Goal: Complete application form

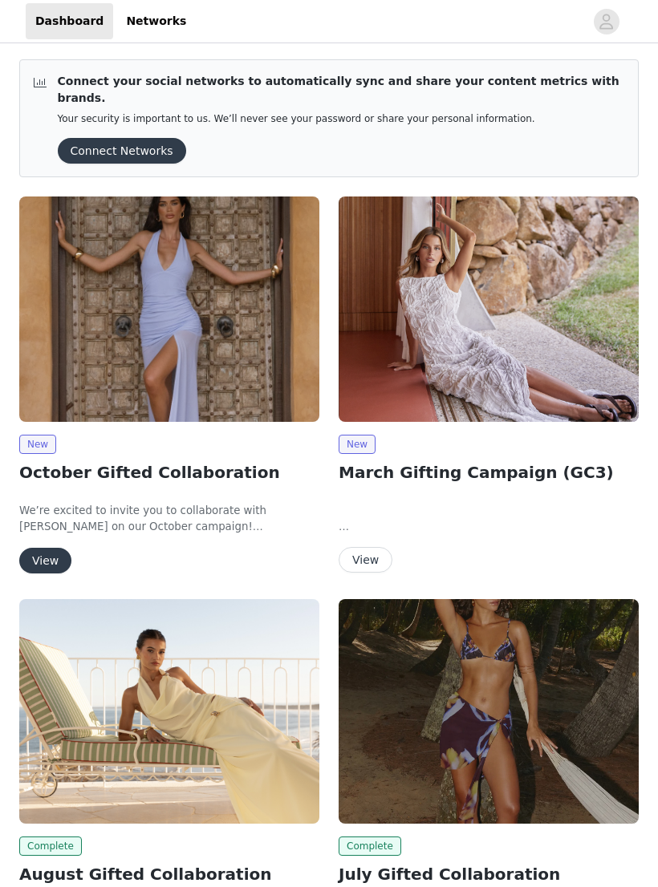
click at [221, 441] on div "New October Gifted Collaboration We’re excited to invite you to collaborate wit…" at bounding box center [169, 504] width 300 height 139
click at [265, 368] on img at bounding box center [169, 308] width 300 height 225
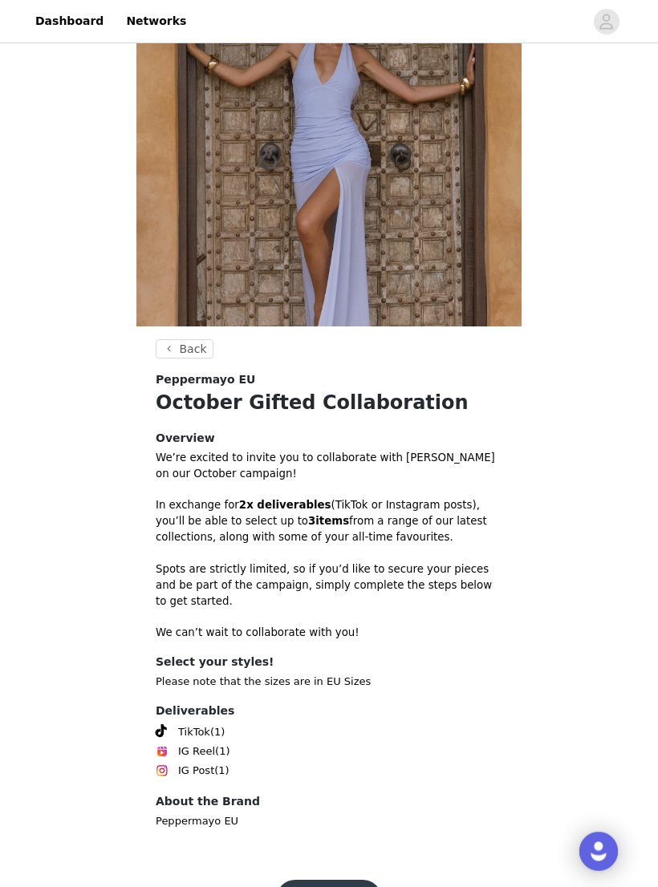
scroll to position [103, 0]
click at [324, 860] on button "Get Started" at bounding box center [329, 900] width 107 height 38
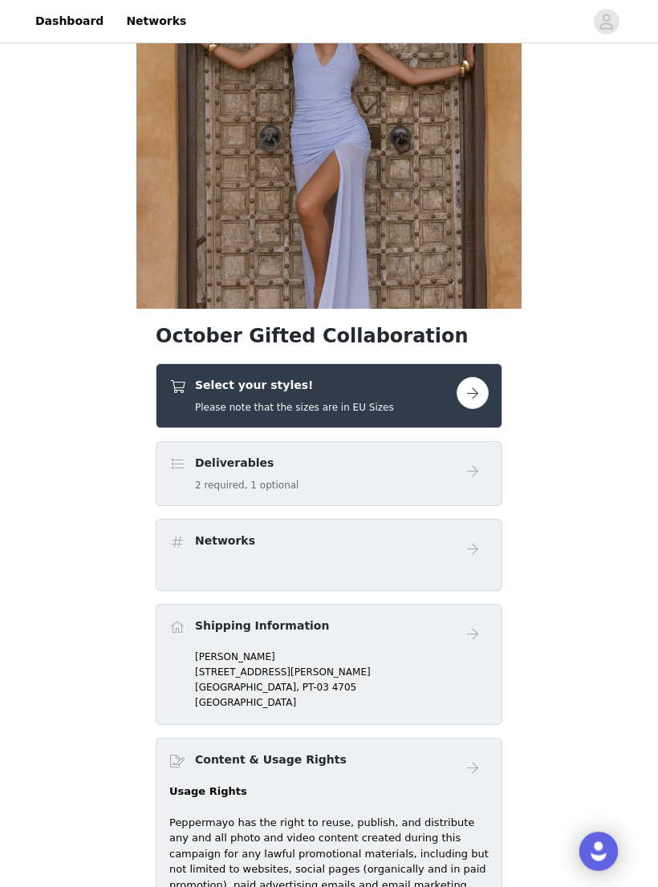
scroll to position [121, 0]
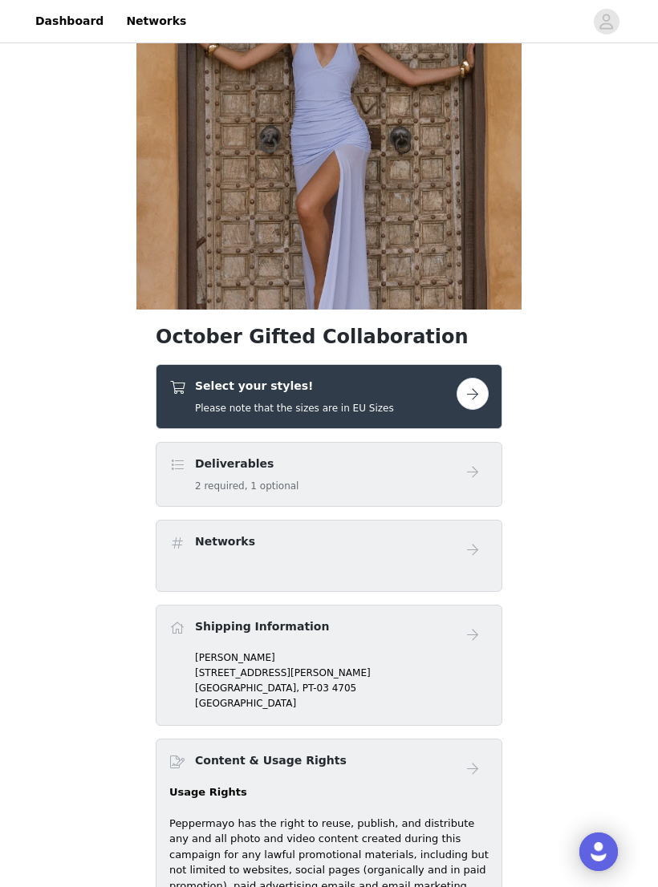
click at [480, 395] on button "button" at bounding box center [472, 394] width 32 height 32
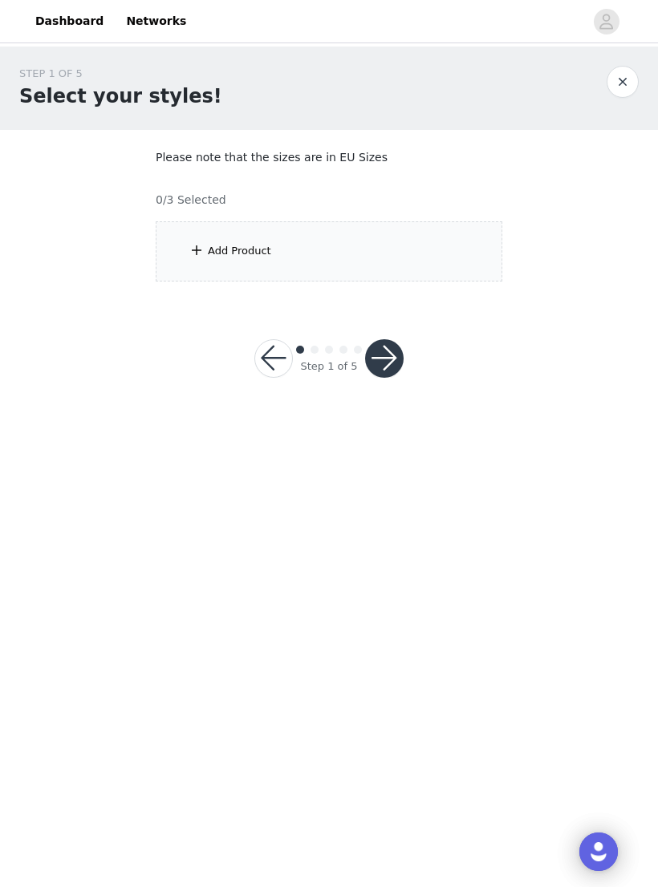
click at [241, 241] on div "Add Product" at bounding box center [329, 251] width 346 height 60
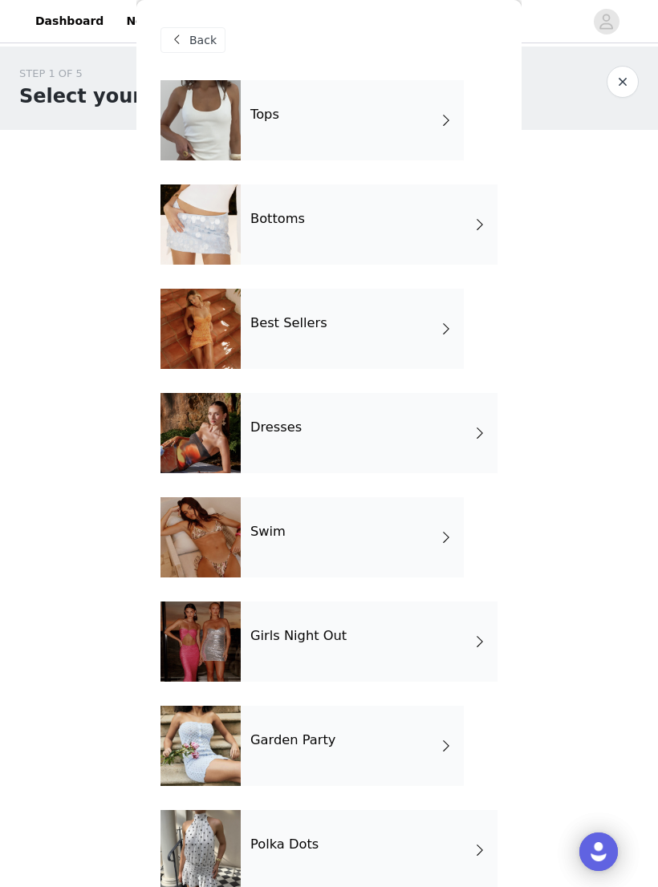
click at [454, 111] on div "Tops" at bounding box center [352, 120] width 223 height 80
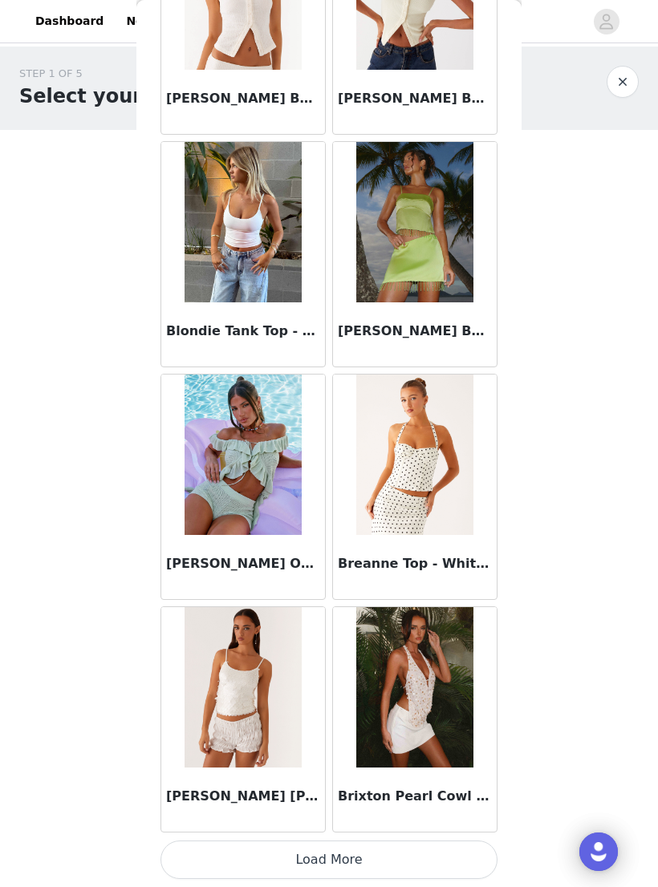
click at [363, 849] on button "Load More" at bounding box center [328, 860] width 337 height 38
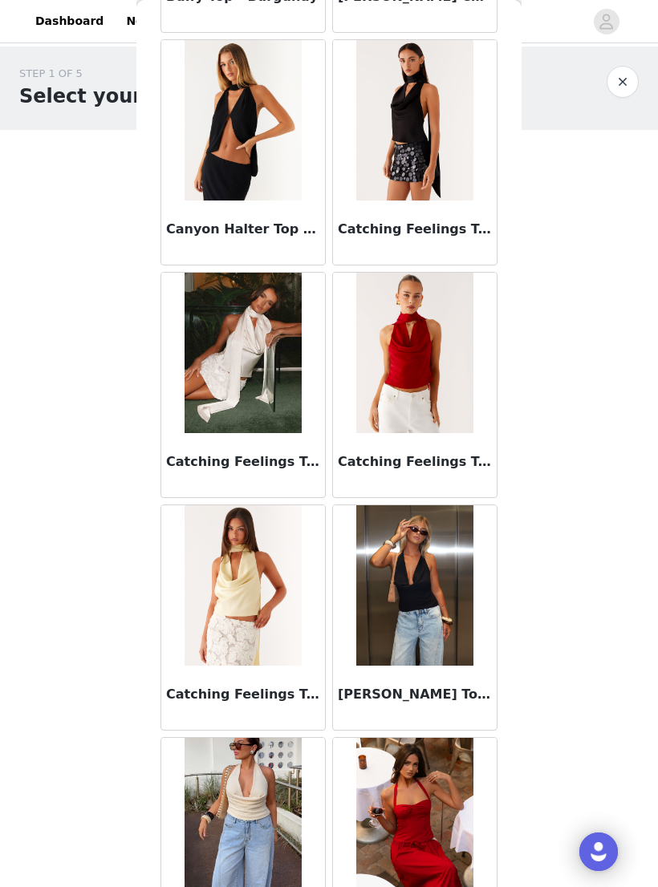
scroll to position [2603, 0]
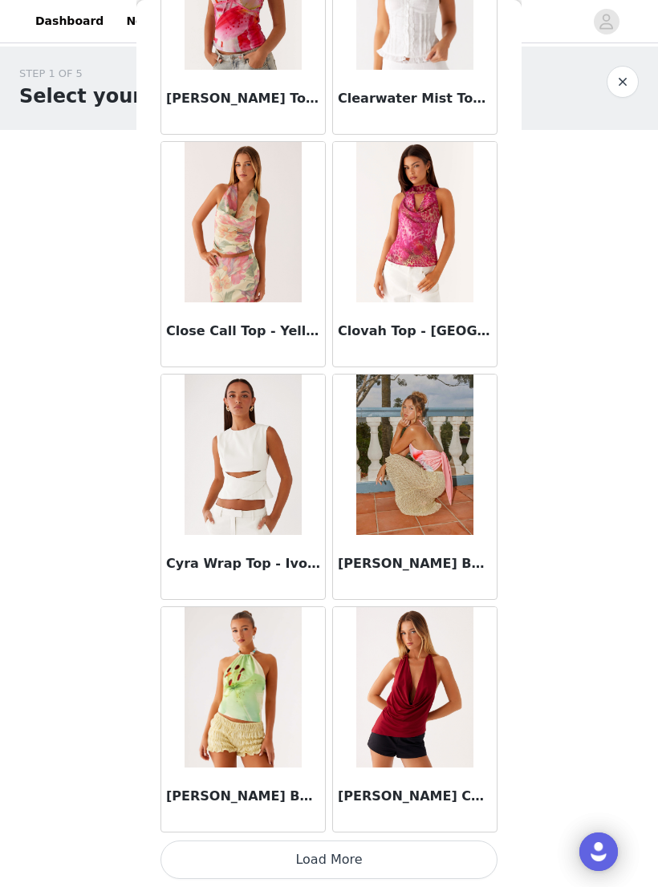
click at [378, 851] on button "Load More" at bounding box center [328, 860] width 337 height 38
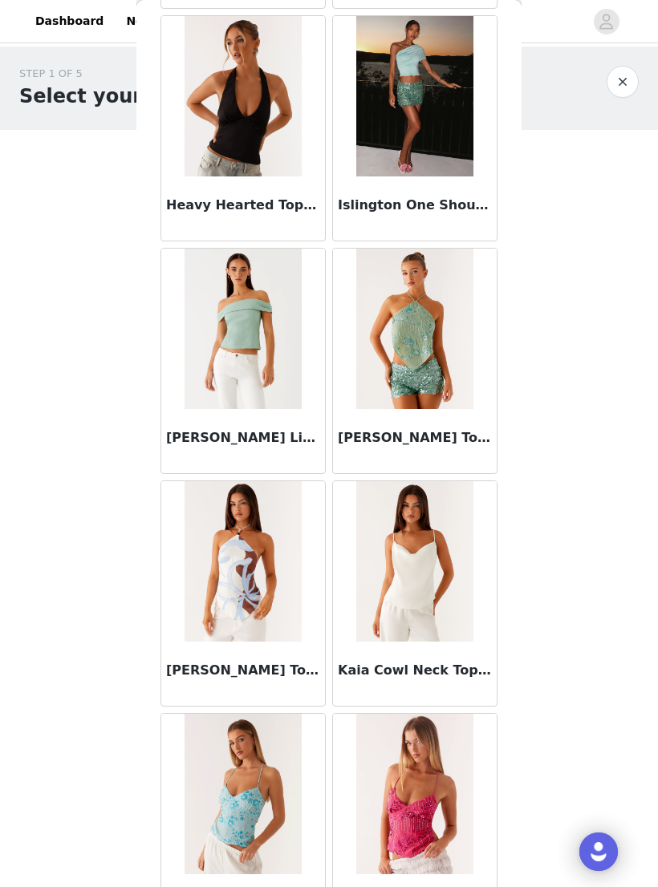
scroll to position [6114, 0]
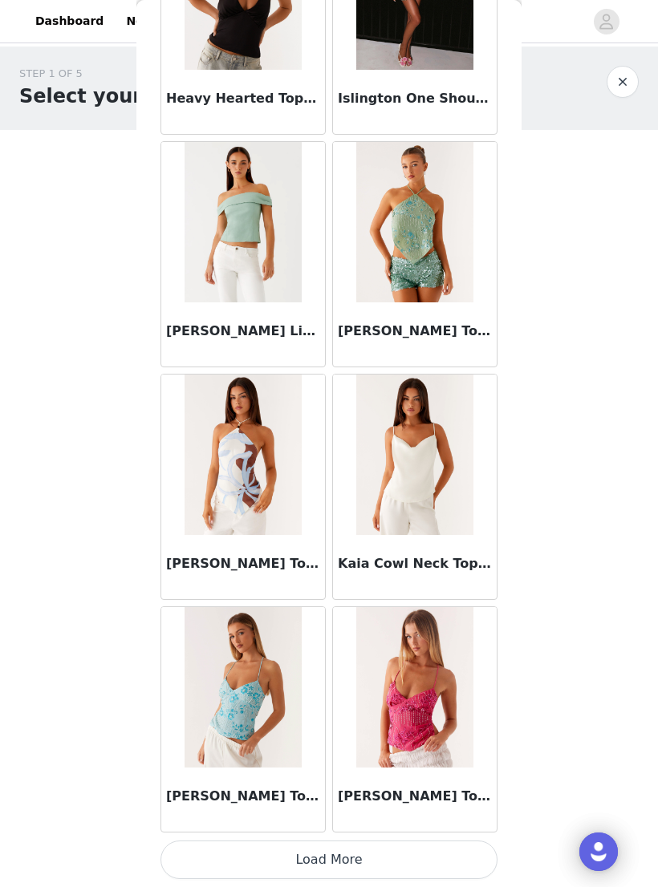
click at [363, 852] on button "Load More" at bounding box center [328, 860] width 337 height 38
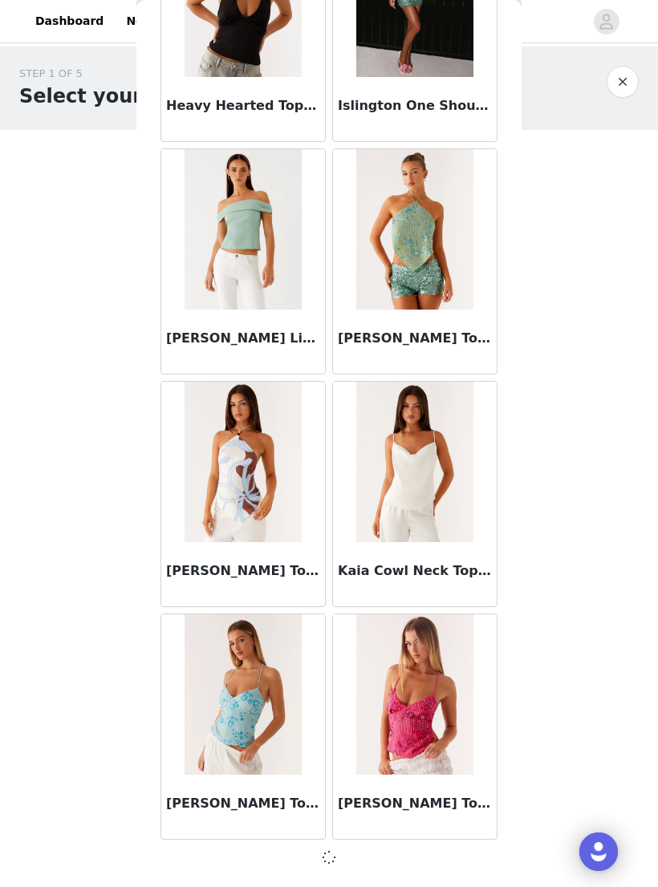
click at [627, 72] on button "button" at bounding box center [622, 82] width 32 height 32
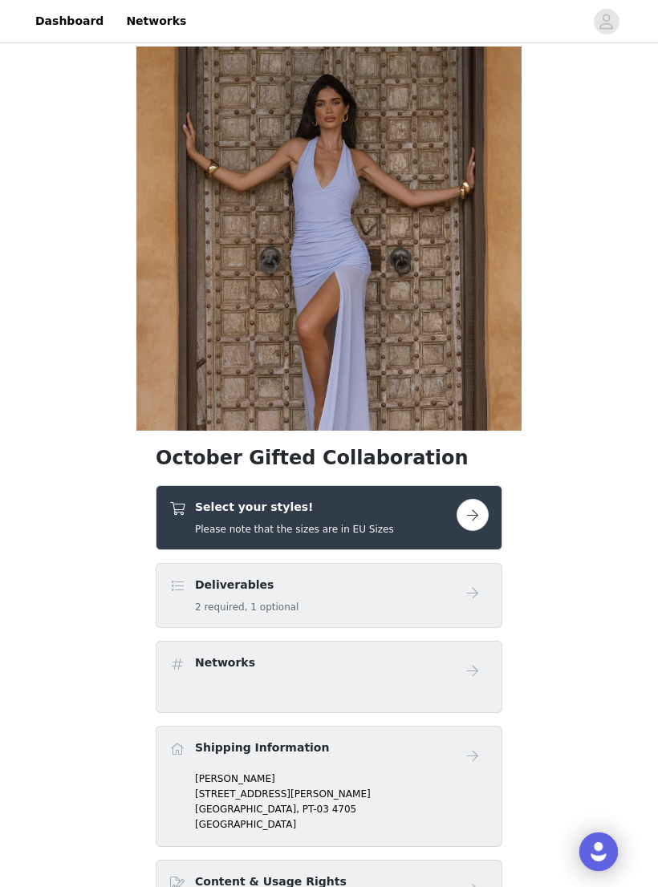
click at [472, 529] on button "button" at bounding box center [472, 515] width 32 height 32
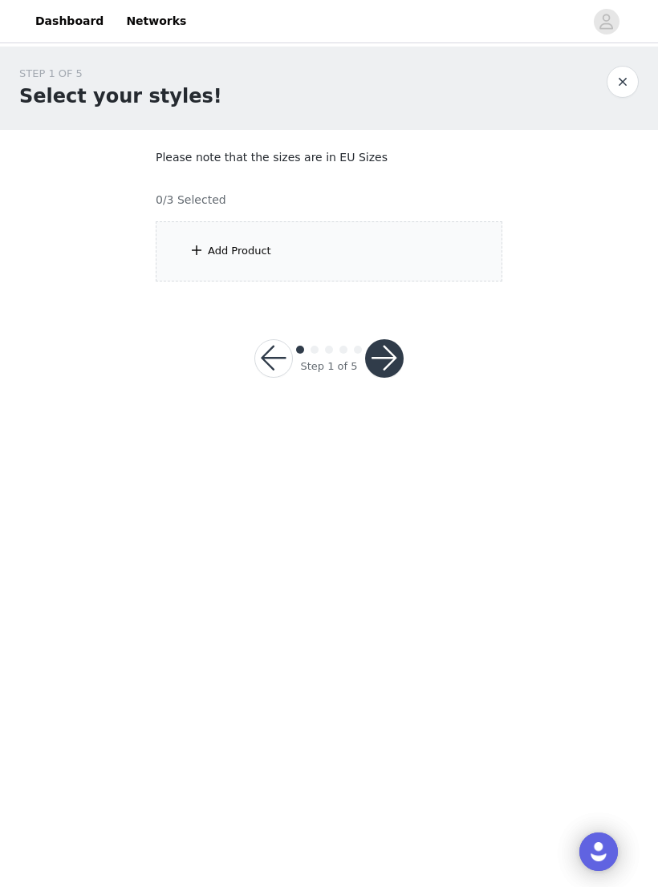
click at [427, 256] on div "Add Product" at bounding box center [329, 251] width 346 height 60
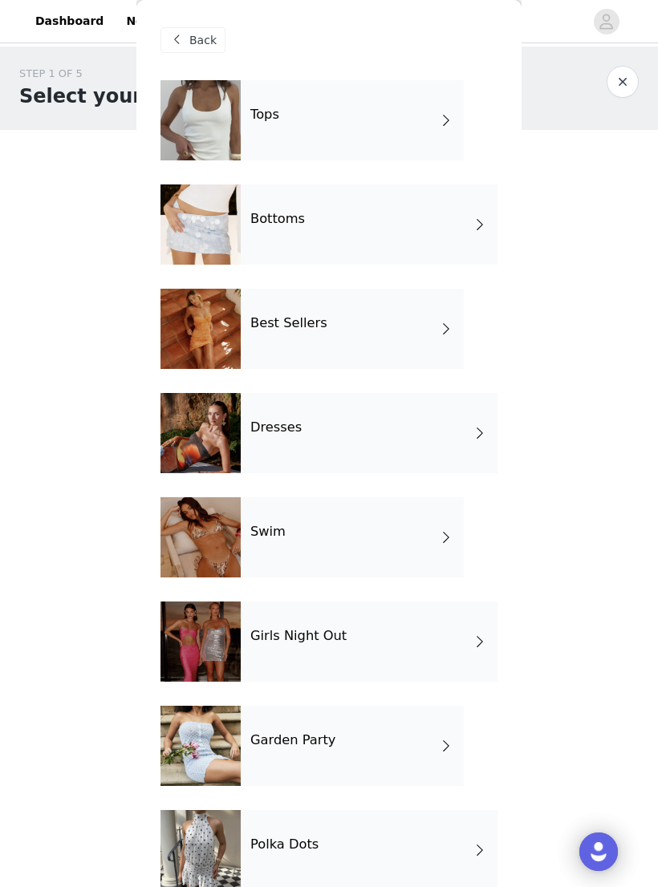
click at [375, 341] on div "Best Sellers" at bounding box center [352, 329] width 223 height 80
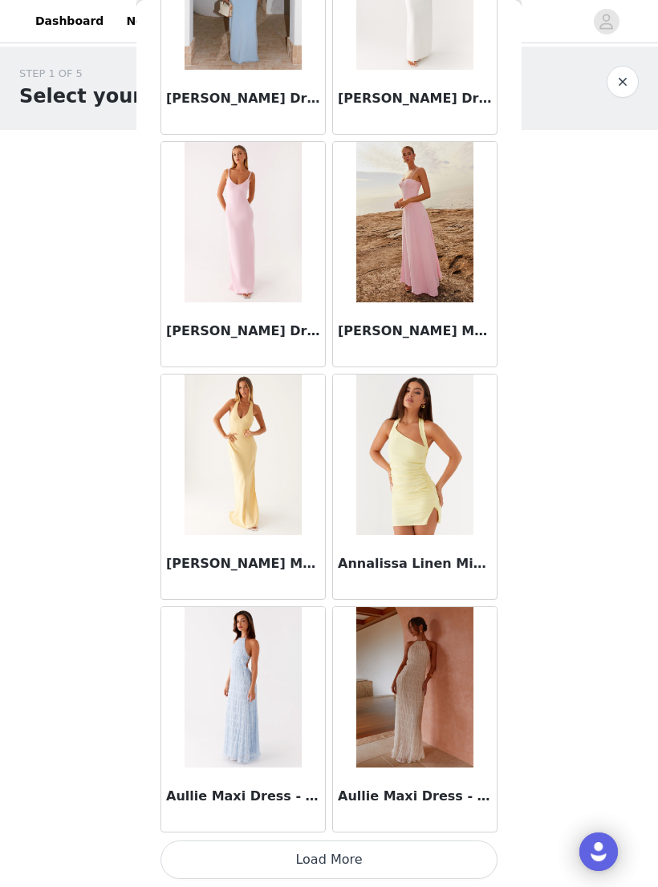
click at [320, 848] on button "Load More" at bounding box center [328, 860] width 337 height 38
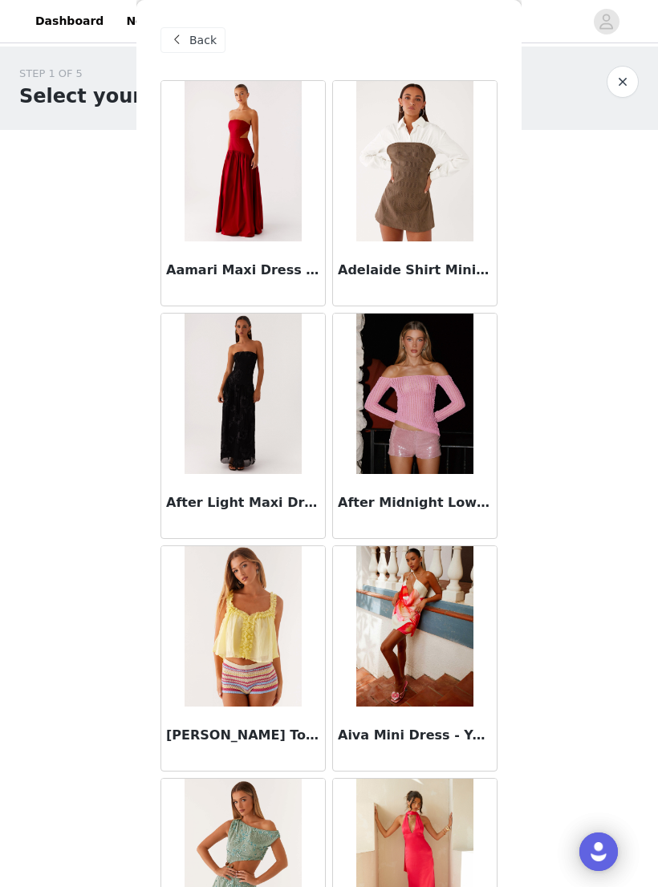
click at [207, 37] on span "Back" at bounding box center [202, 40] width 27 height 17
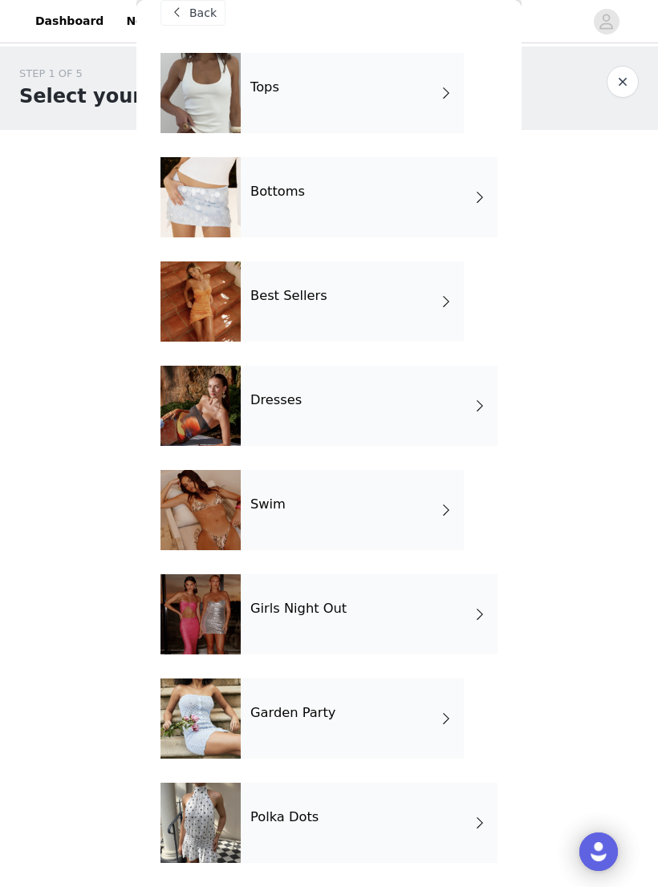
scroll to position [27, 0]
click at [350, 191] on div "Bottoms" at bounding box center [369, 197] width 257 height 80
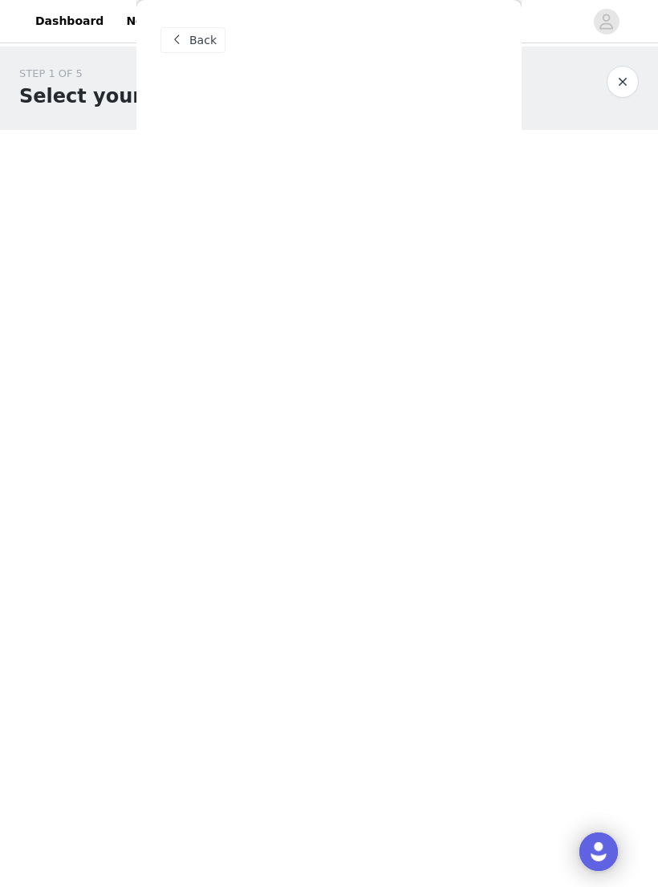
scroll to position [0, 0]
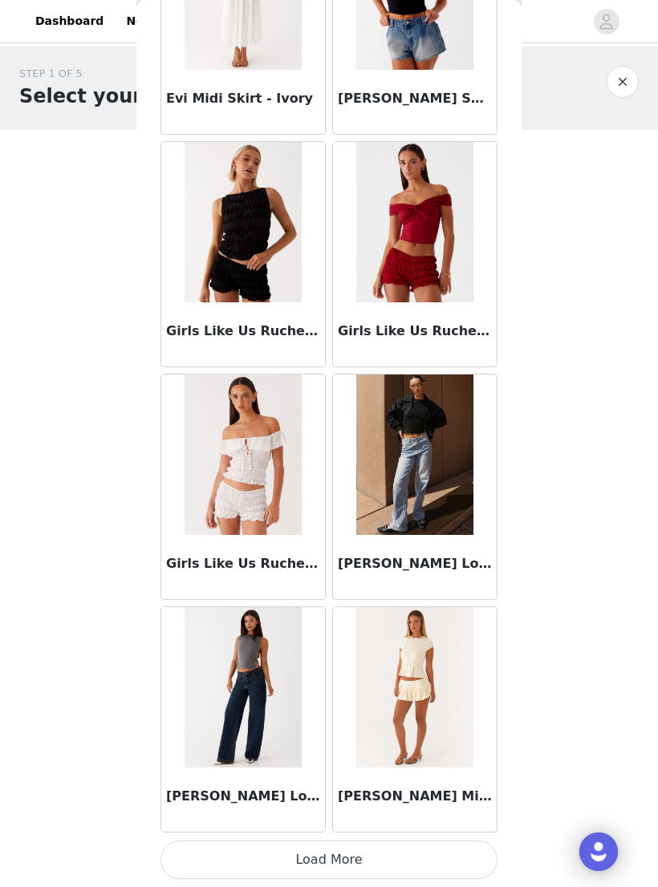
click at [331, 857] on button "Load More" at bounding box center [328, 860] width 337 height 38
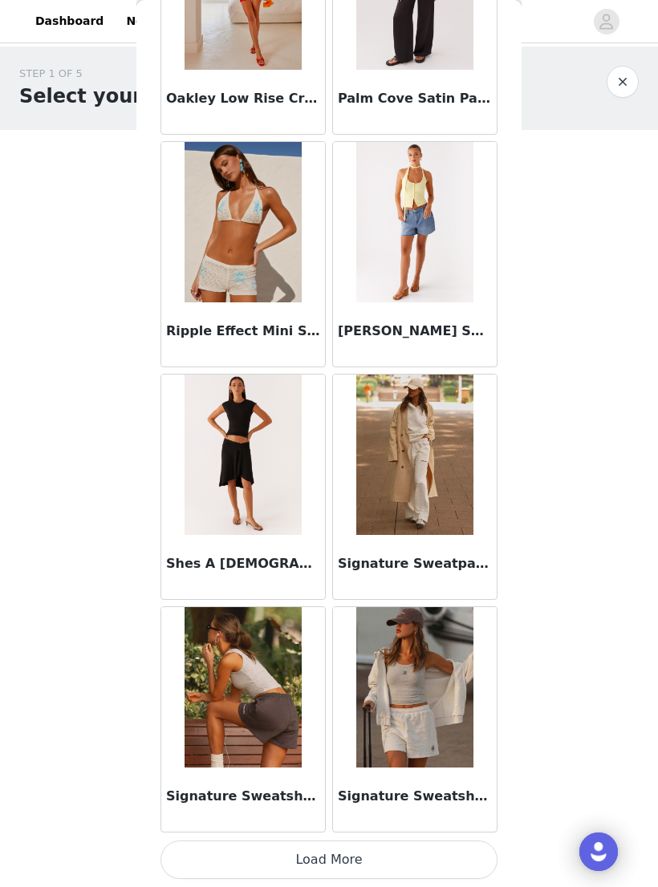
scroll to position [3893, 0]
click at [327, 853] on button "Load More" at bounding box center [328, 860] width 337 height 38
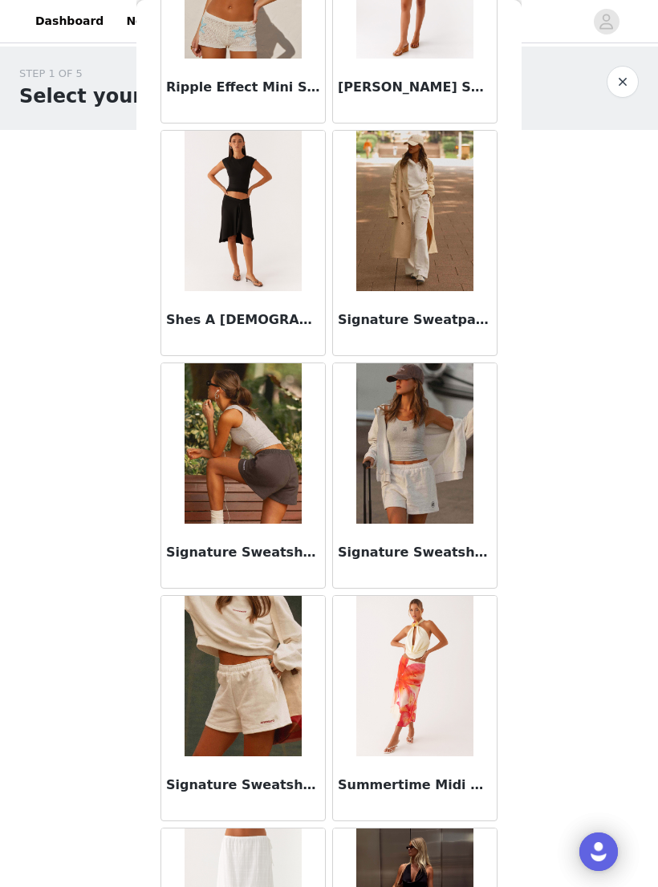
scroll to position [4130, 0]
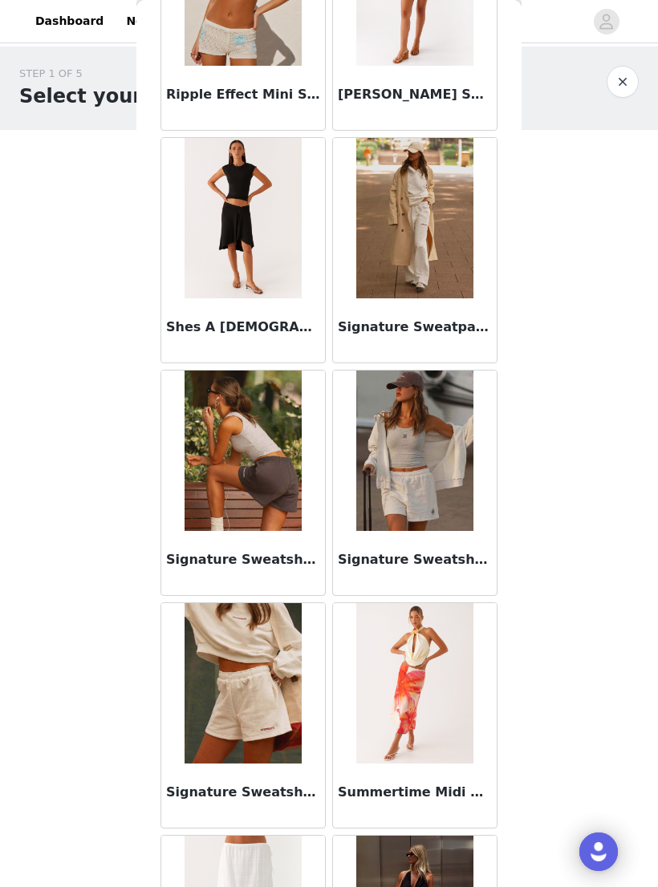
click at [422, 258] on img at bounding box center [414, 218] width 116 height 160
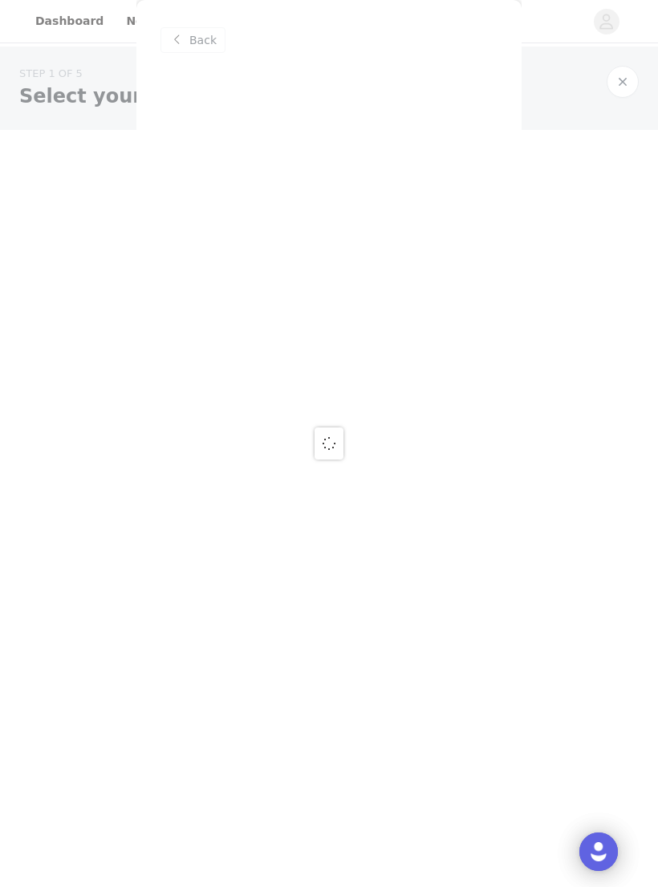
scroll to position [0, 0]
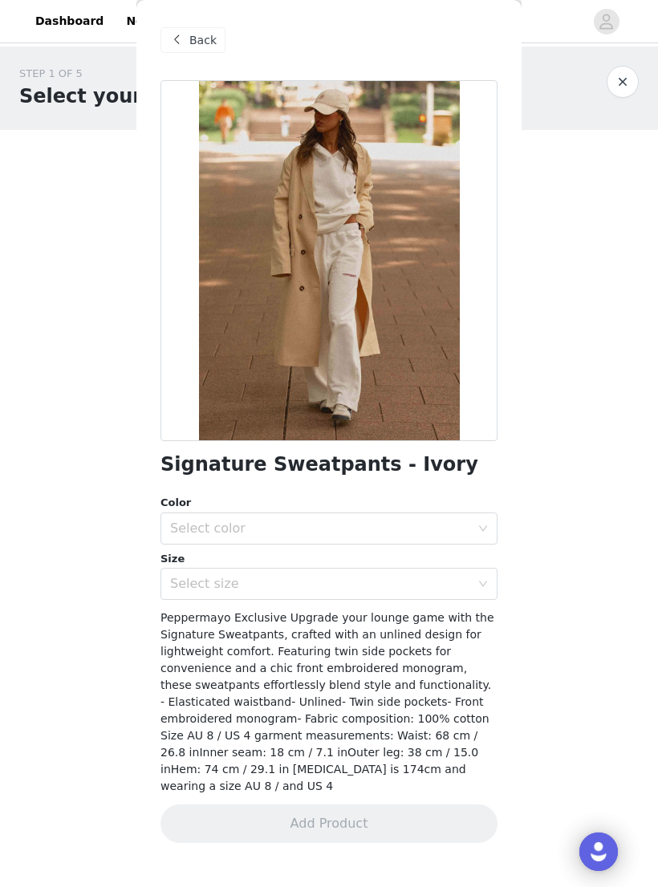
click at [203, 39] on span "Back" at bounding box center [202, 40] width 27 height 17
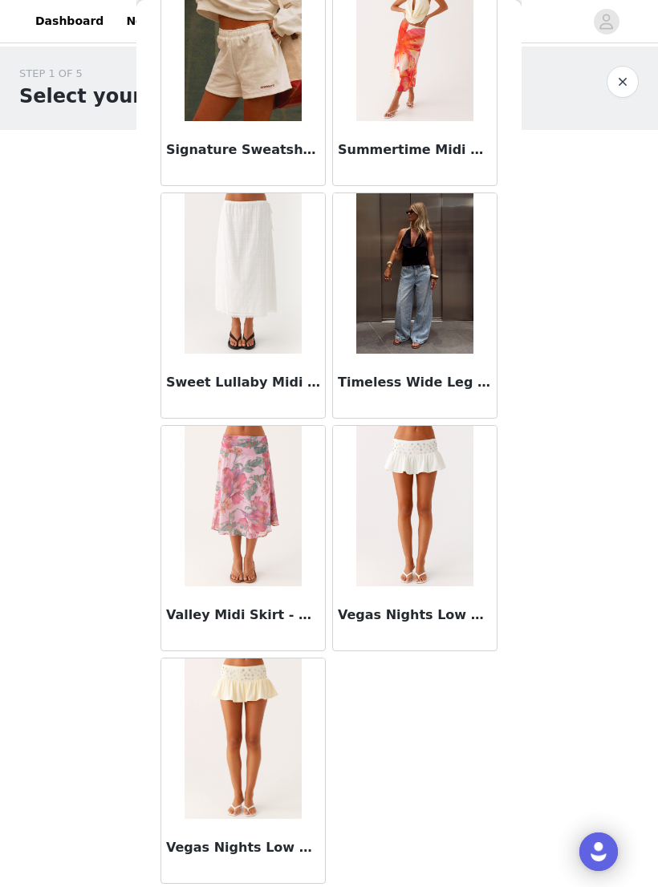
scroll to position [4772, 0]
click at [434, 269] on img at bounding box center [414, 273] width 116 height 160
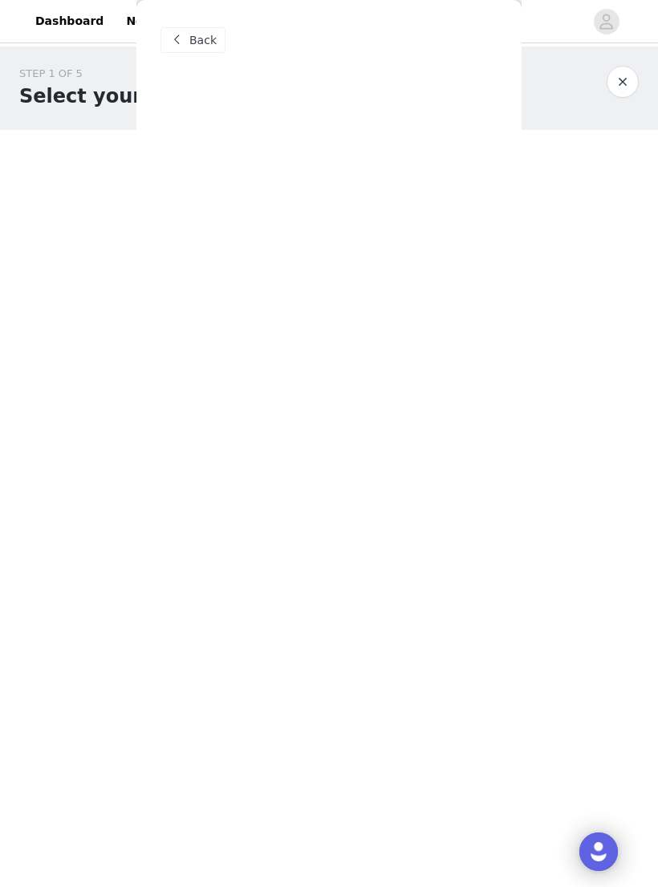
scroll to position [0, 0]
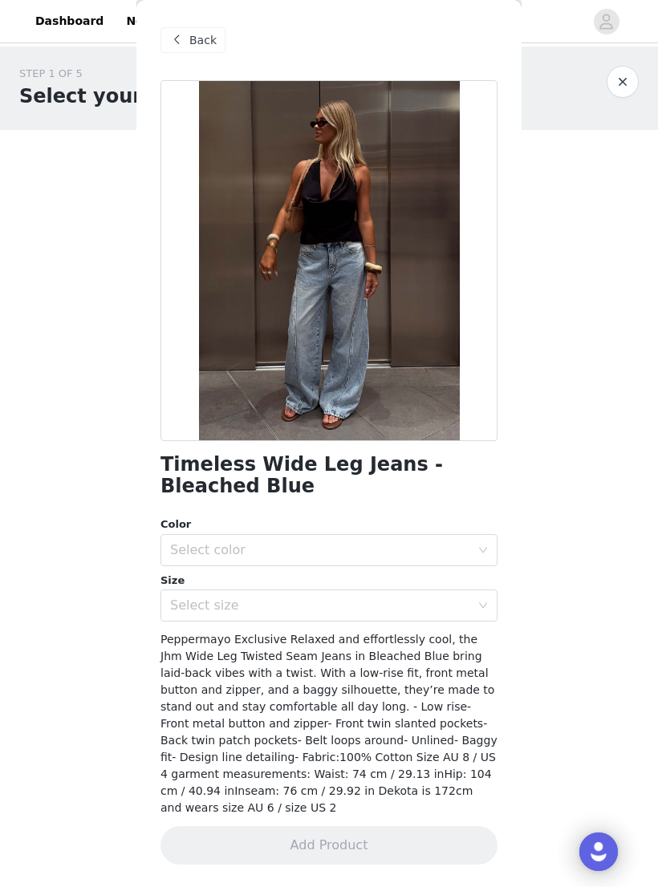
click at [197, 42] on span "Back" at bounding box center [202, 40] width 27 height 17
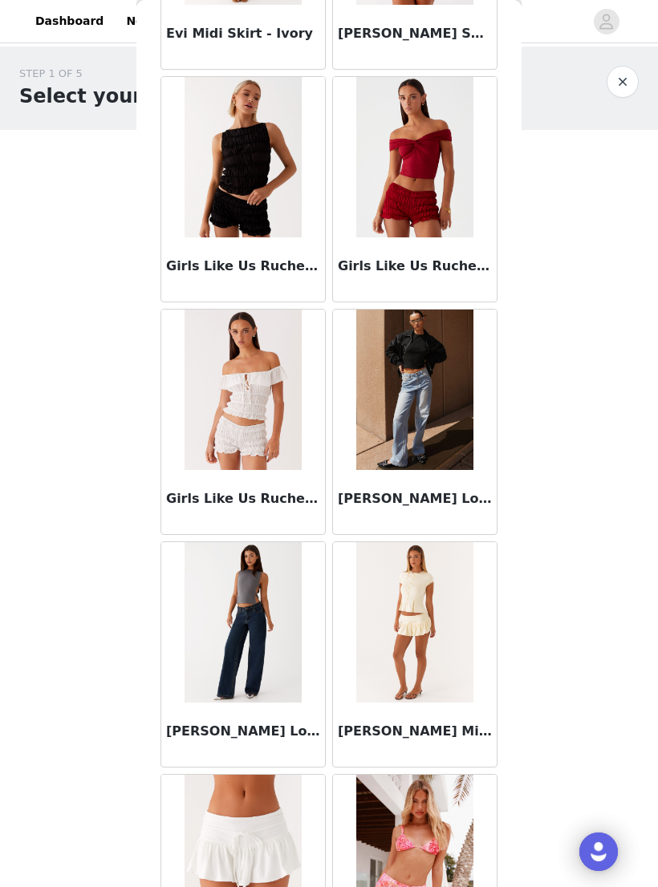
scroll to position [1634, 0]
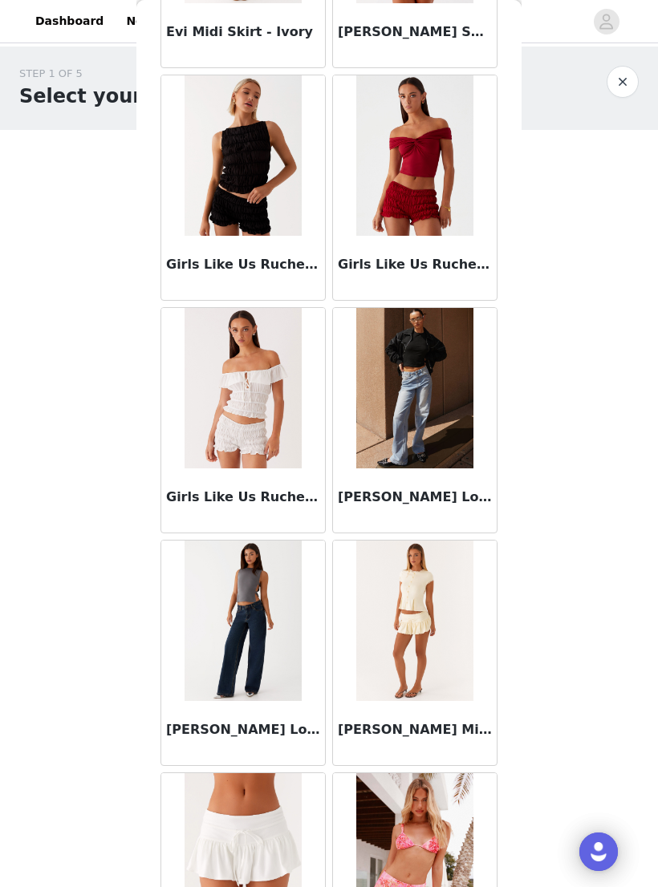
click at [266, 626] on img at bounding box center [242, 621] width 116 height 160
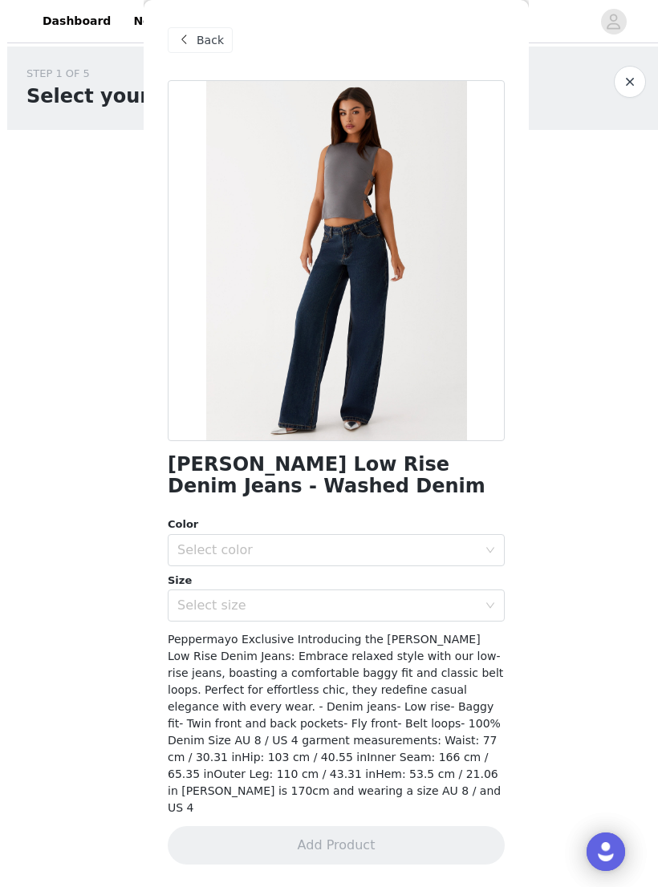
scroll to position [0, 0]
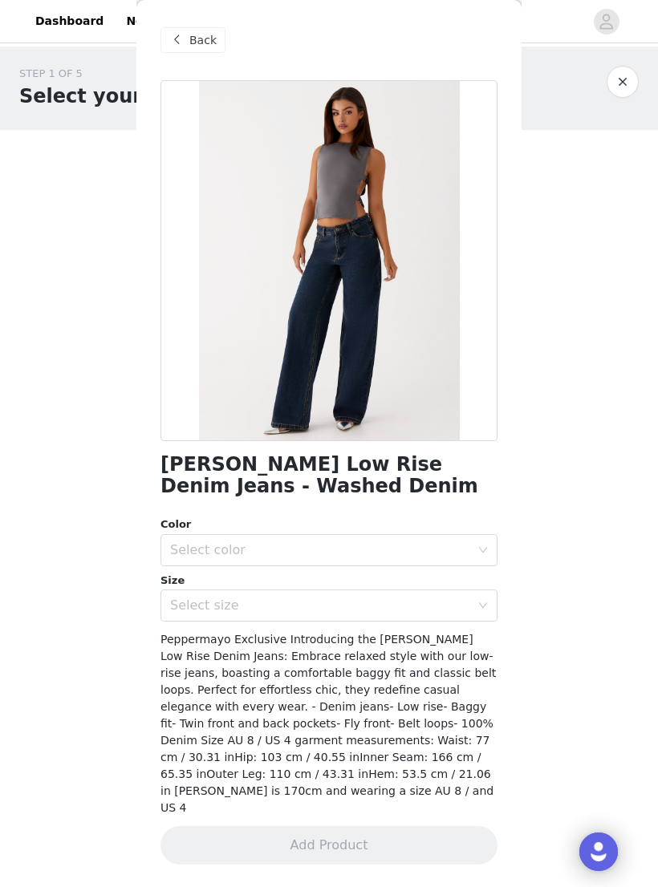
click at [185, 36] on span at bounding box center [176, 39] width 19 height 19
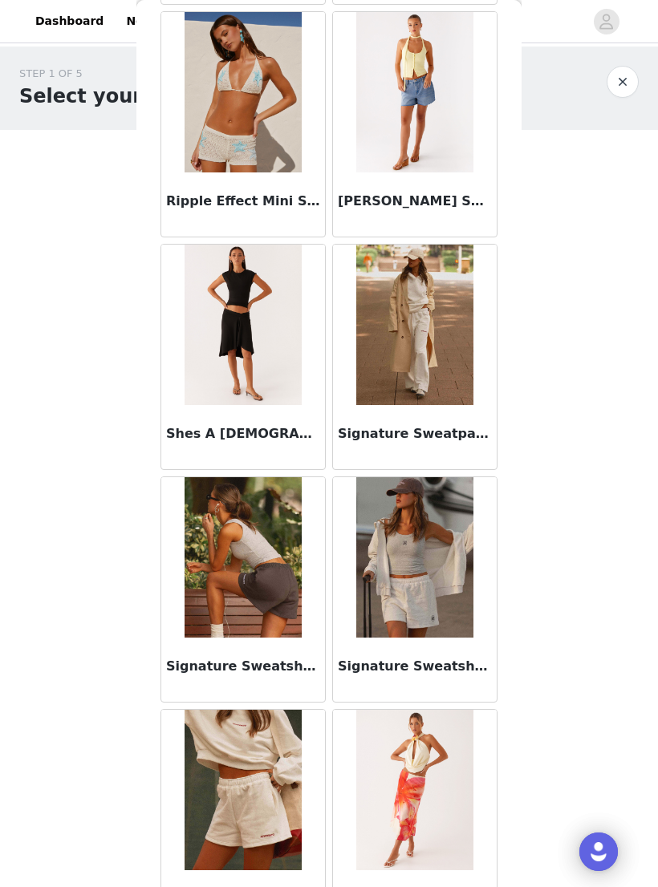
scroll to position [4017, 0]
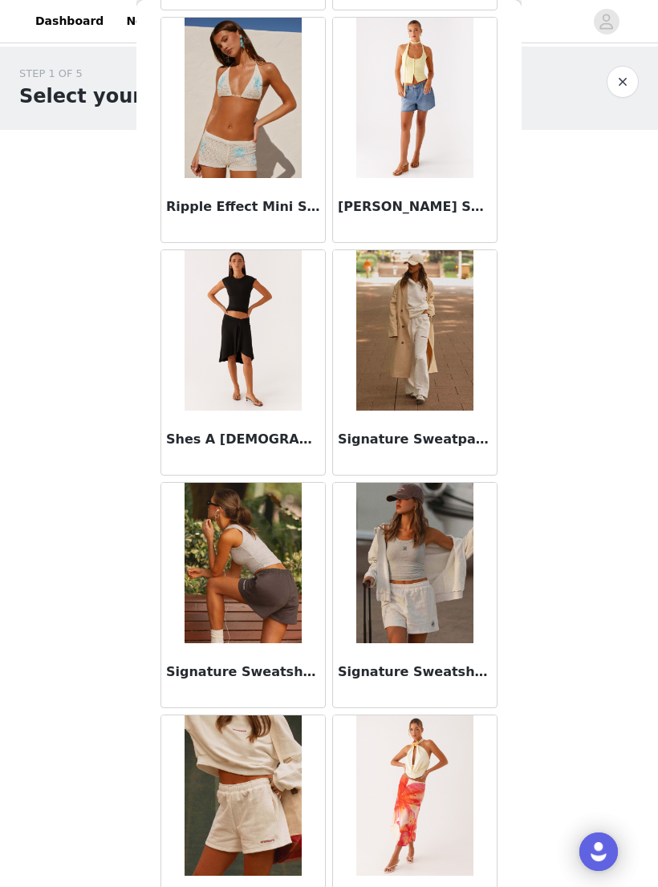
click at [630, 83] on button "button" at bounding box center [622, 82] width 32 height 32
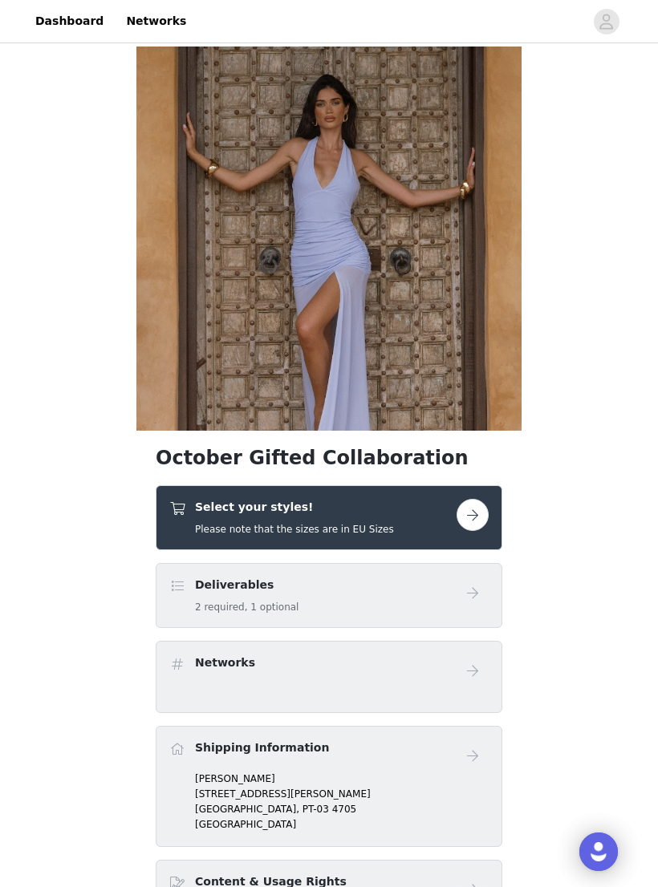
click at [477, 514] on button "button" at bounding box center [472, 515] width 32 height 32
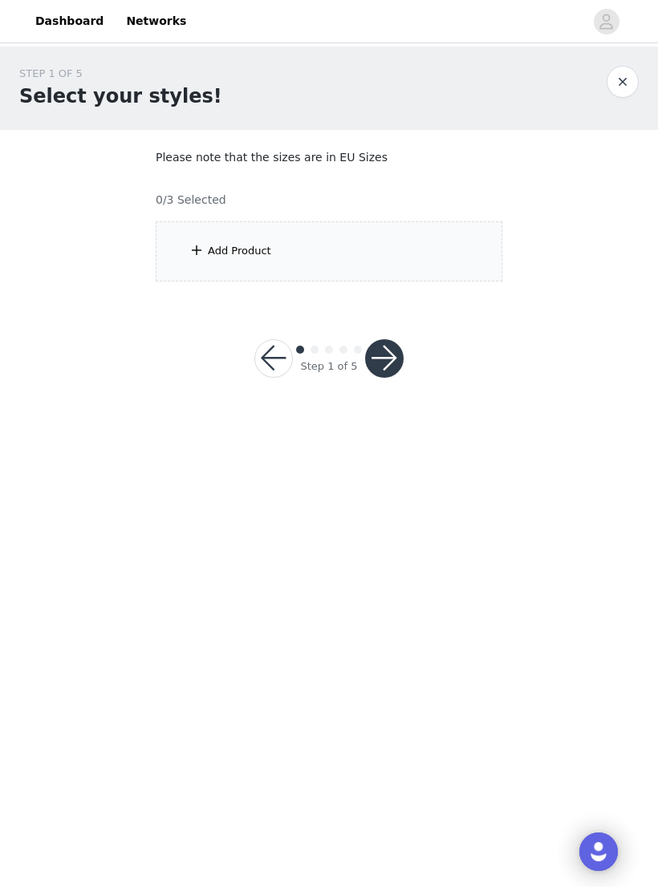
click at [435, 244] on div "Add Product" at bounding box center [329, 251] width 346 height 60
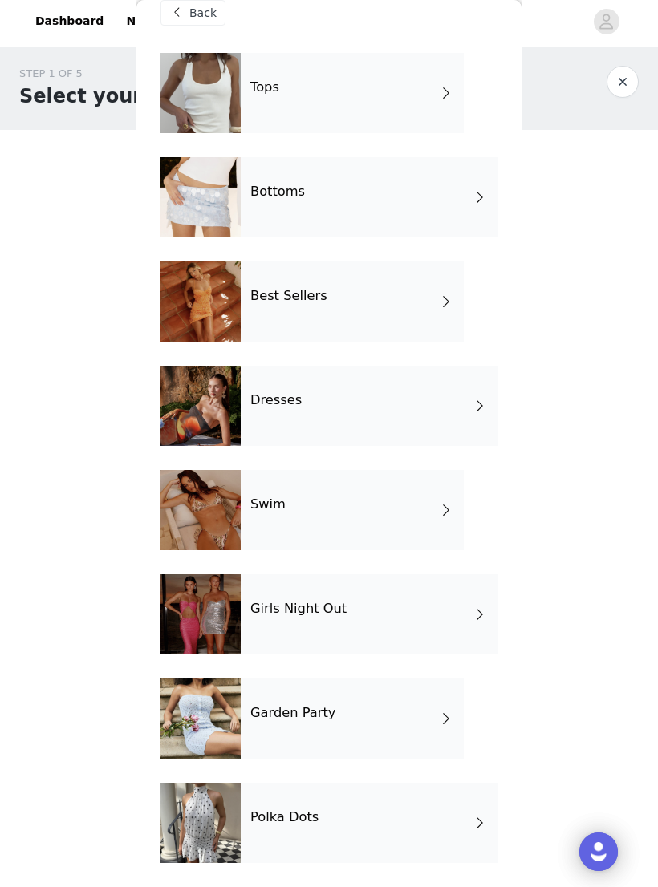
scroll to position [27, 0]
click at [284, 799] on div "Polka Dots" at bounding box center [369, 823] width 257 height 80
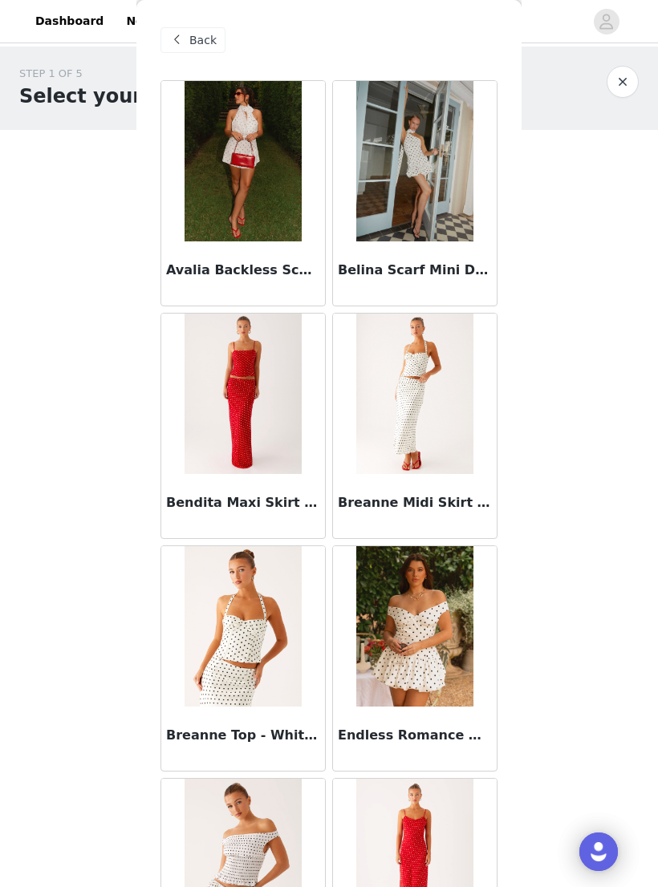
scroll to position [0, 0]
click at [198, 35] on span "Back" at bounding box center [202, 40] width 27 height 17
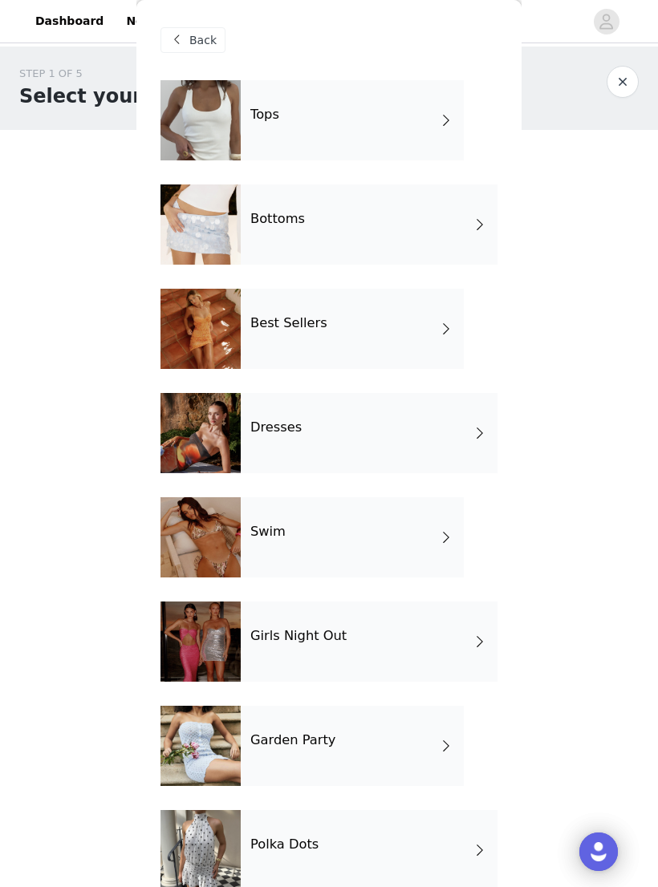
click at [357, 723] on div "Garden Party" at bounding box center [352, 746] width 223 height 80
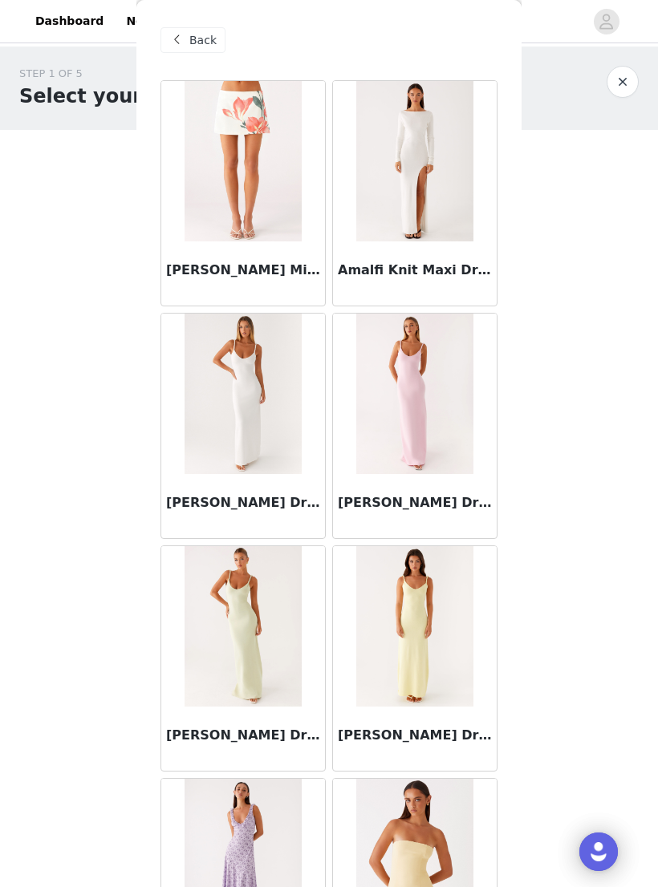
click at [205, 46] on span "Back" at bounding box center [202, 40] width 27 height 17
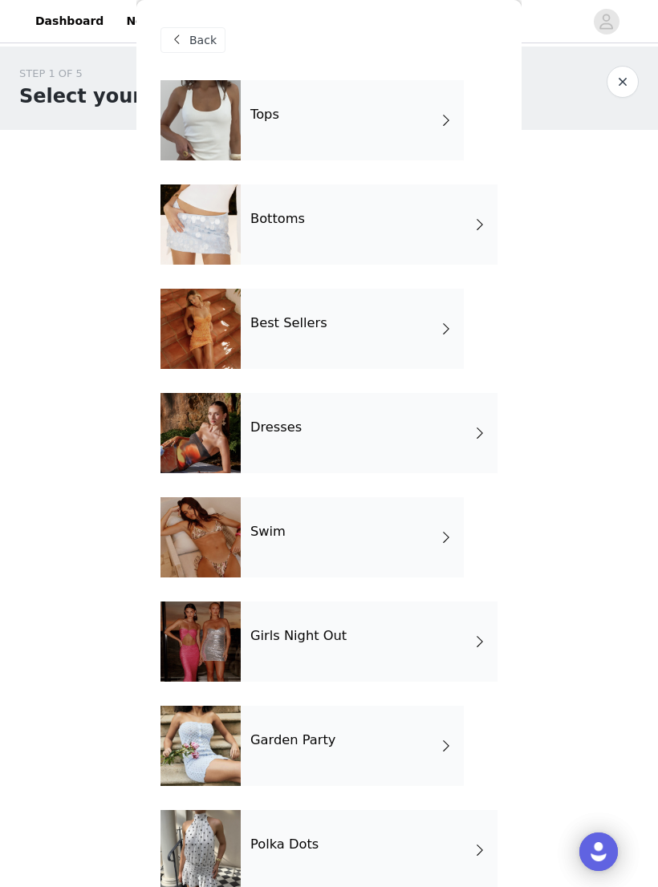
click at [375, 116] on div "Tops" at bounding box center [352, 120] width 223 height 80
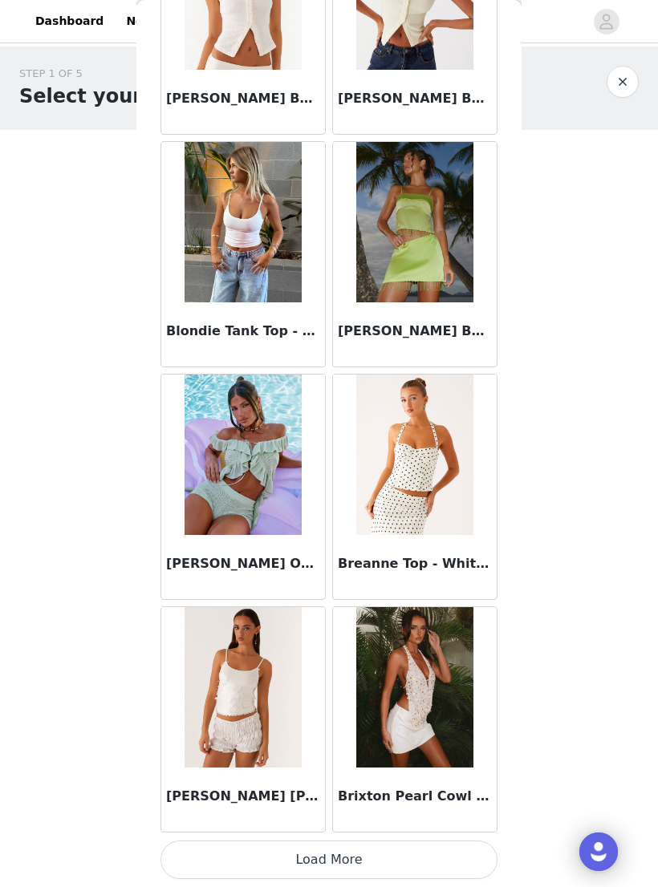
click at [293, 860] on button "Load More" at bounding box center [328, 860] width 337 height 38
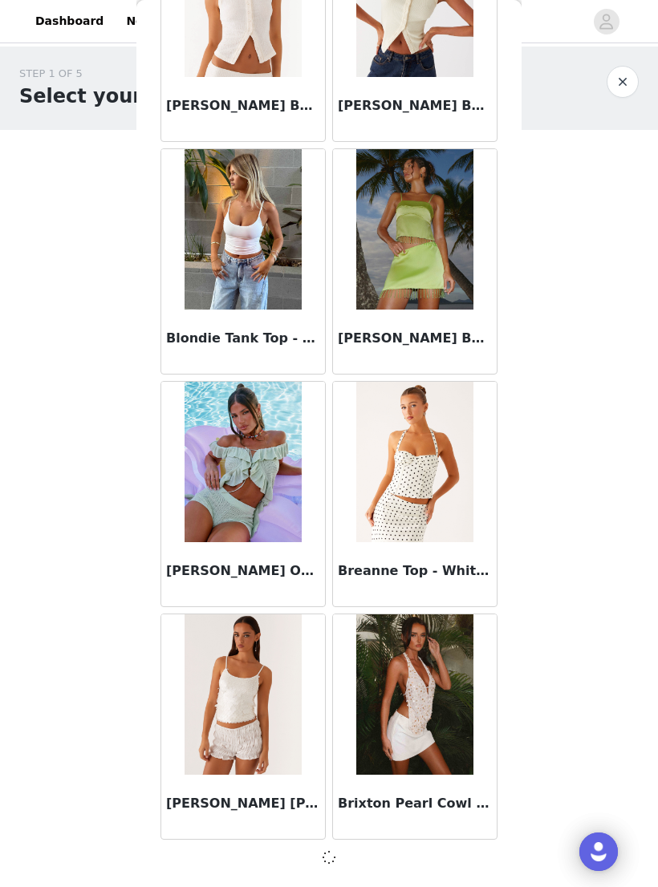
scroll to position [1560, 0]
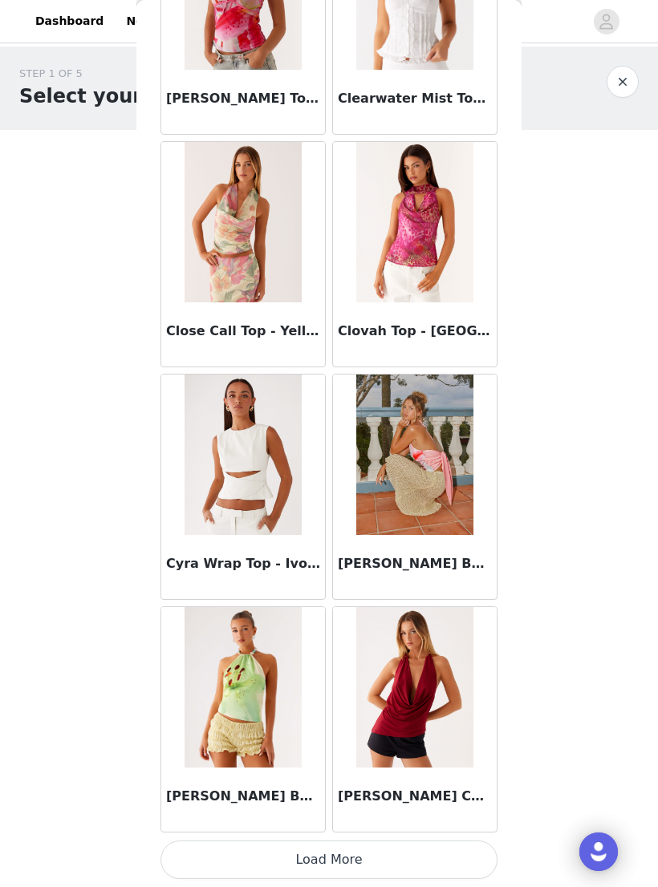
click at [342, 850] on button "Load More" at bounding box center [328, 860] width 337 height 38
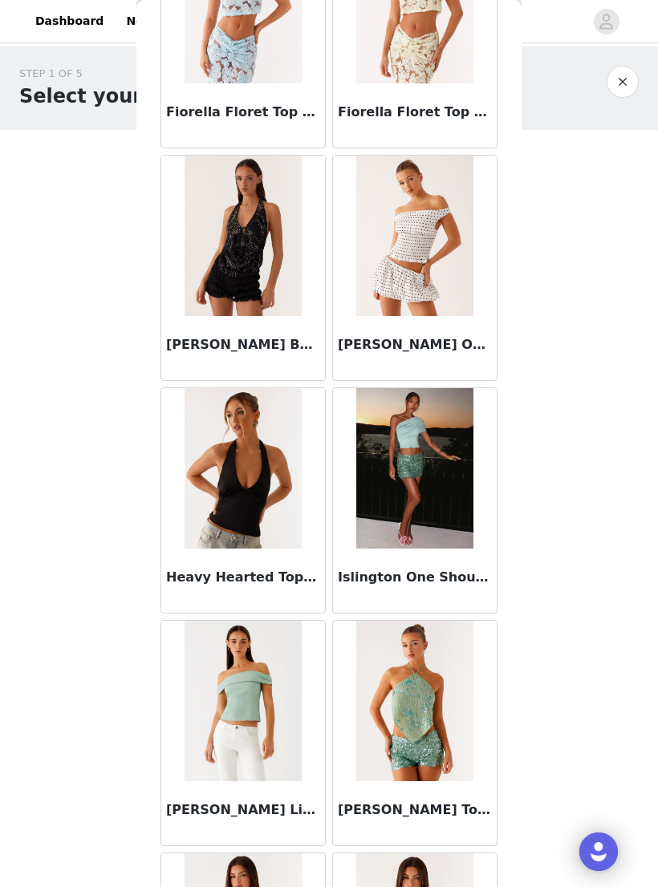
scroll to position [5739, 0]
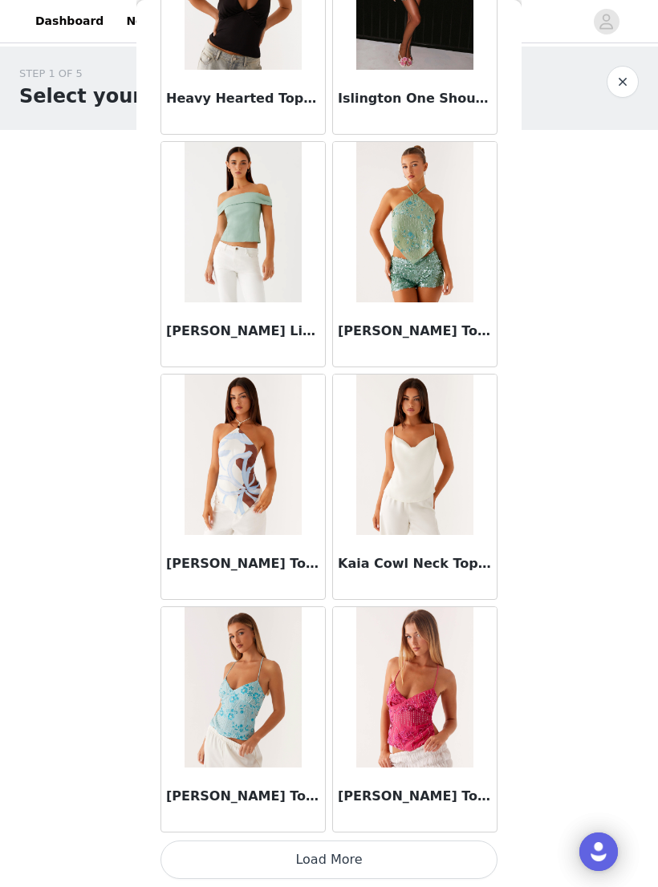
click at [350, 845] on button "Load More" at bounding box center [328, 860] width 337 height 38
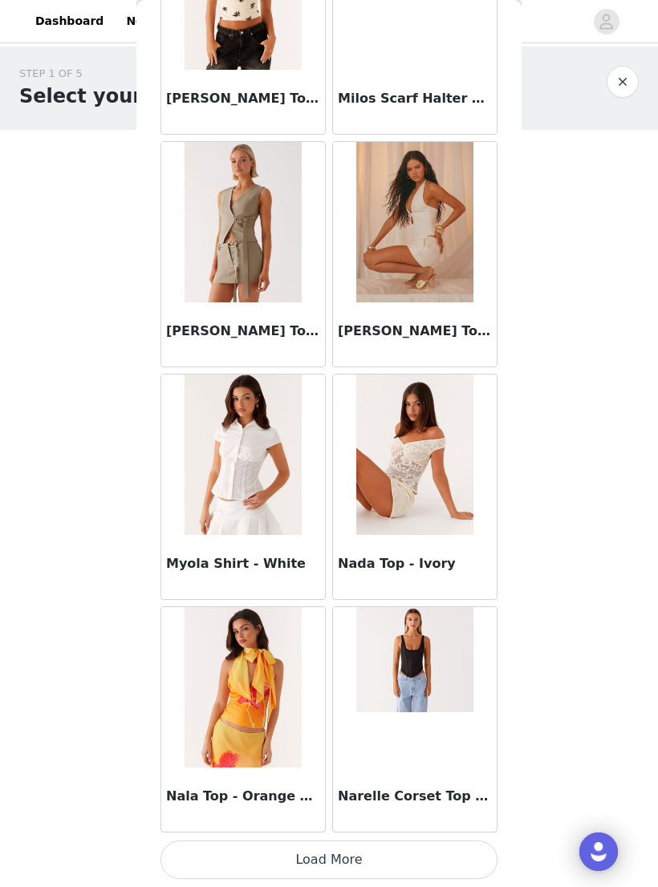
scroll to position [8545, 0]
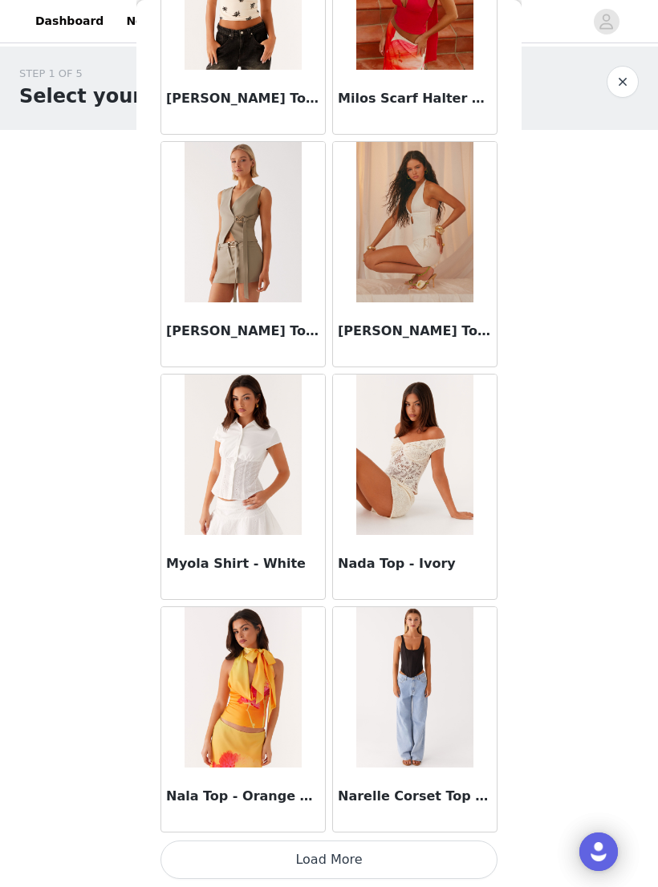
click at [377, 846] on button "Load More" at bounding box center [328, 860] width 337 height 38
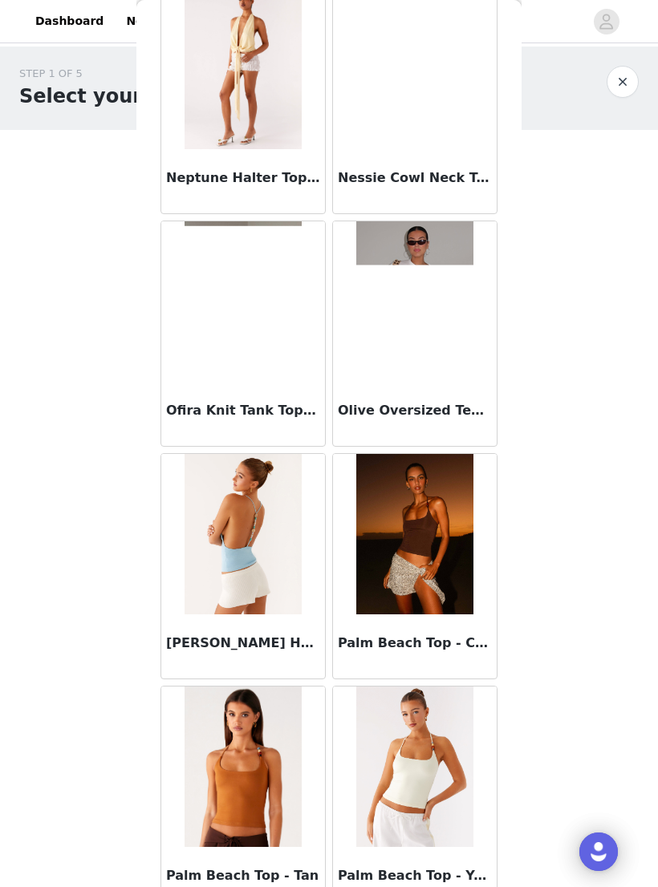
scroll to position [9425, 0]
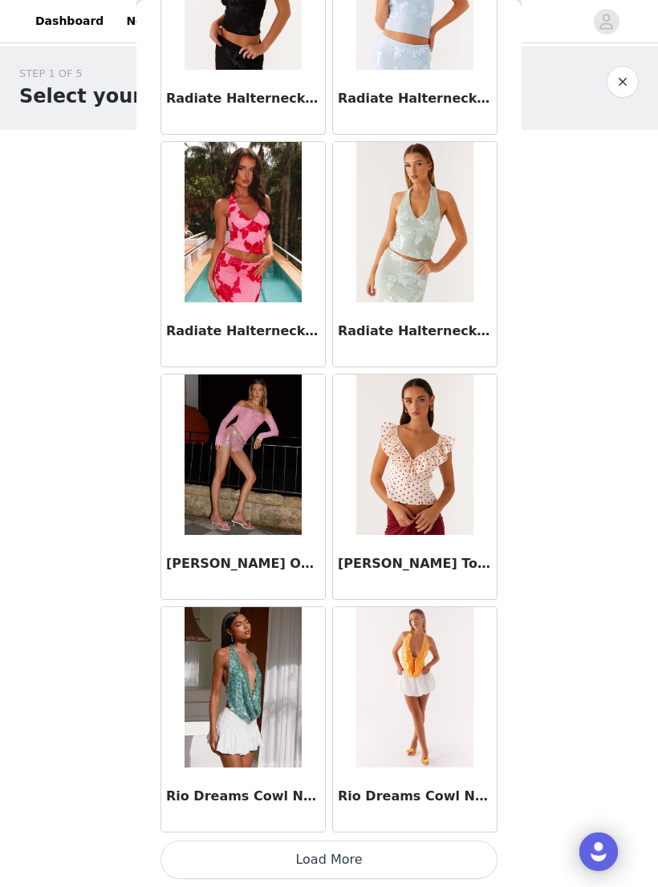
click at [335, 845] on button "Load More" at bounding box center [328, 860] width 337 height 38
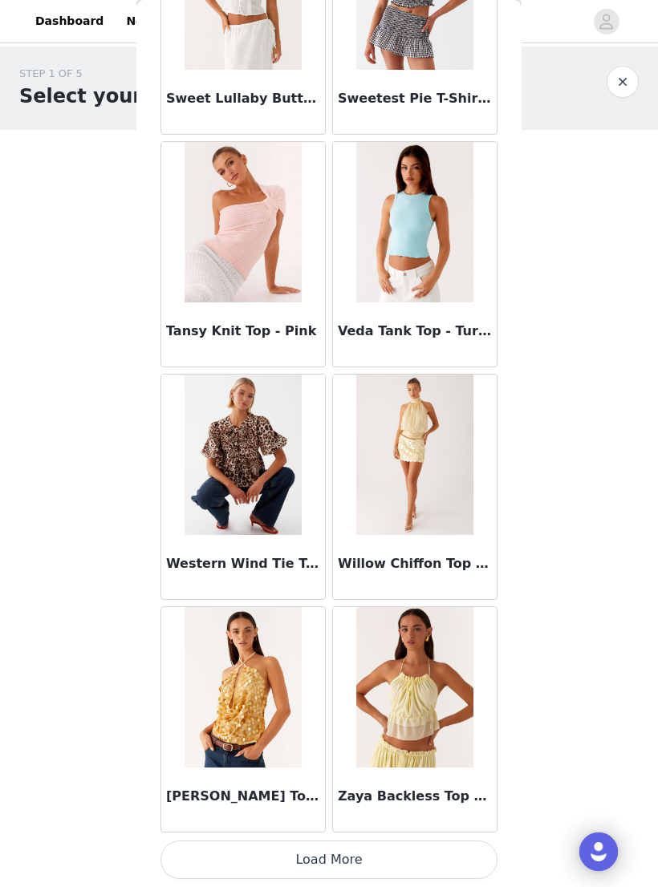
scroll to position [13197, 0]
click at [356, 853] on button "Load More" at bounding box center [328, 860] width 337 height 38
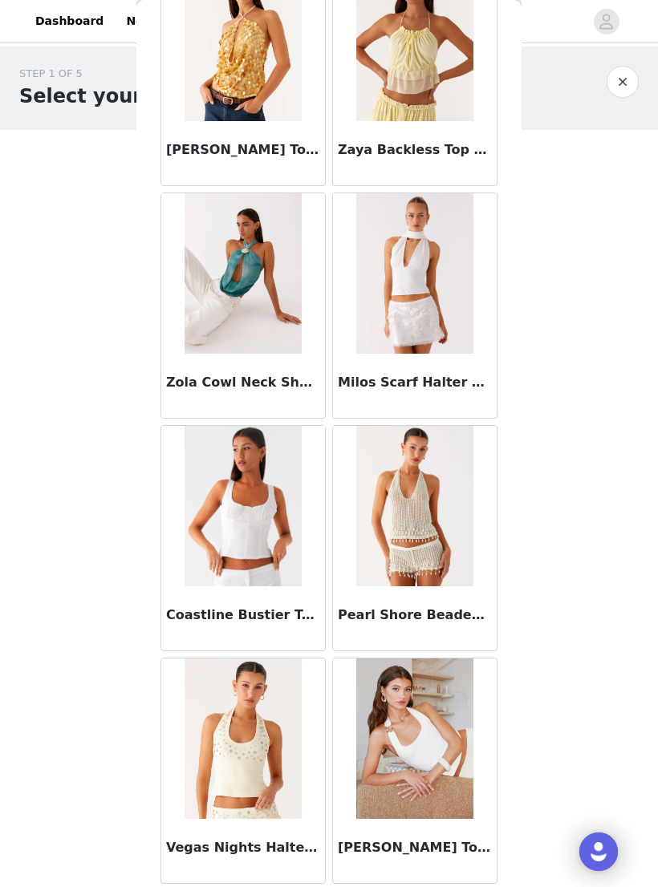
scroll to position [13843, 0]
click at [425, 727] on img at bounding box center [414, 738] width 116 height 160
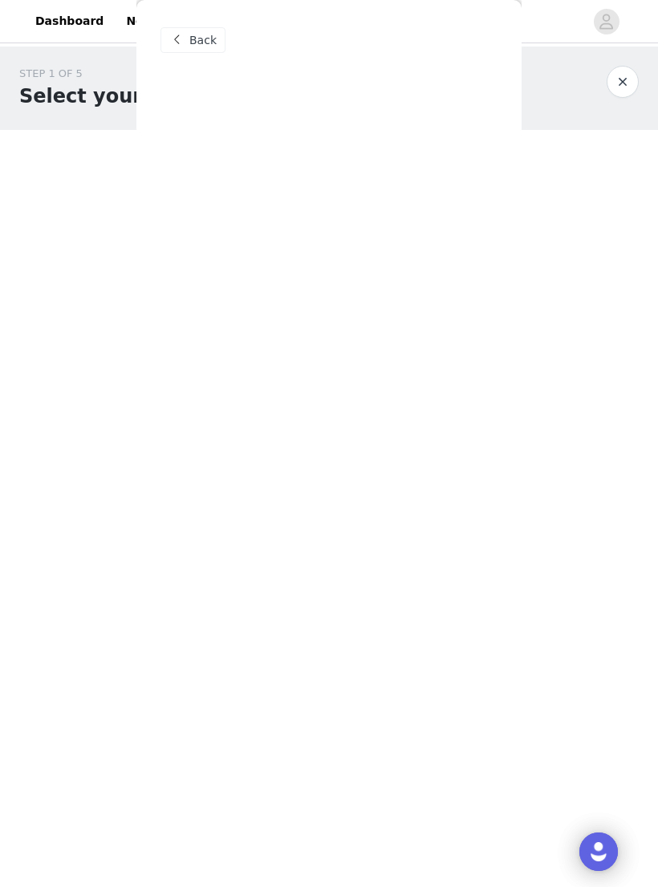
scroll to position [0, 0]
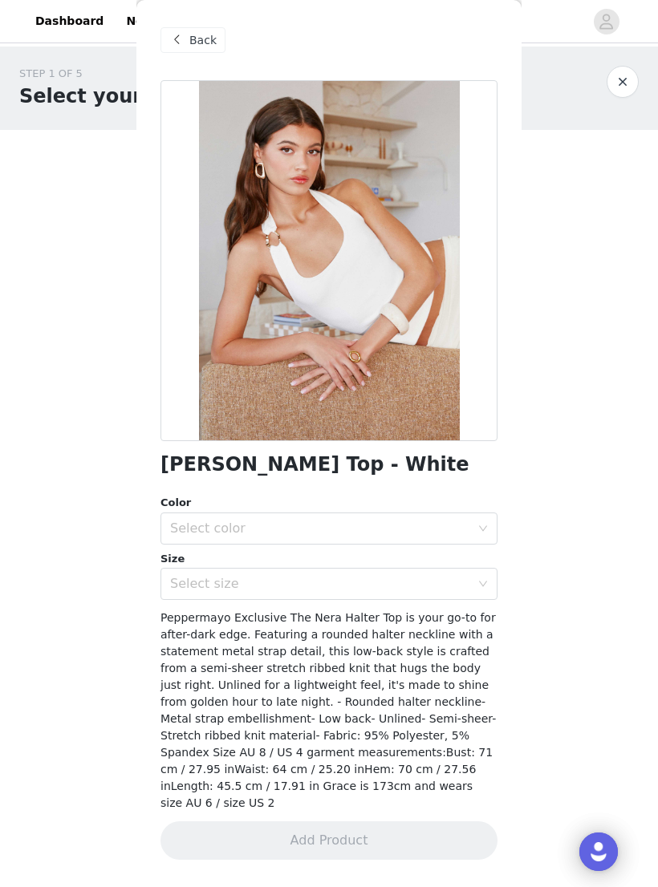
click at [203, 41] on span "Back" at bounding box center [202, 40] width 27 height 17
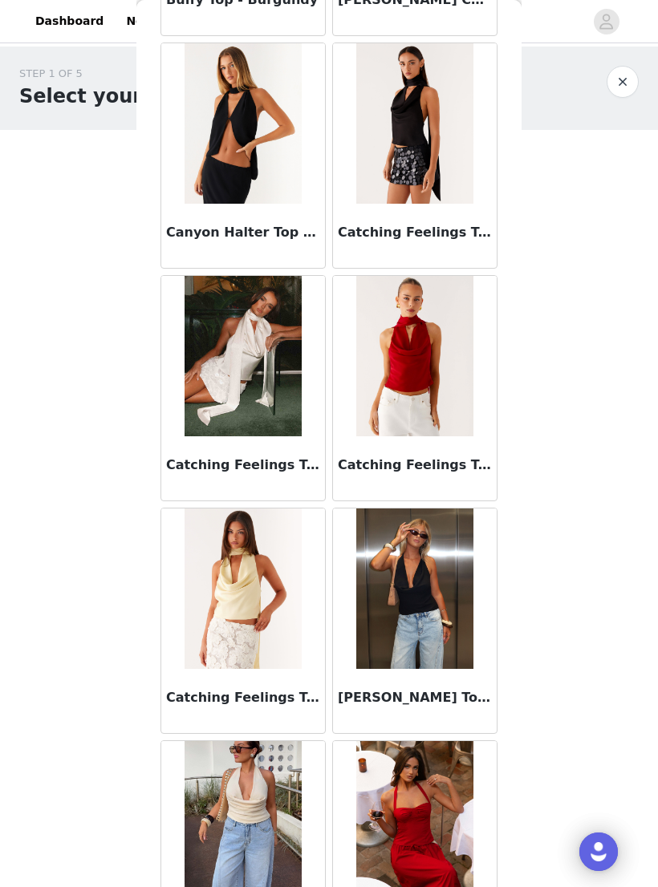
scroll to position [2595, 0]
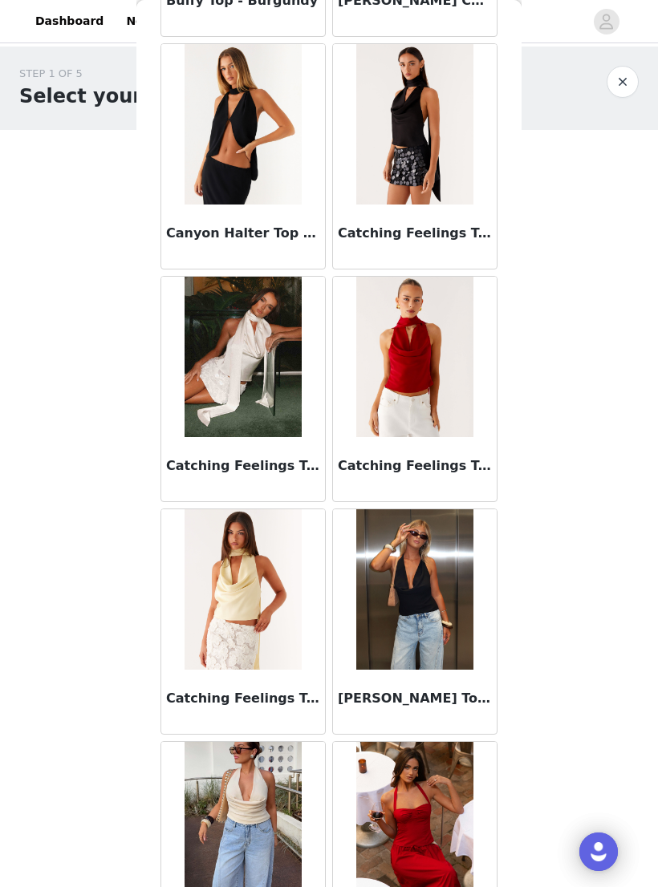
click at [432, 612] on img at bounding box center [414, 589] width 116 height 160
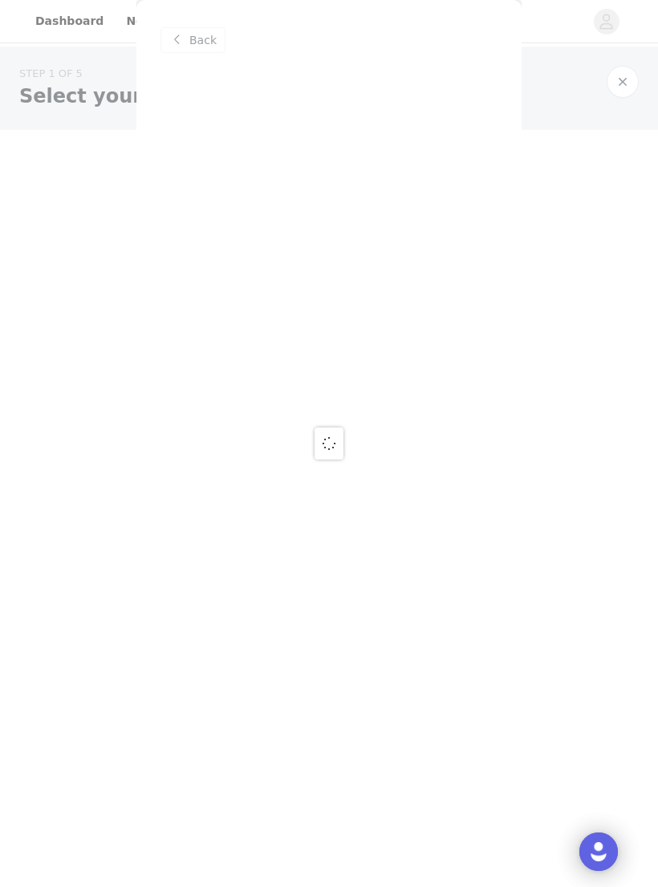
scroll to position [0, 0]
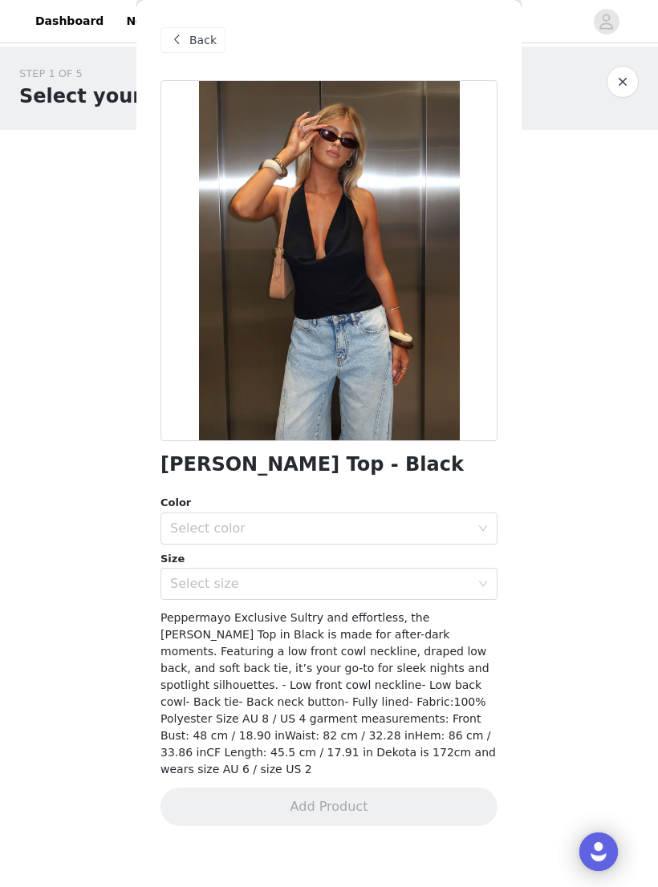
click at [193, 47] on span "Back" at bounding box center [202, 40] width 27 height 17
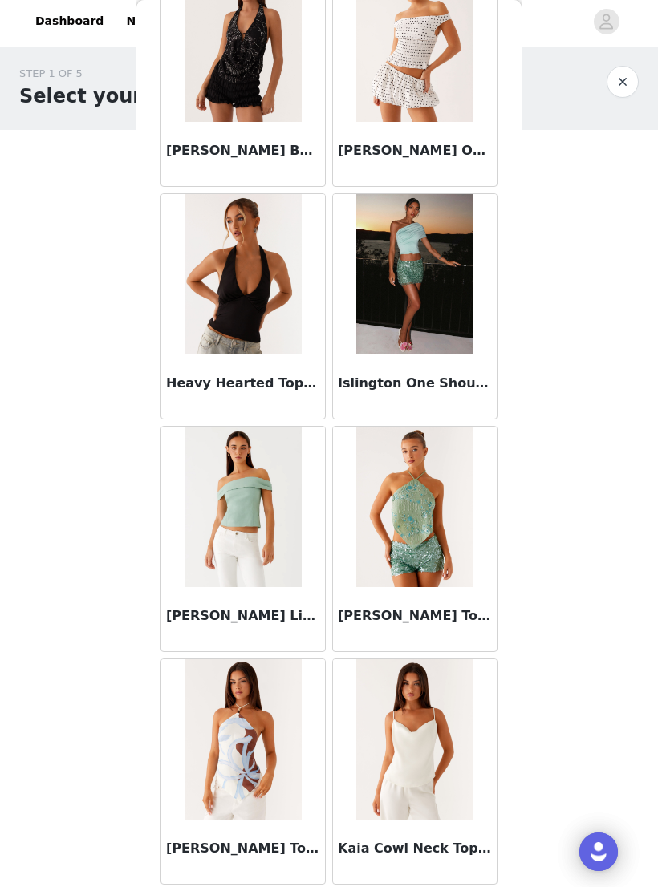
scroll to position [5933, 0]
click at [278, 274] on img at bounding box center [242, 275] width 116 height 160
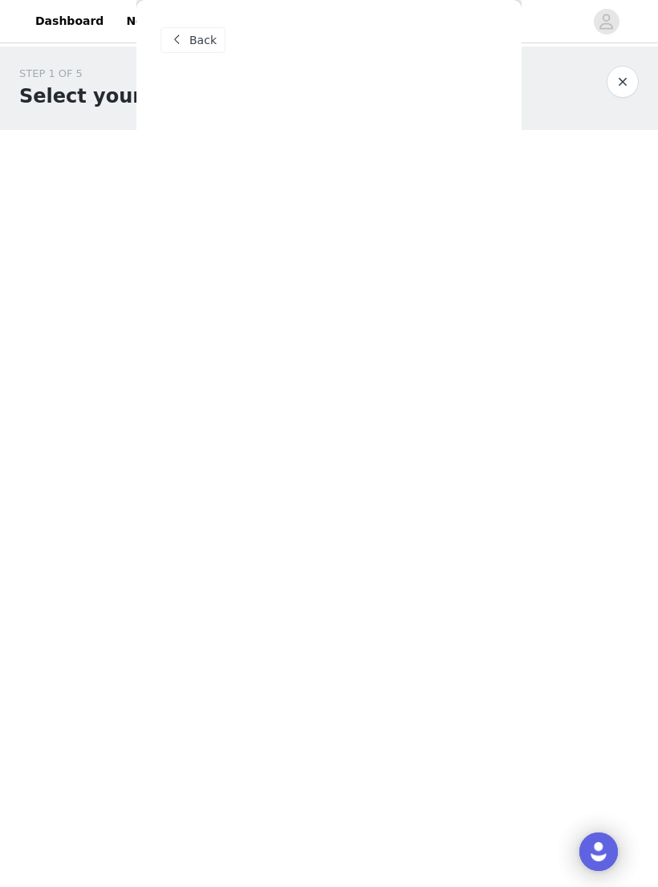
scroll to position [0, 0]
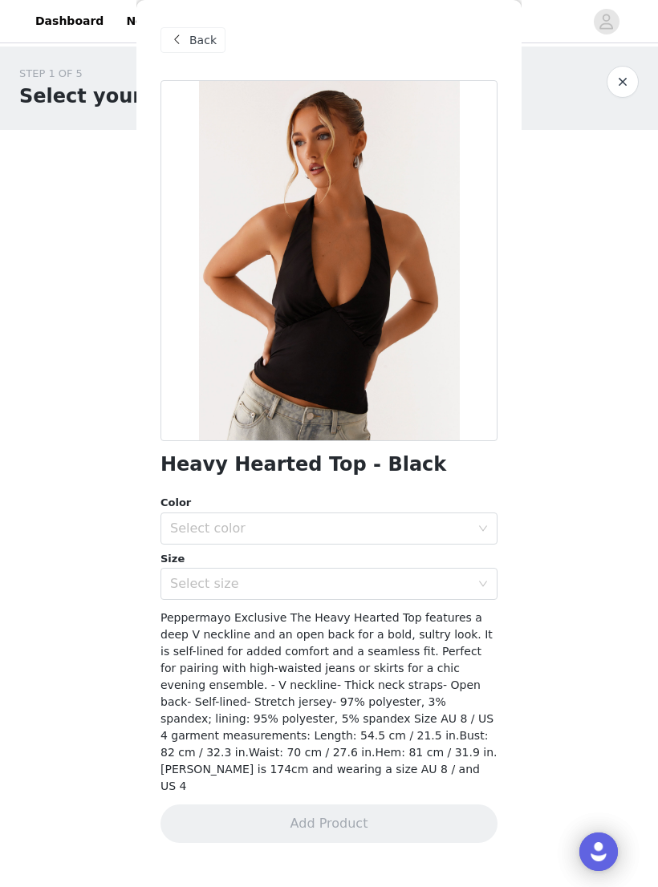
click at [192, 44] on span "Back" at bounding box center [202, 40] width 27 height 17
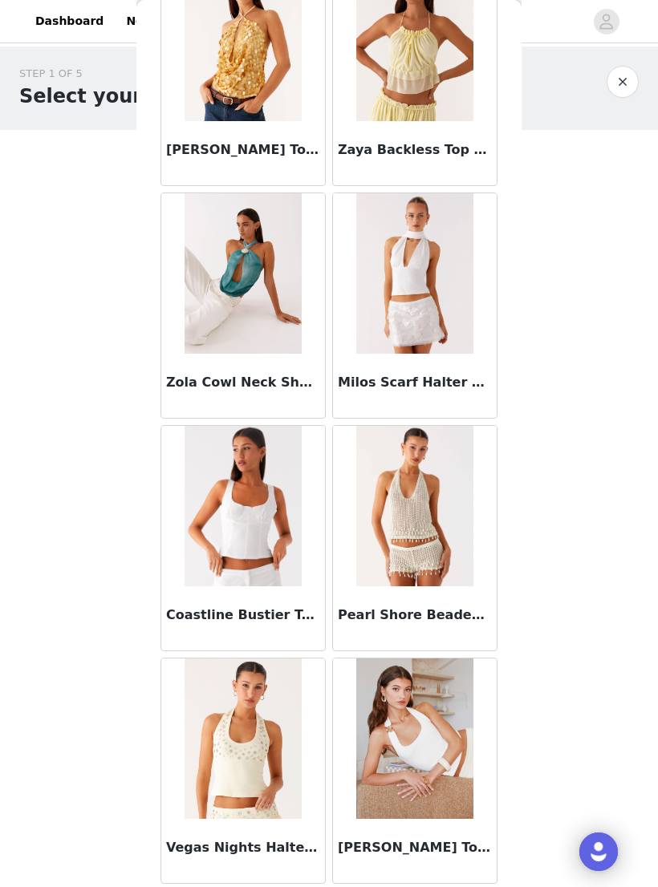
scroll to position [13843, 0]
click at [627, 73] on button "button" at bounding box center [622, 82] width 32 height 32
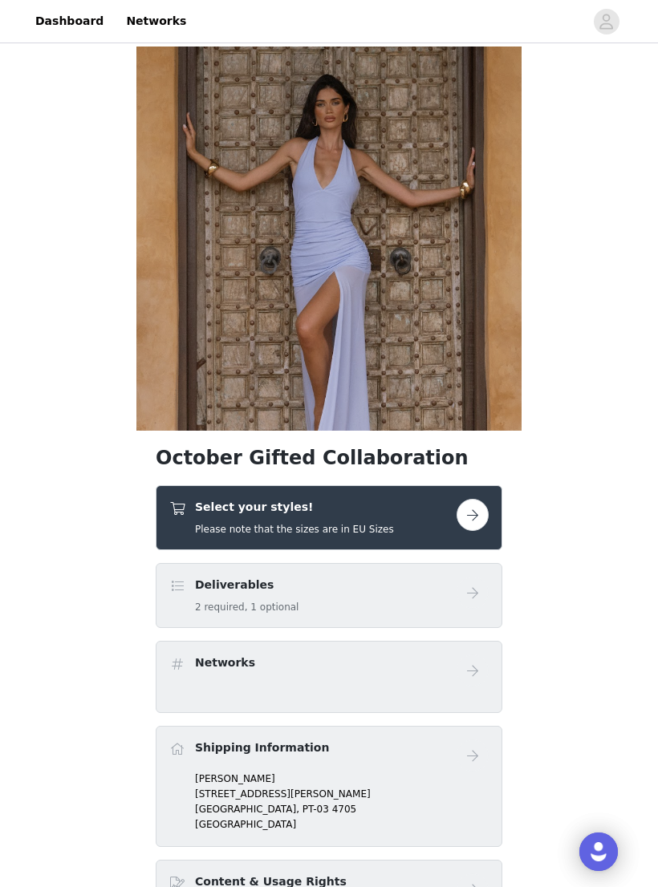
click at [472, 518] on button "button" at bounding box center [472, 515] width 32 height 32
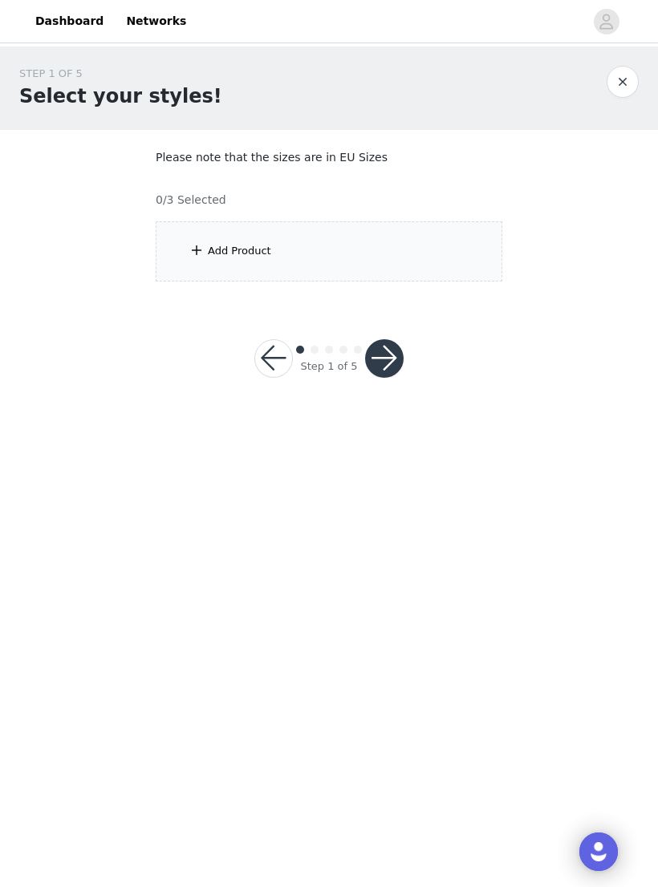
click at [399, 249] on div "Add Product" at bounding box center [329, 251] width 346 height 60
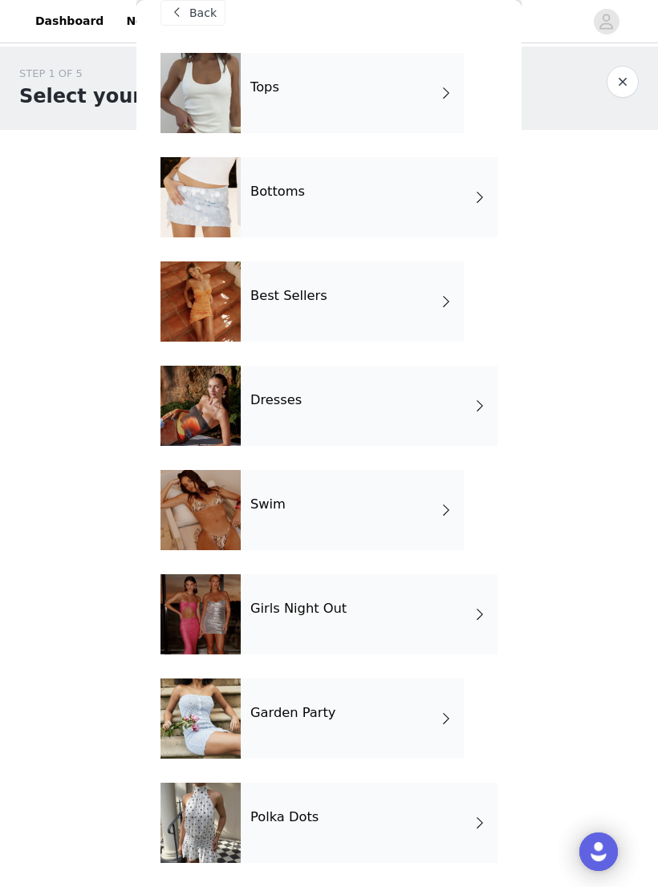
scroll to position [27, 0]
click at [320, 403] on div "Dresses" at bounding box center [369, 406] width 257 height 80
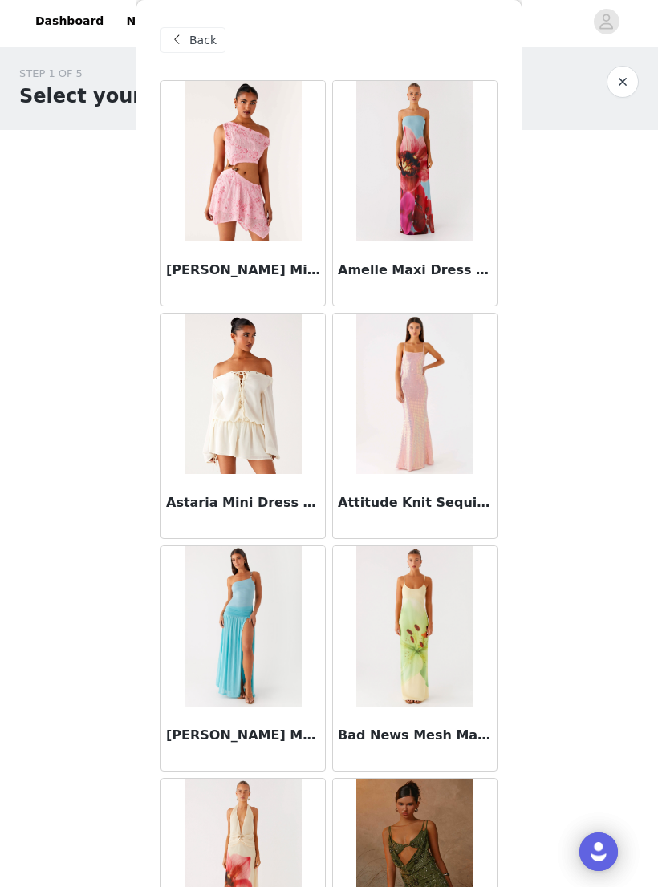
scroll to position [13, 0]
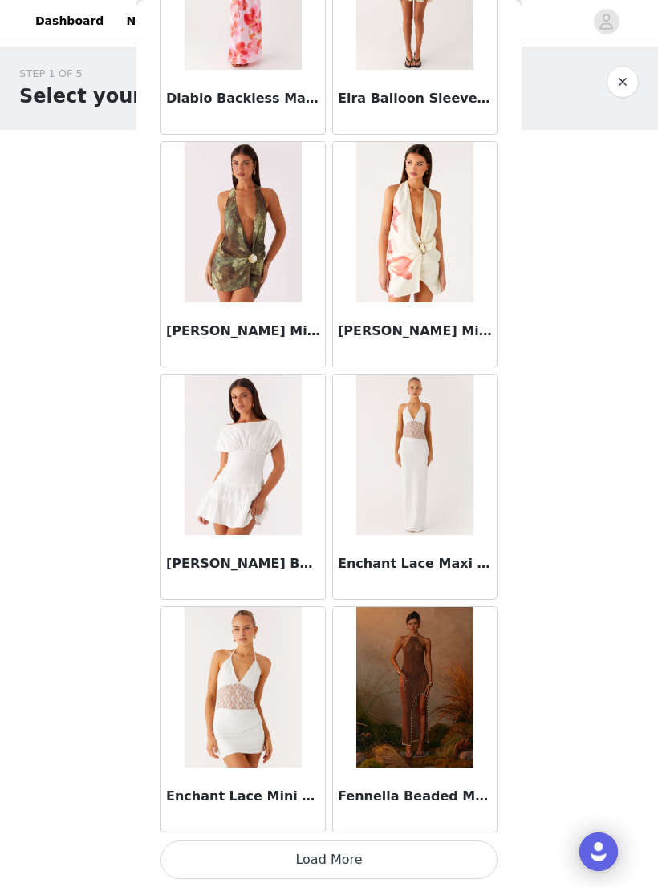
click at [316, 845] on button "Load More" at bounding box center [328, 860] width 337 height 38
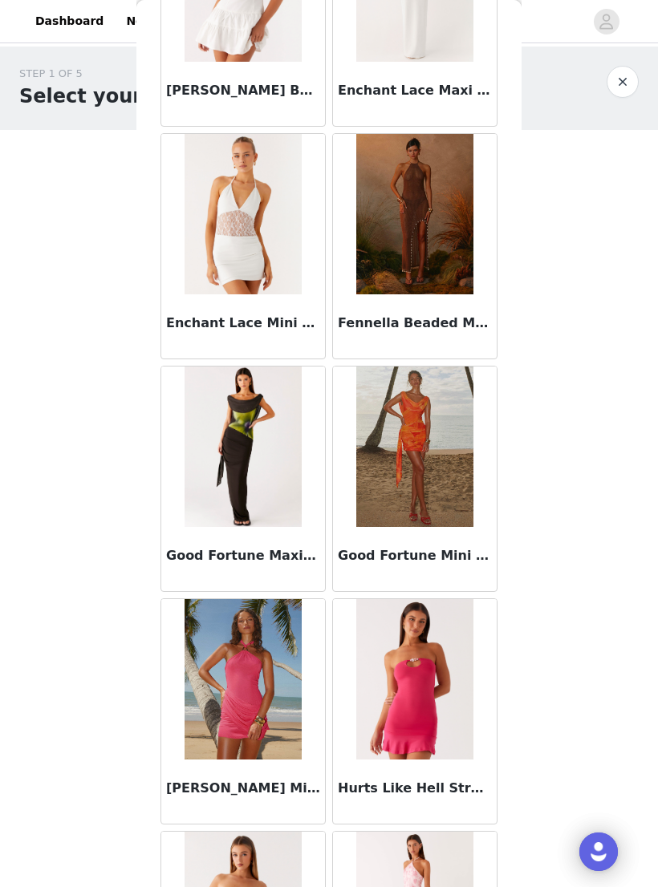
scroll to position [2077, 0]
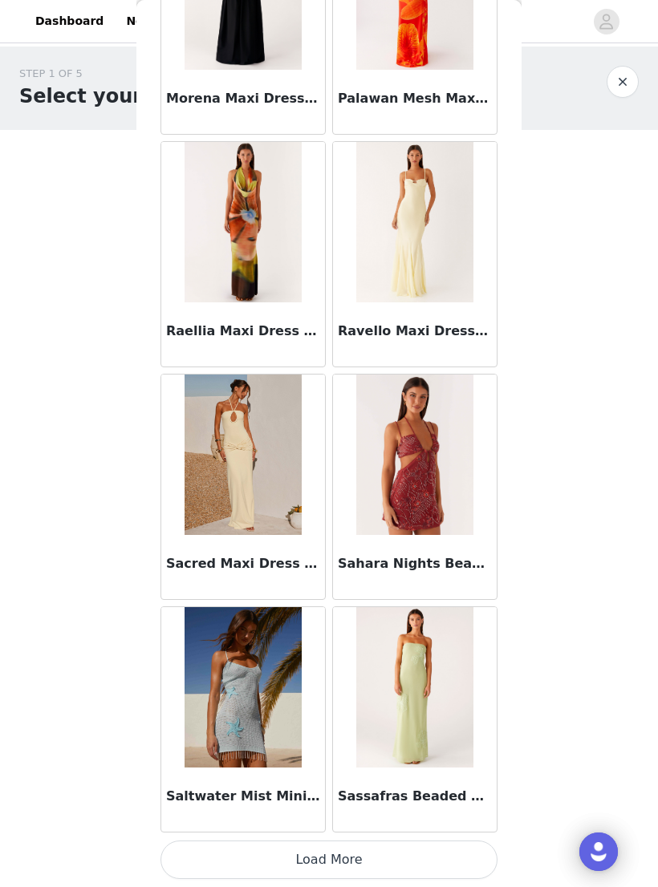
click at [353, 852] on button "Load More" at bounding box center [328, 860] width 337 height 38
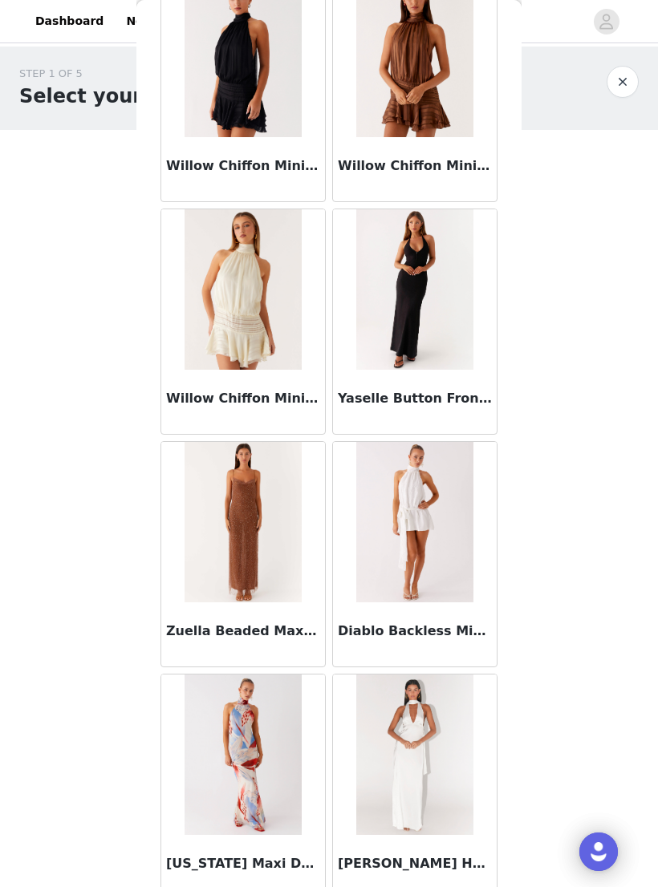
scroll to position [5688, 0]
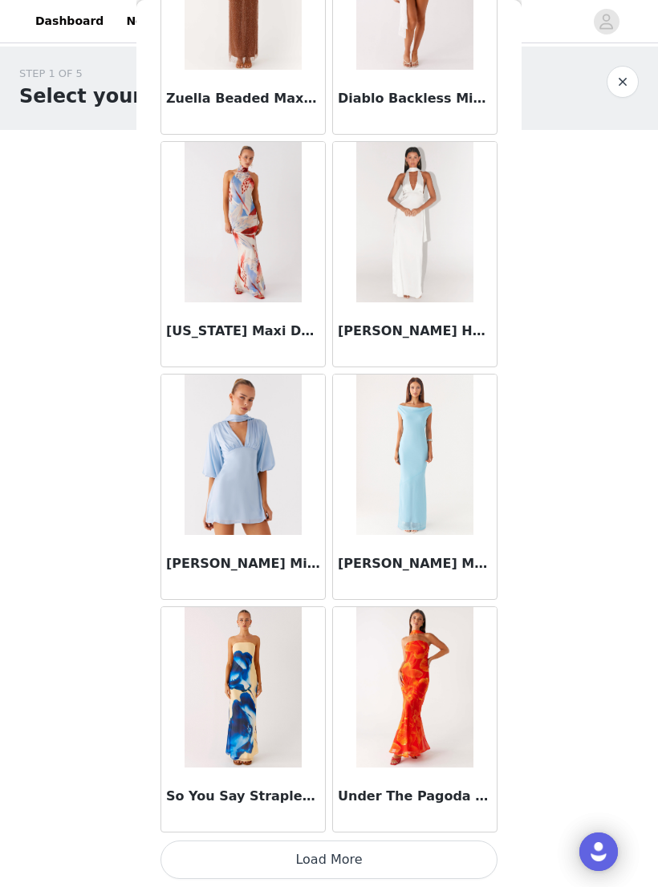
click at [342, 851] on button "Load More" at bounding box center [328, 860] width 337 height 38
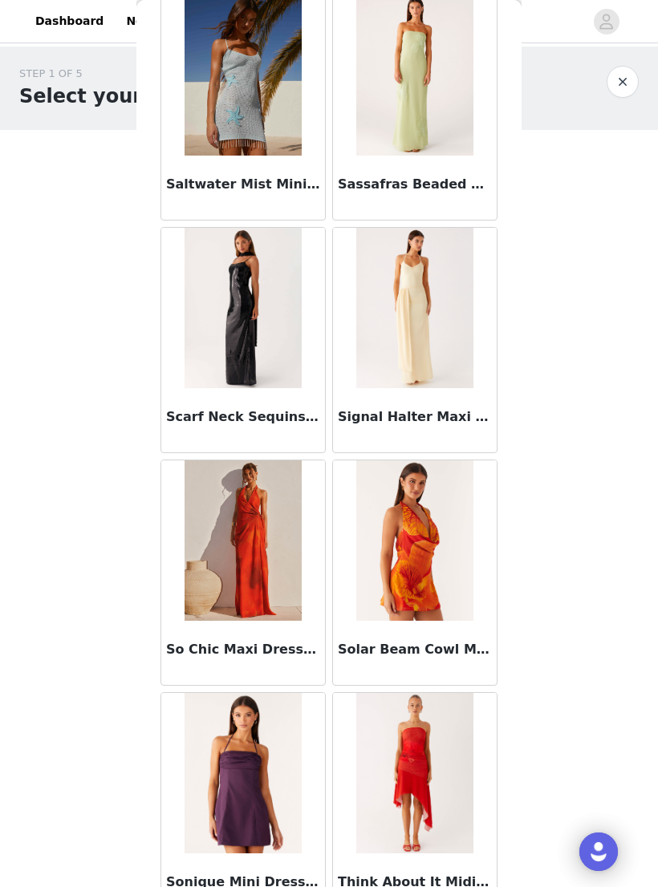
scroll to position [4320, 0]
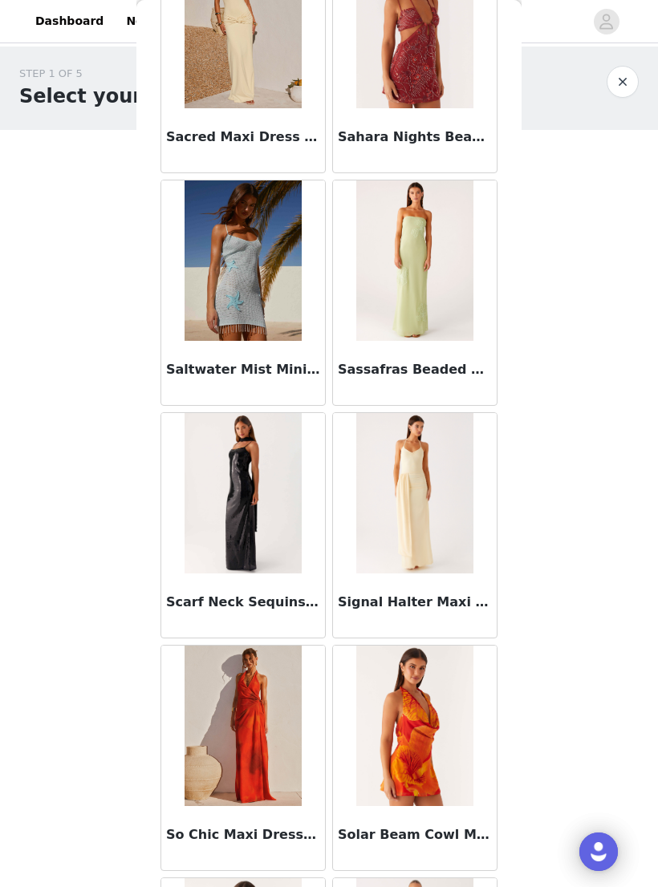
click at [627, 79] on button "button" at bounding box center [622, 82] width 32 height 32
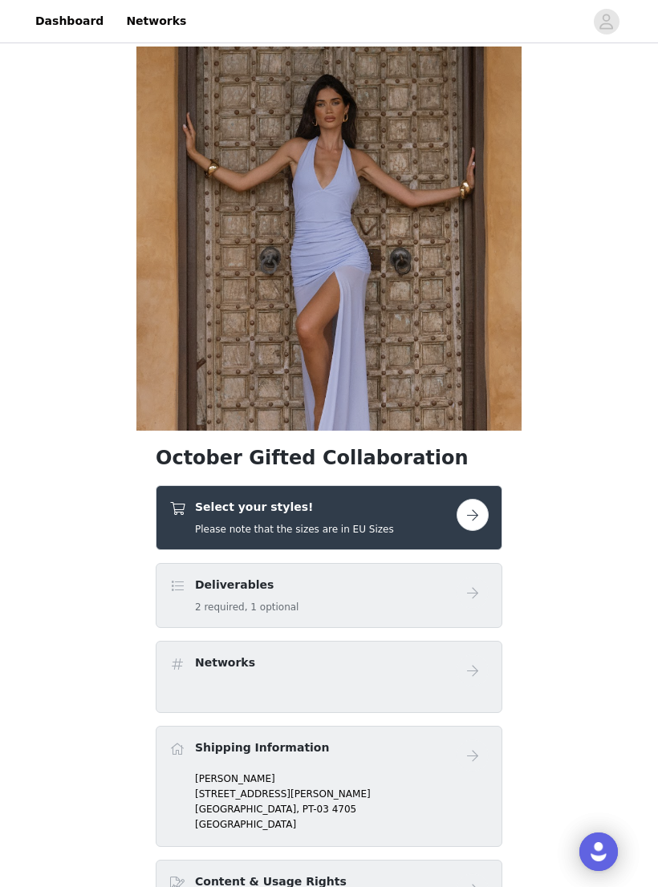
click at [480, 517] on button "button" at bounding box center [472, 515] width 32 height 32
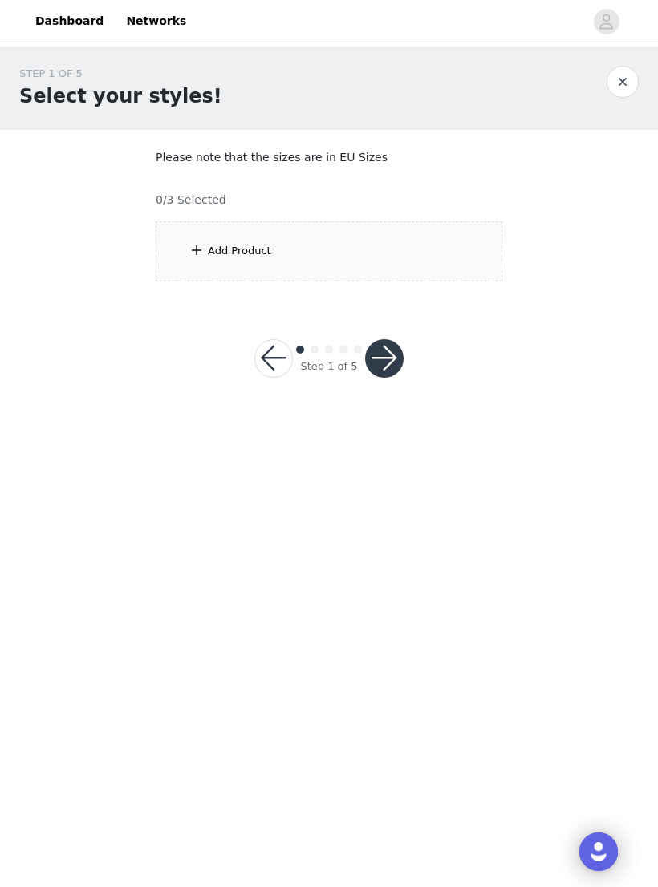
click at [456, 257] on div "Add Product" at bounding box center [329, 251] width 346 height 60
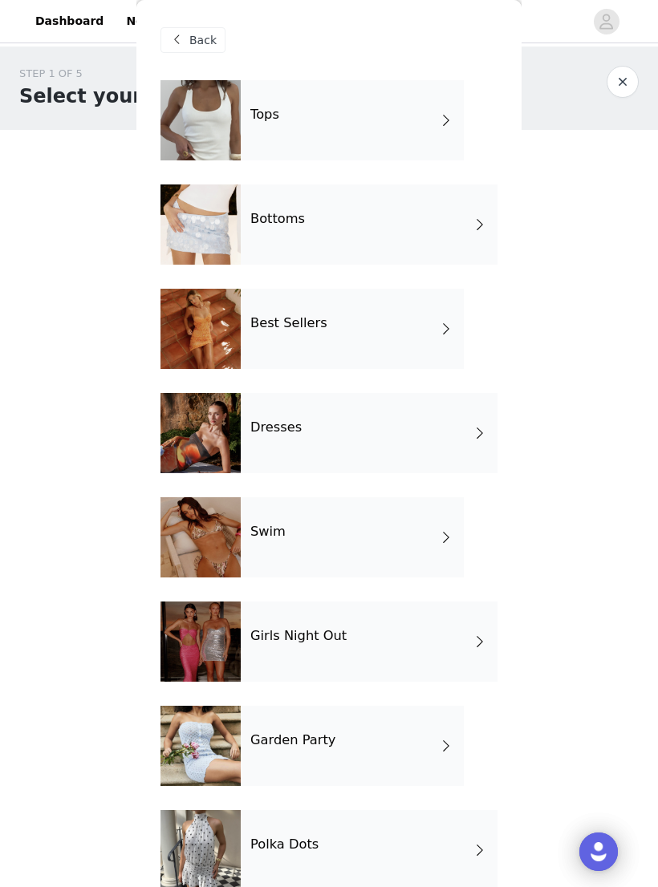
click at [435, 330] on div "Best Sellers" at bounding box center [352, 329] width 223 height 80
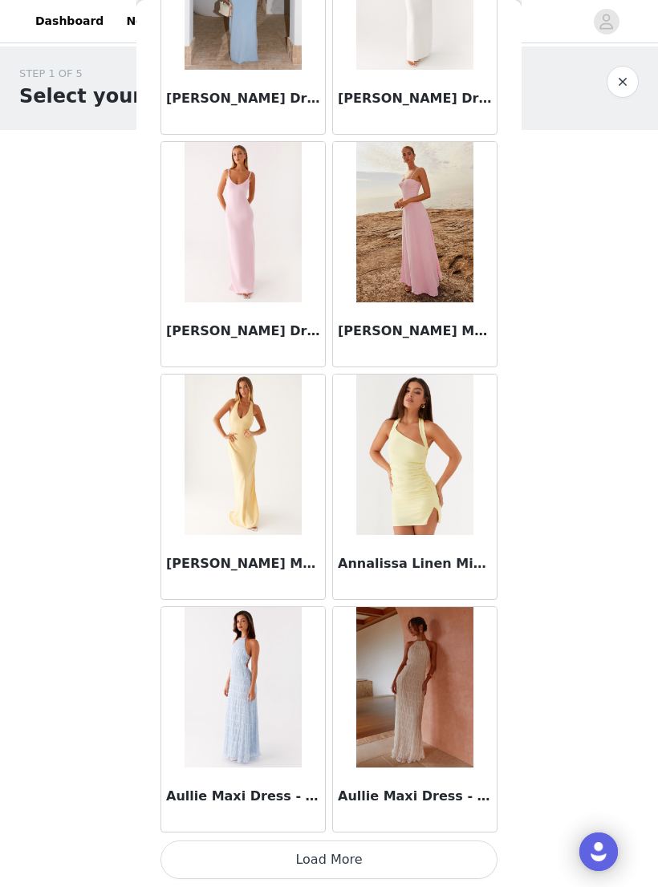
click at [348, 845] on button "Load More" at bounding box center [328, 860] width 337 height 38
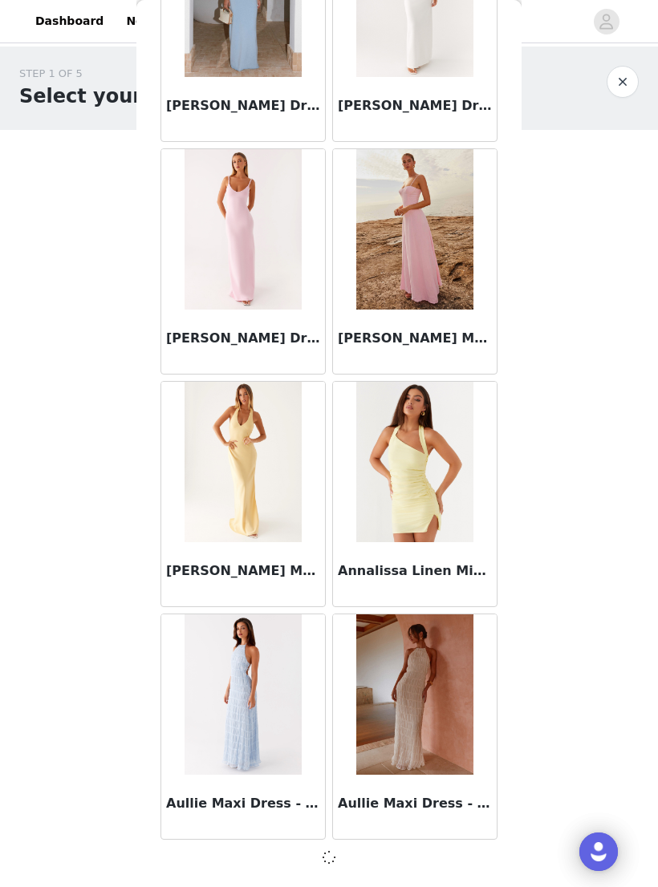
scroll to position [1560, 0]
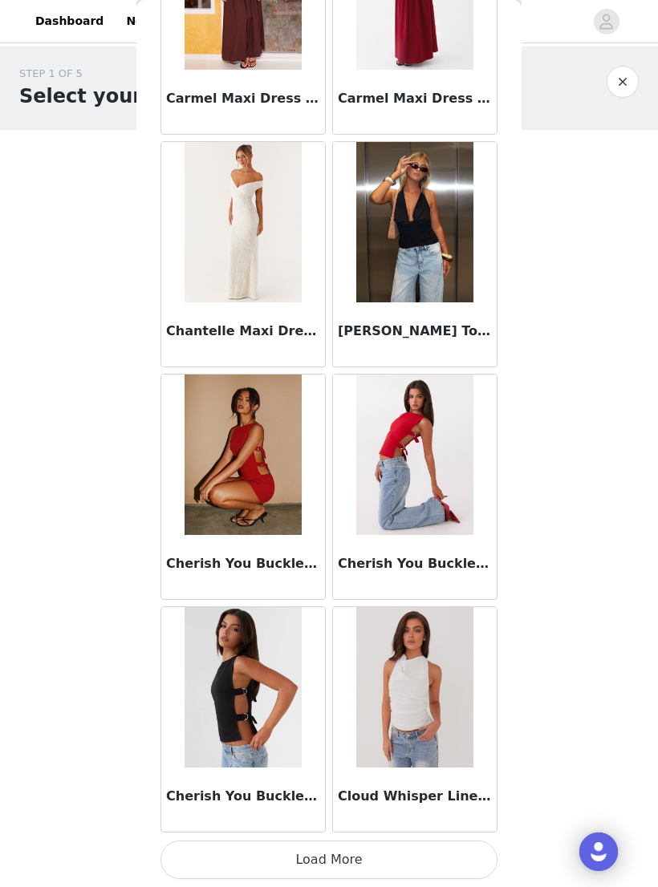
click at [358, 845] on button "Load More" at bounding box center [328, 860] width 337 height 38
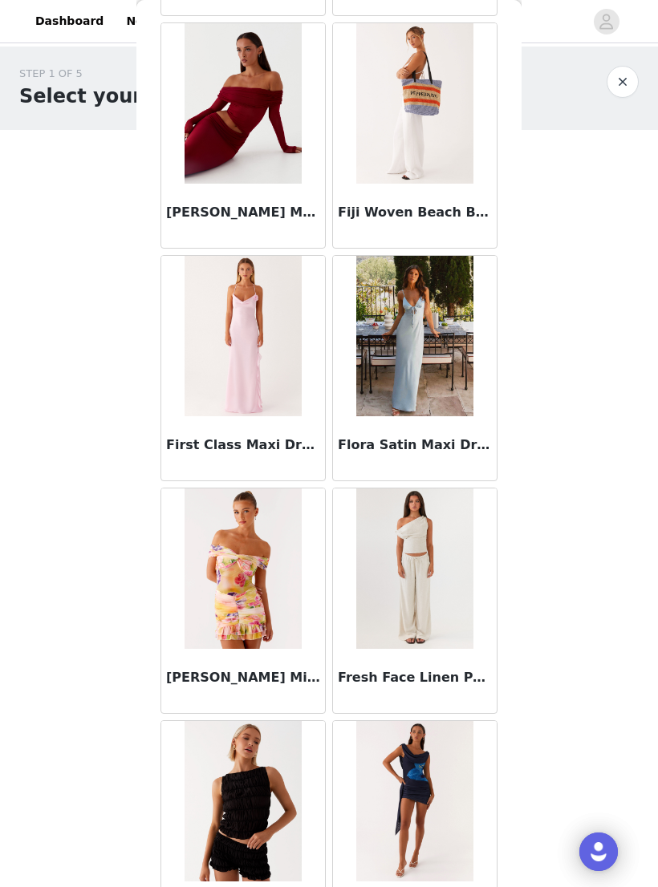
scroll to position [5949, 0]
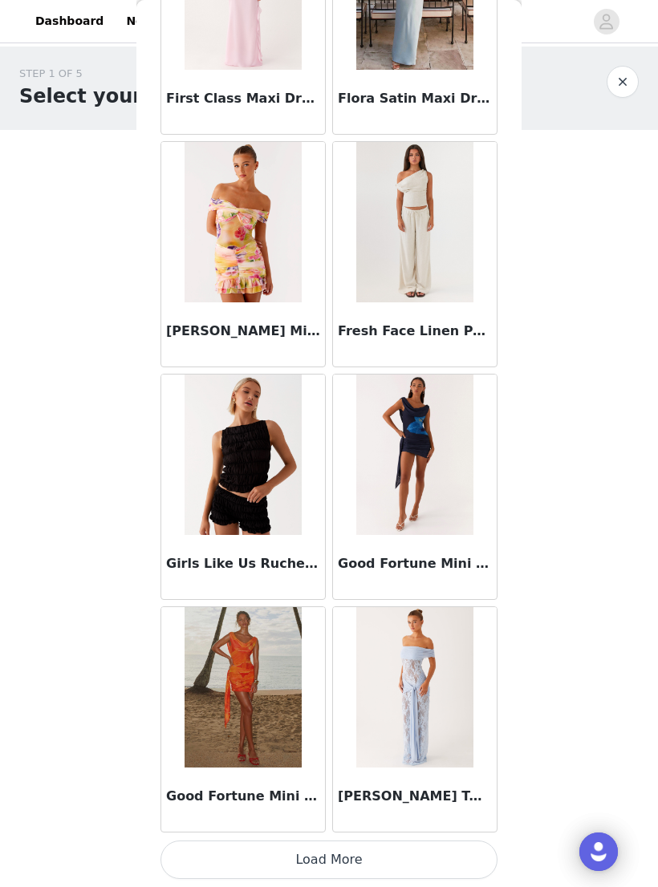
click at [311, 845] on button "Load More" at bounding box center [328, 860] width 337 height 38
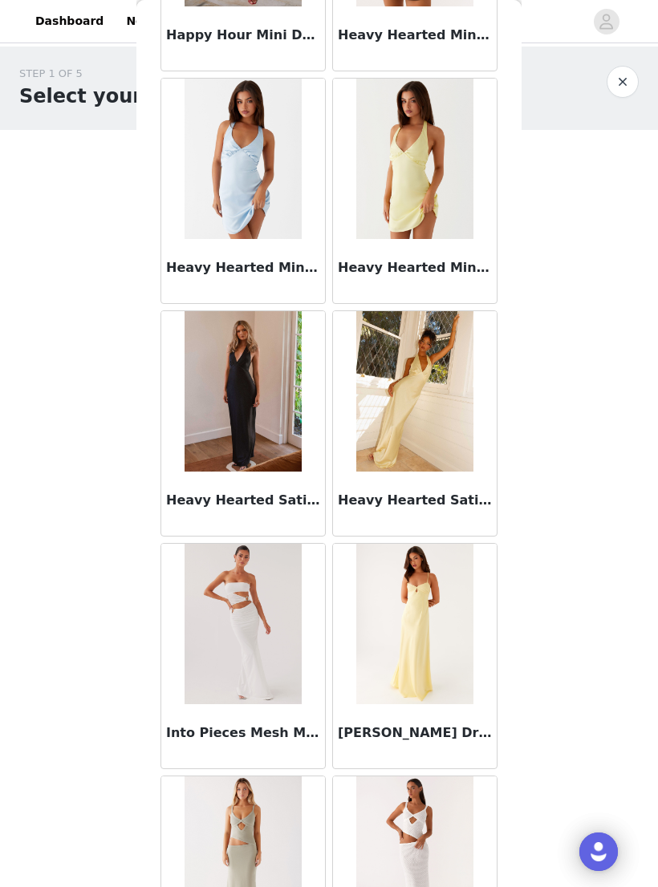
scroll to position [7215, 0]
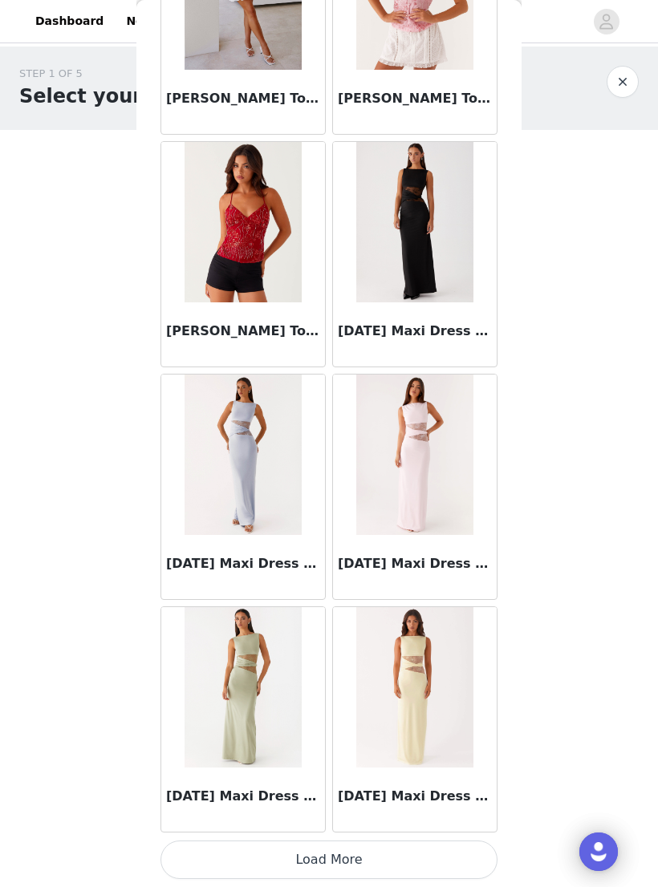
click at [309, 849] on button "Load More" at bounding box center [328, 860] width 337 height 38
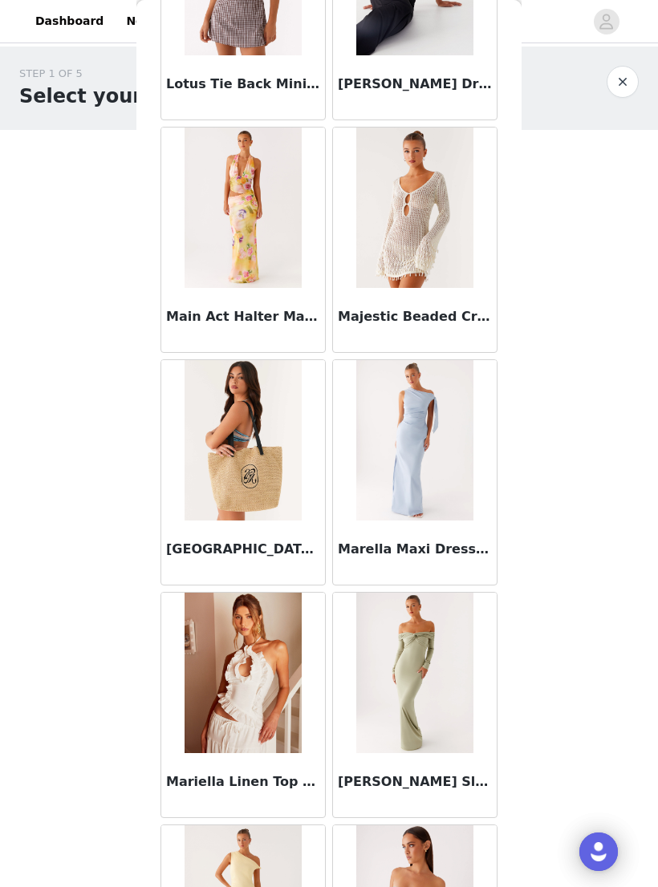
scroll to position [9956, 0]
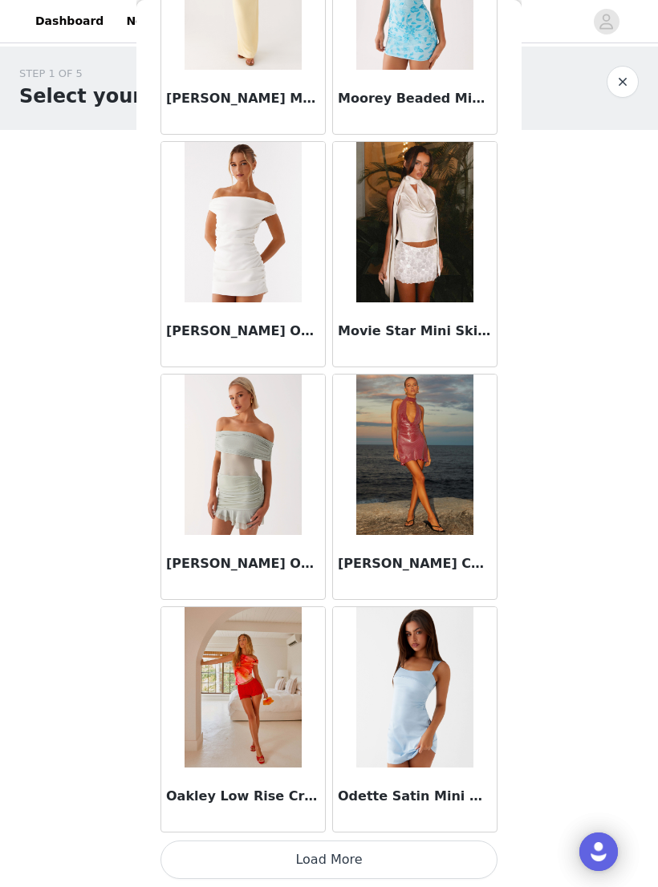
click at [336, 856] on button "Load More" at bounding box center [328, 860] width 337 height 38
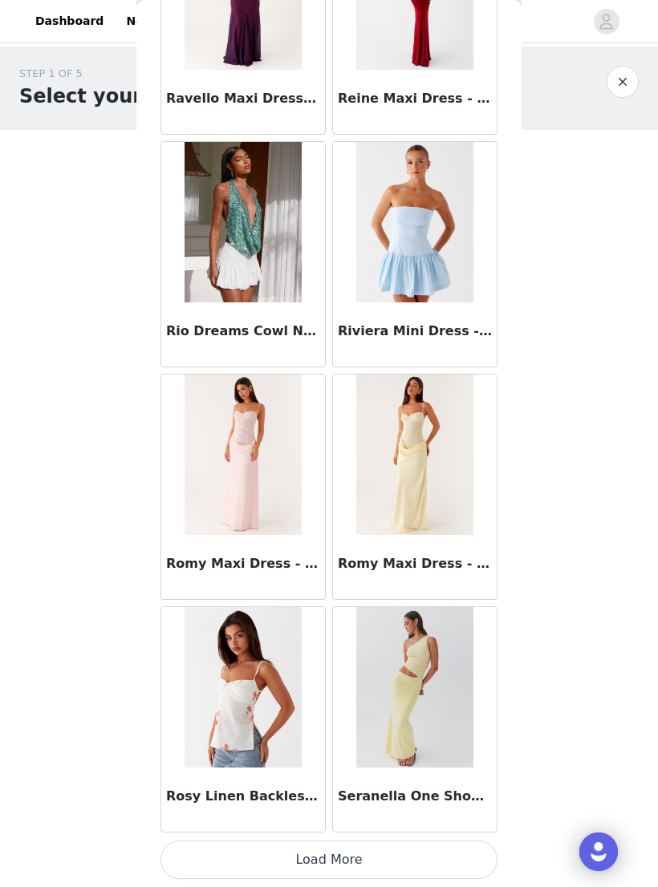
scroll to position [13197, 0]
click at [386, 852] on button "Load More" at bounding box center [328, 860] width 337 height 38
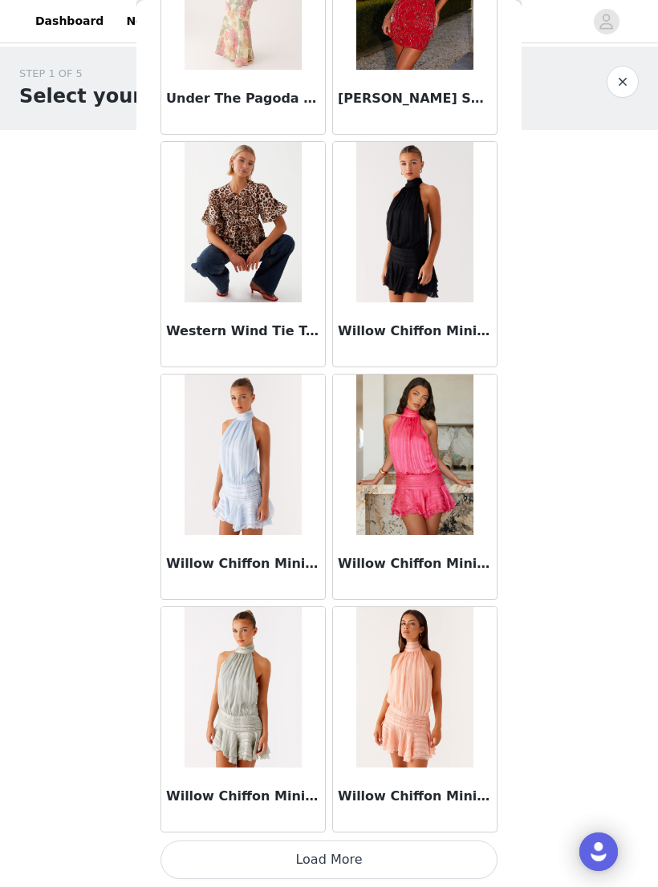
click at [379, 849] on button "Load More" at bounding box center [328, 860] width 337 height 38
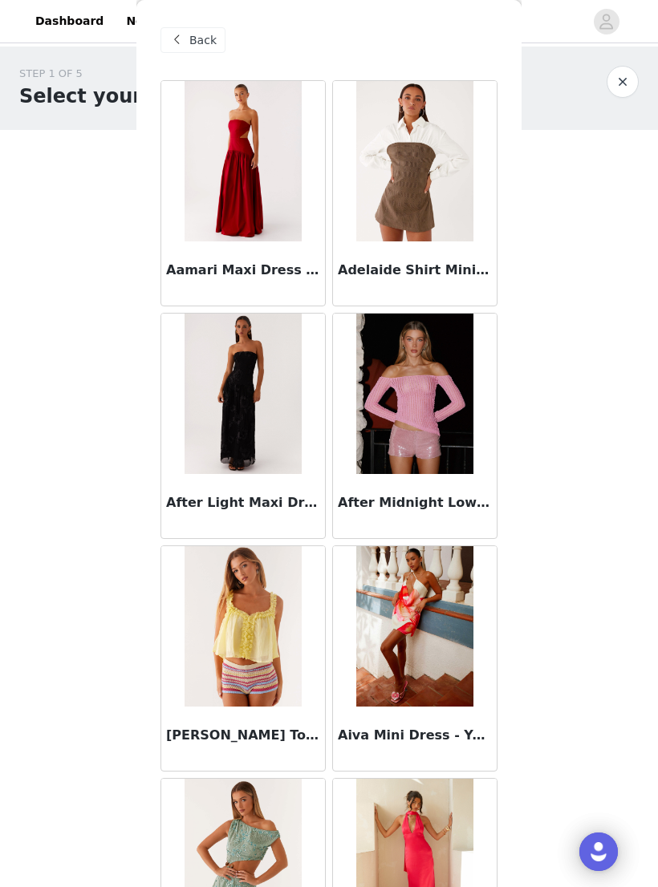
scroll to position [0, 0]
click at [203, 40] on span "Back" at bounding box center [202, 40] width 27 height 17
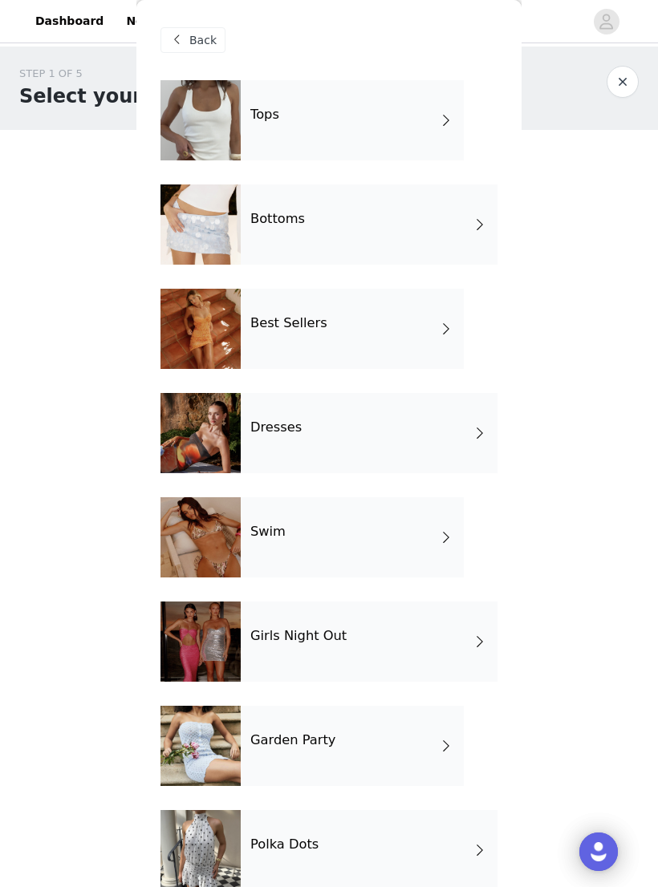
click at [424, 221] on div "Bottoms" at bounding box center [369, 224] width 257 height 80
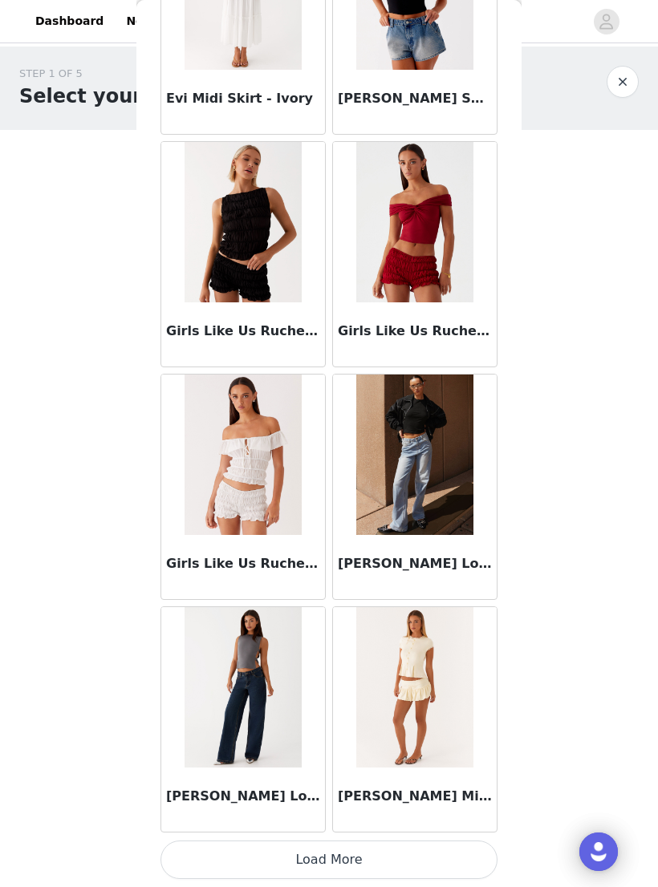
click at [310, 851] on button "Load More" at bounding box center [328, 860] width 337 height 38
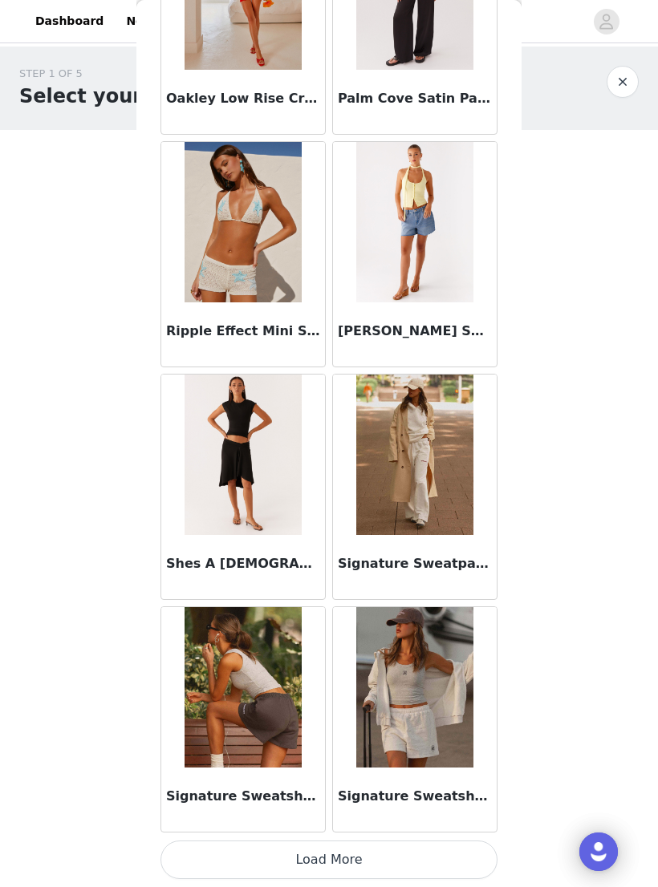
scroll to position [3893, 0]
click at [294, 845] on button "Load More" at bounding box center [328, 860] width 337 height 38
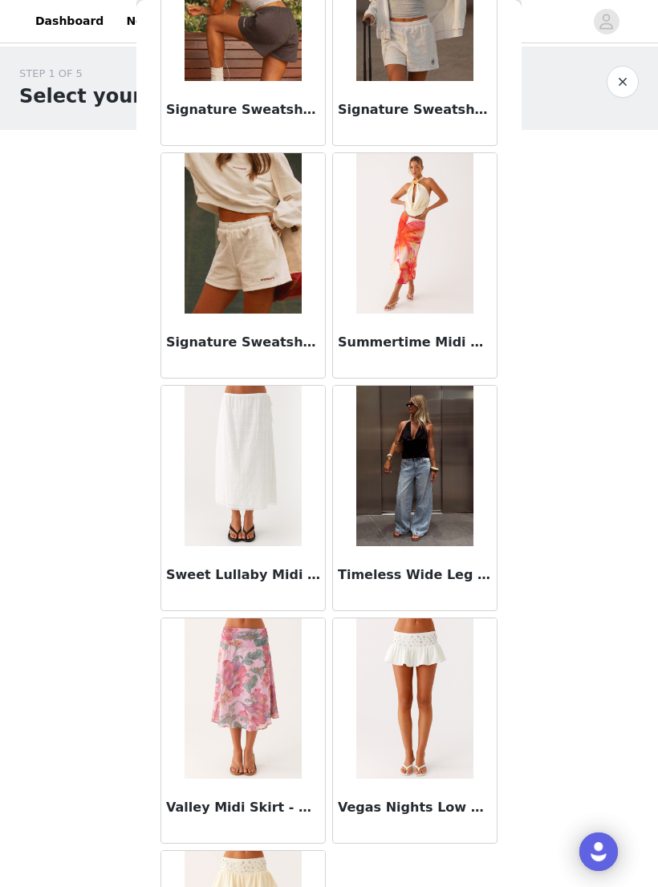
scroll to position [4513, 0]
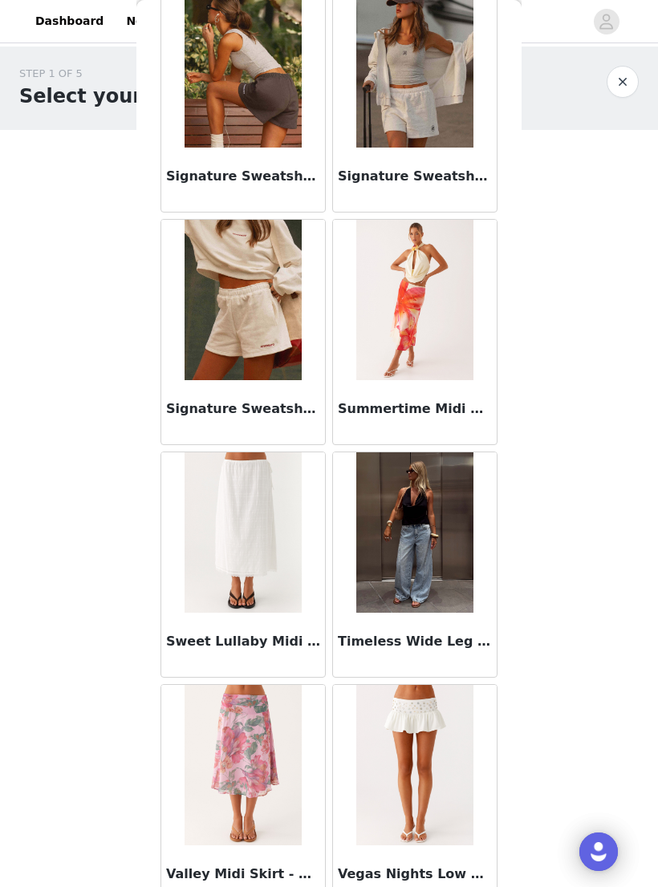
click at [414, 626] on div "Timeless Wide Leg Jeans - Bleached Blue" at bounding box center [415, 645] width 164 height 64
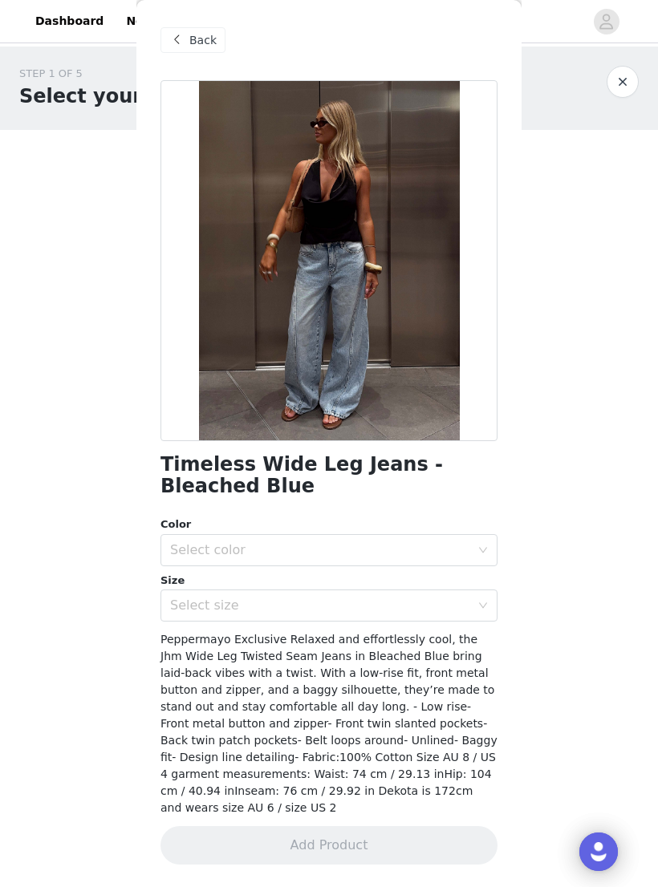
scroll to position [0, 0]
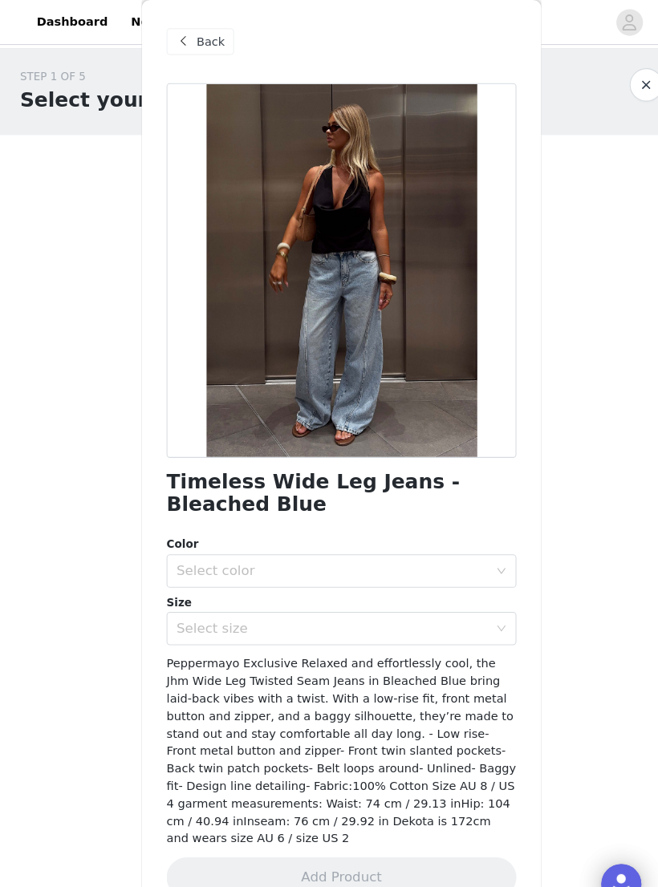
click at [321, 607] on div "Select size" at bounding box center [320, 606] width 300 height 16
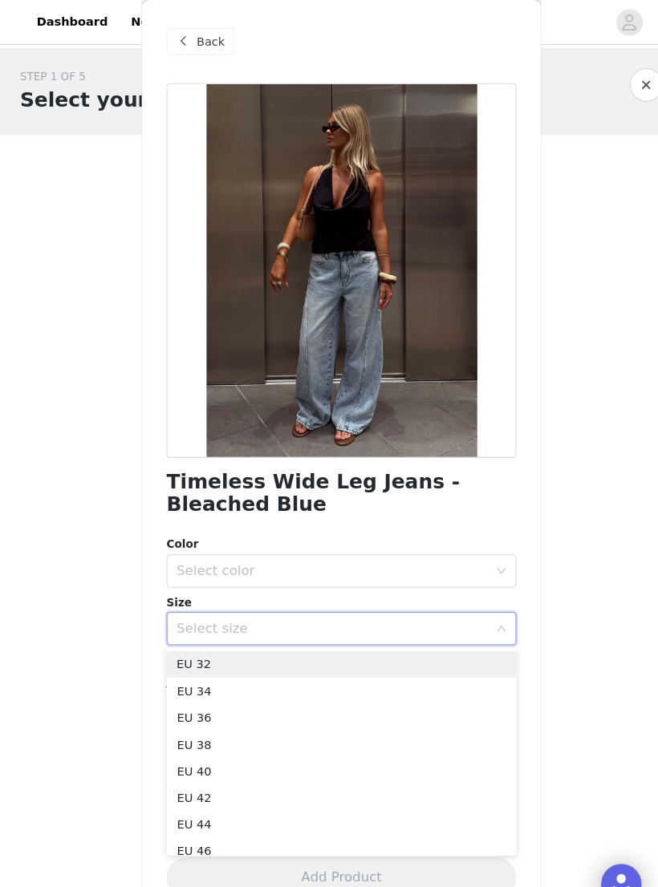
click at [245, 694] on li "EU 36" at bounding box center [328, 692] width 337 height 26
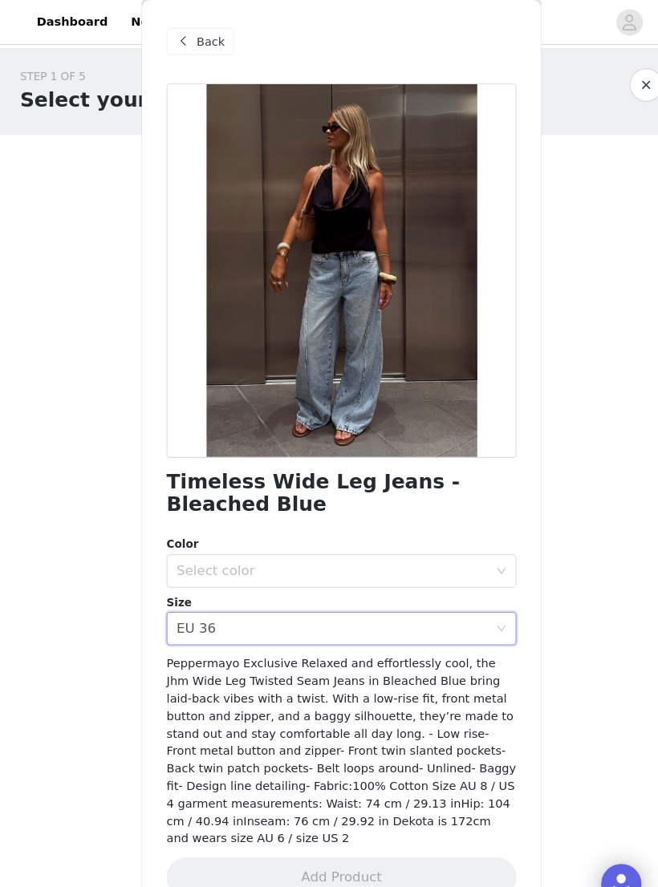
click at [302, 546] on div "Select color" at bounding box center [320, 550] width 300 height 16
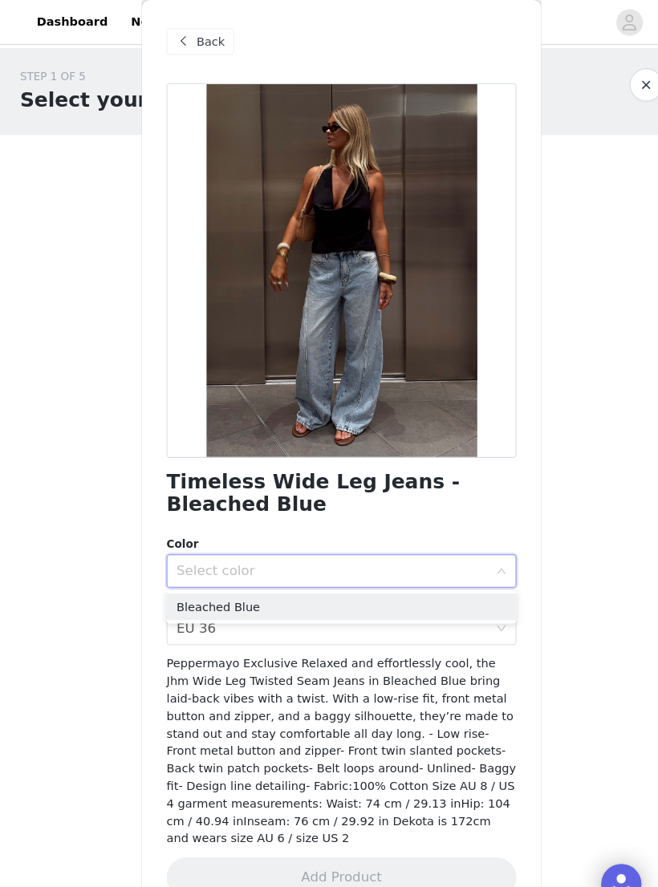
click at [303, 547] on div "Select color" at bounding box center [320, 550] width 300 height 16
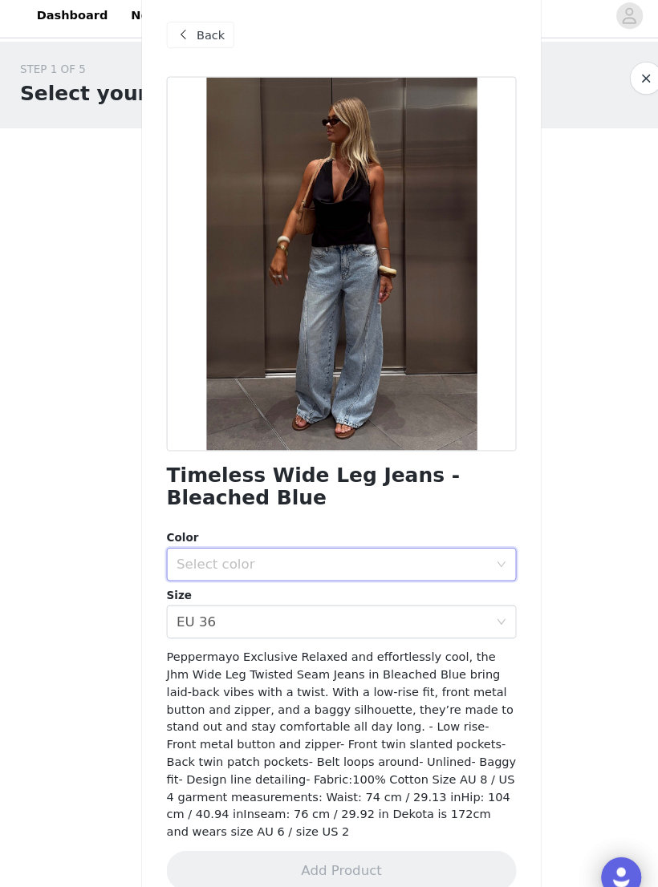
click at [326, 542] on div "Select color" at bounding box center [320, 550] width 300 height 16
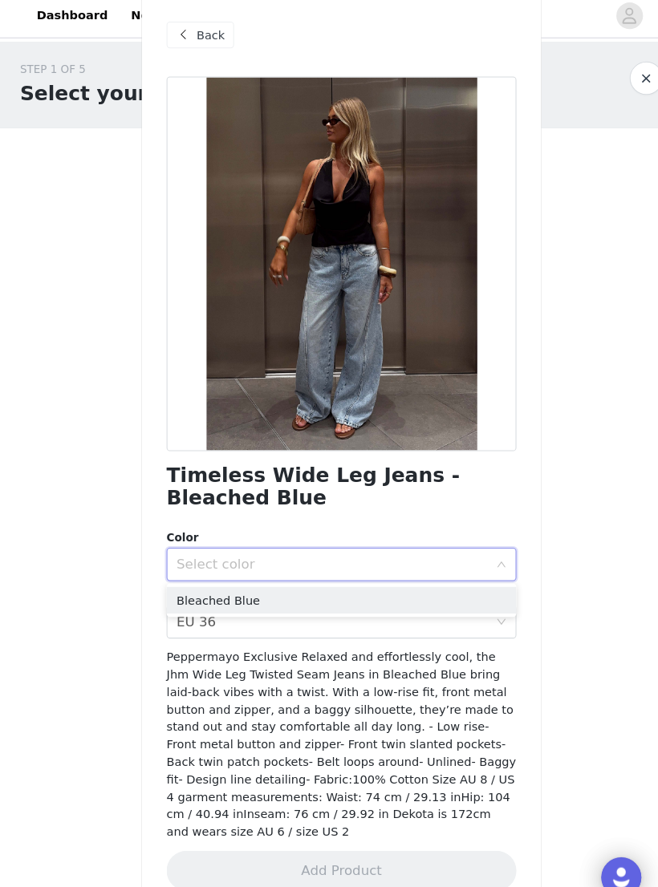
click at [314, 577] on li "Bleached Blue" at bounding box center [328, 585] width 337 height 26
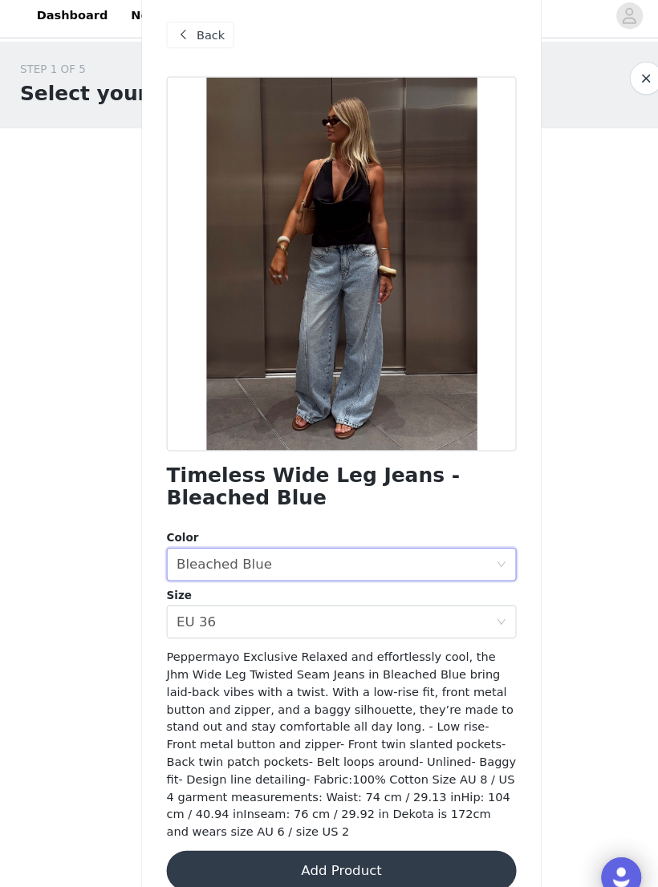
click at [272, 826] on button "Add Product" at bounding box center [328, 845] width 337 height 38
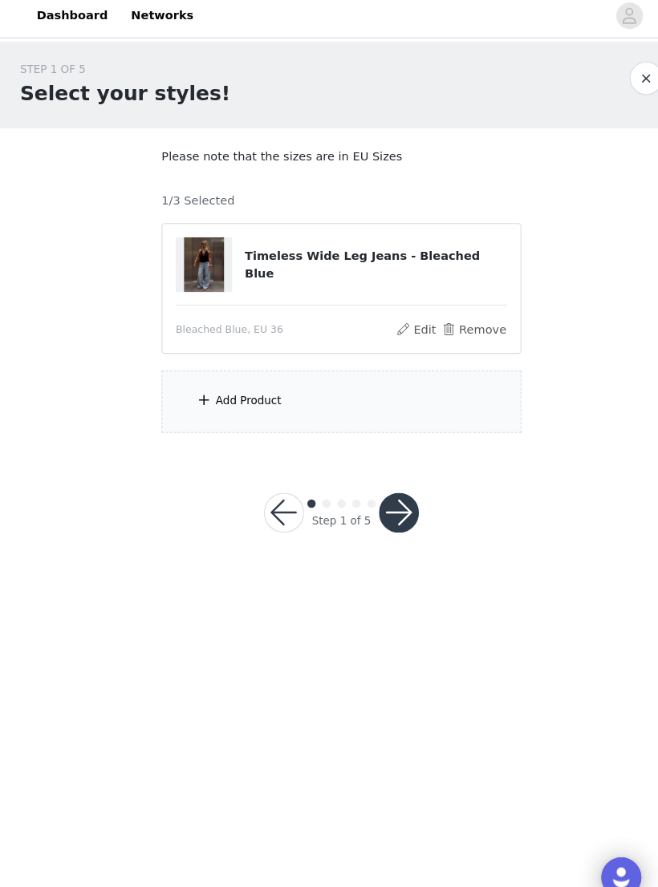
click at [290, 387] on div "Add Product" at bounding box center [329, 393] width 346 height 60
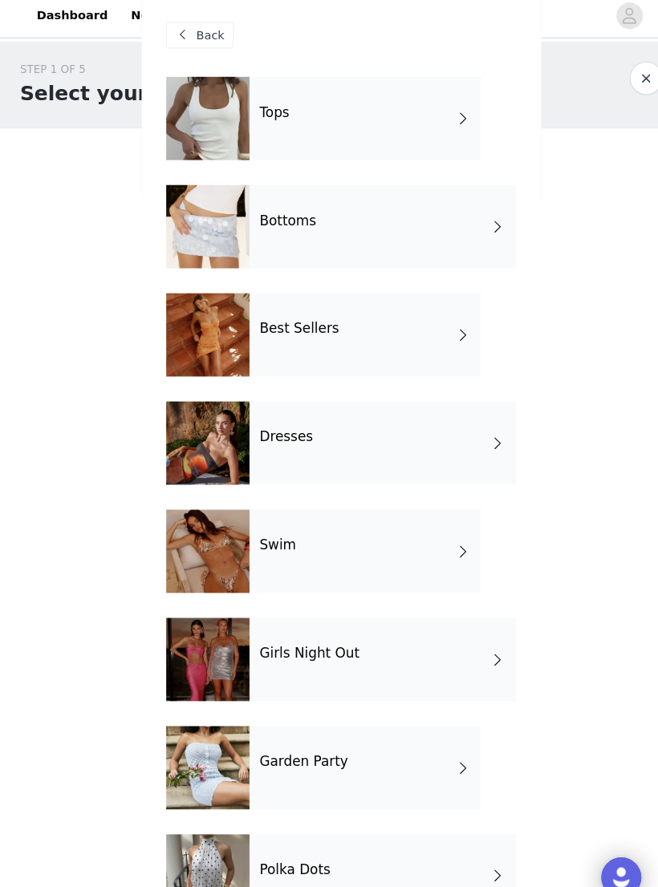
click at [439, 218] on div "Bottoms" at bounding box center [369, 224] width 257 height 80
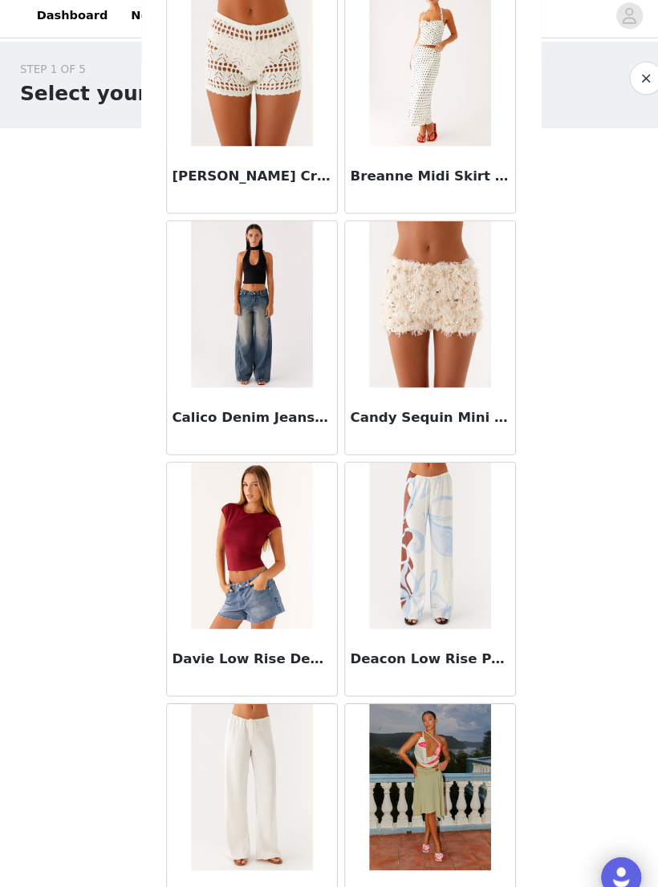
scroll to position [326, 0]
click at [274, 314] on img at bounding box center [242, 301] width 116 height 160
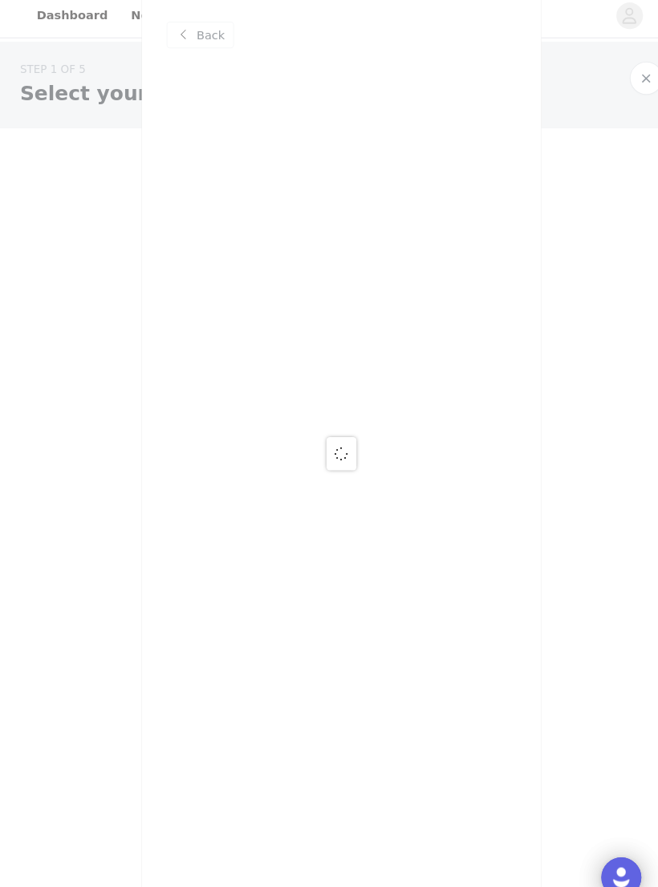
scroll to position [0, 0]
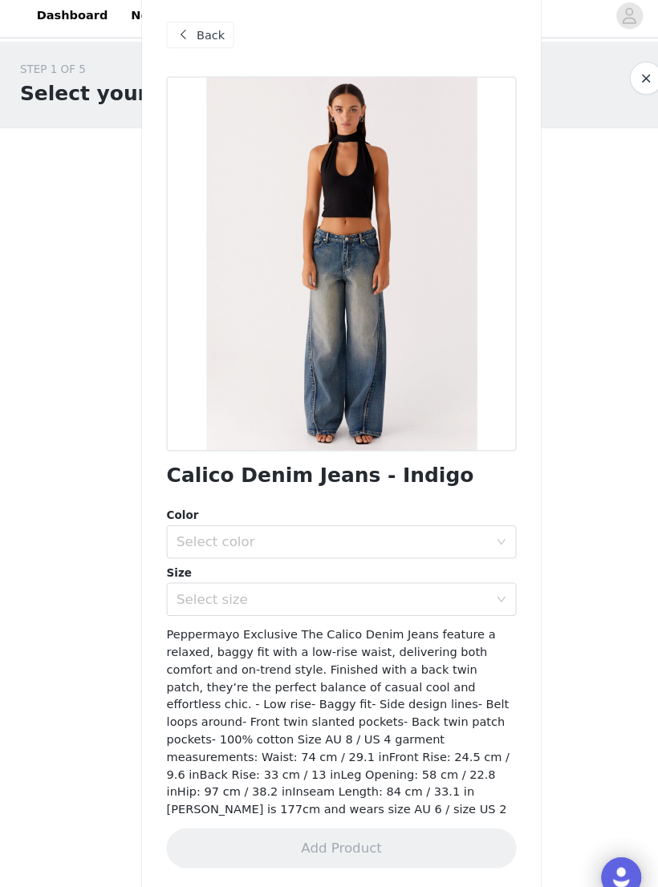
click at [186, 42] on div "Back" at bounding box center [192, 40] width 65 height 26
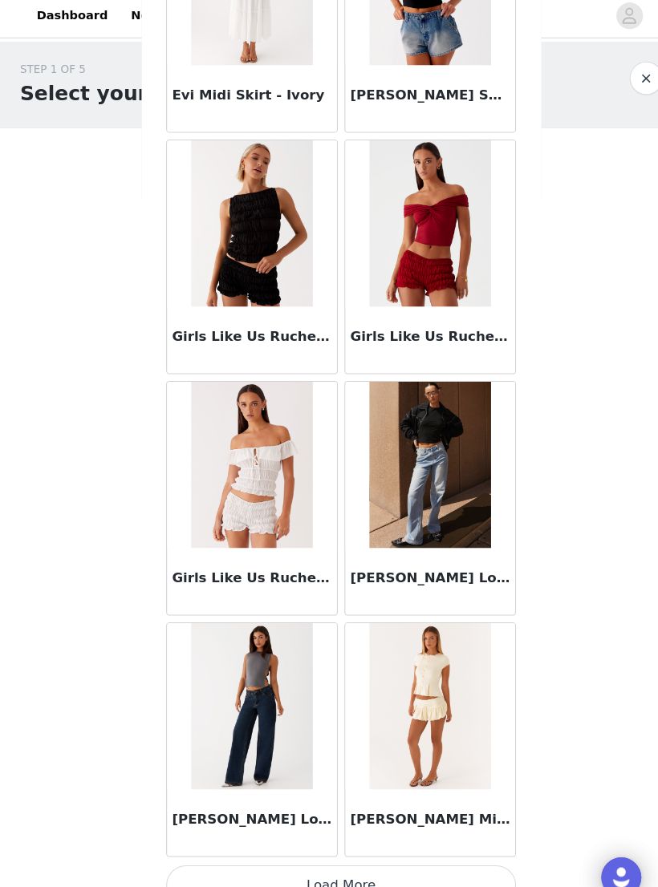
scroll to position [1567, 0]
click at [272, 657] on img at bounding box center [242, 687] width 116 height 160
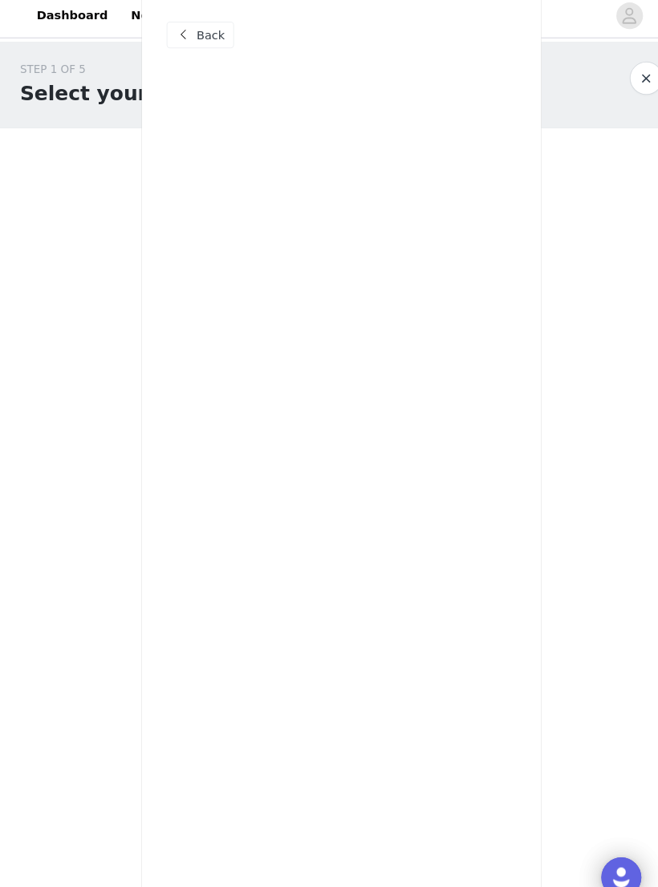
scroll to position [0, 0]
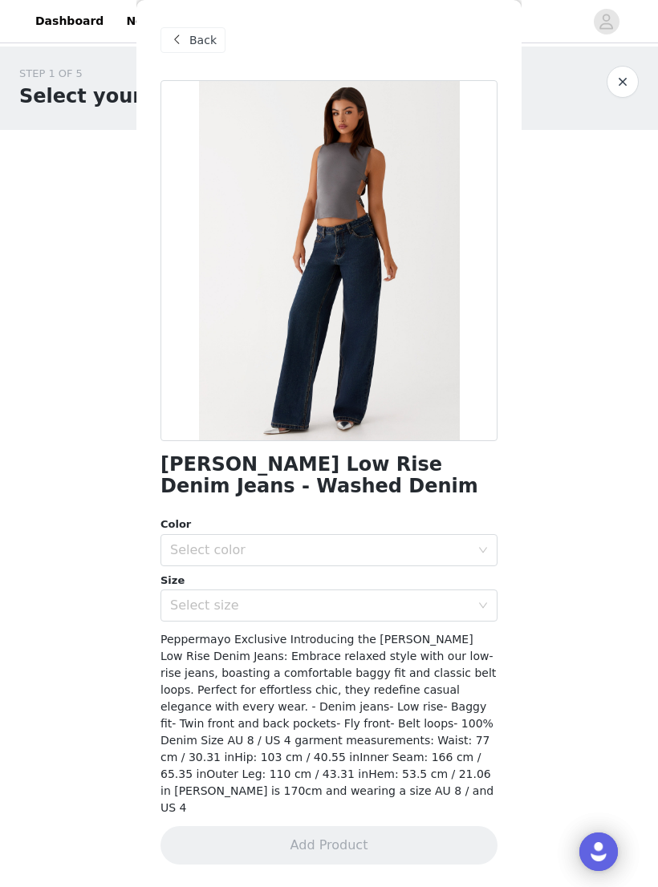
click at [186, 45] on div "Back" at bounding box center [192, 40] width 65 height 26
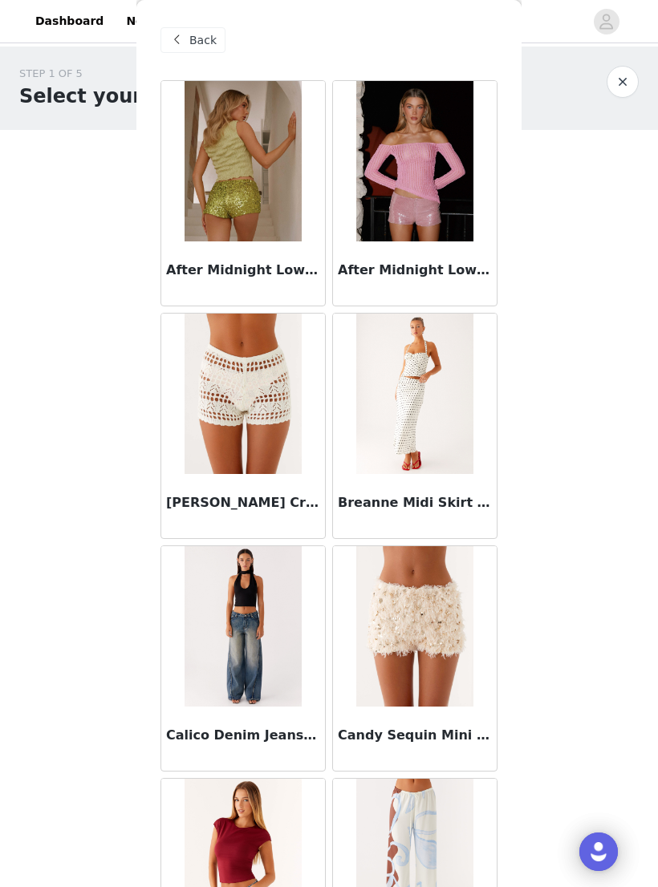
click at [184, 47] on span at bounding box center [176, 39] width 19 height 19
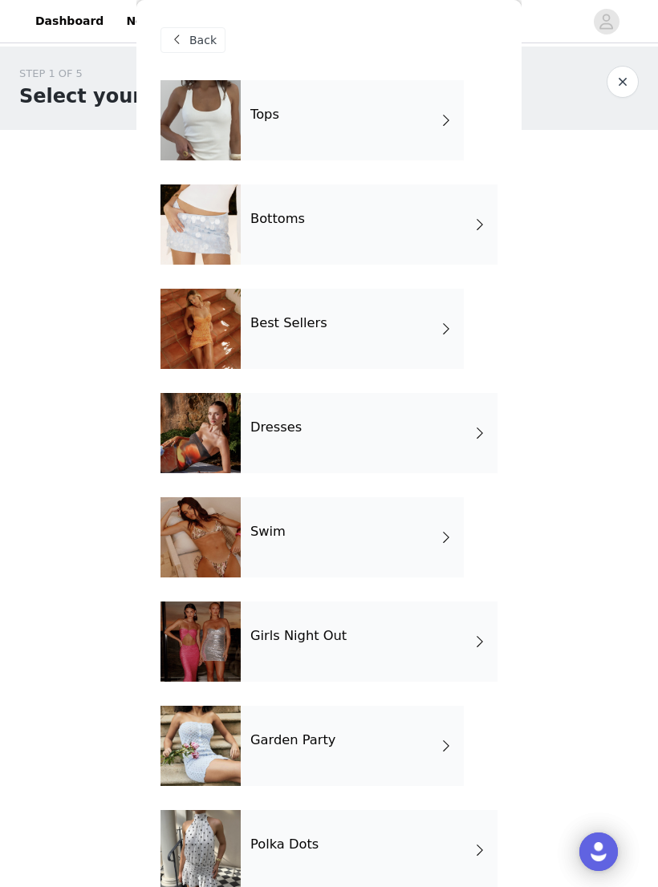
click at [184, 49] on span at bounding box center [176, 39] width 19 height 19
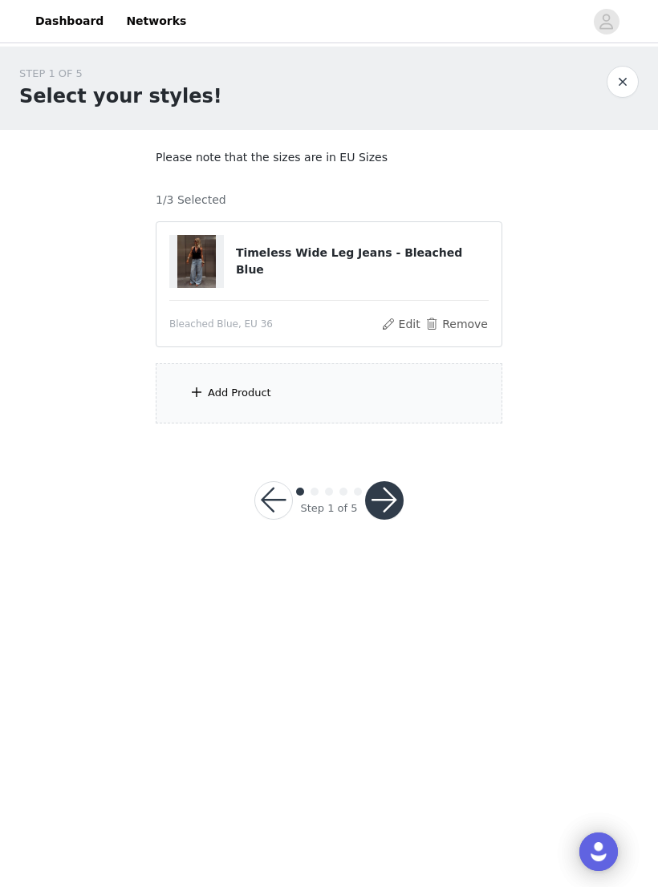
click at [466, 322] on button "Remove" at bounding box center [456, 323] width 64 height 19
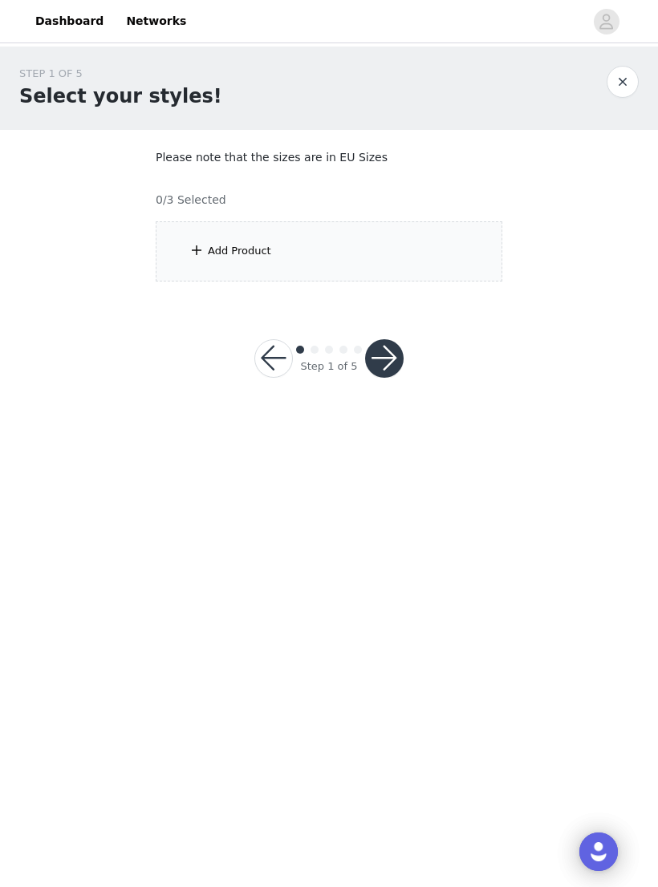
click at [439, 260] on div "Add Product" at bounding box center [329, 251] width 346 height 60
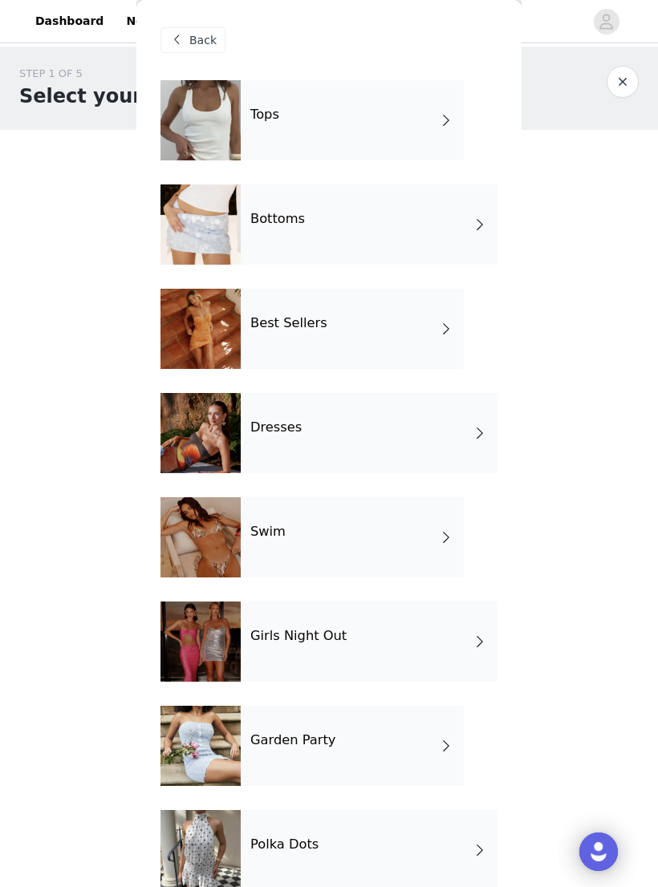
click at [419, 127] on div "Tops" at bounding box center [352, 120] width 223 height 80
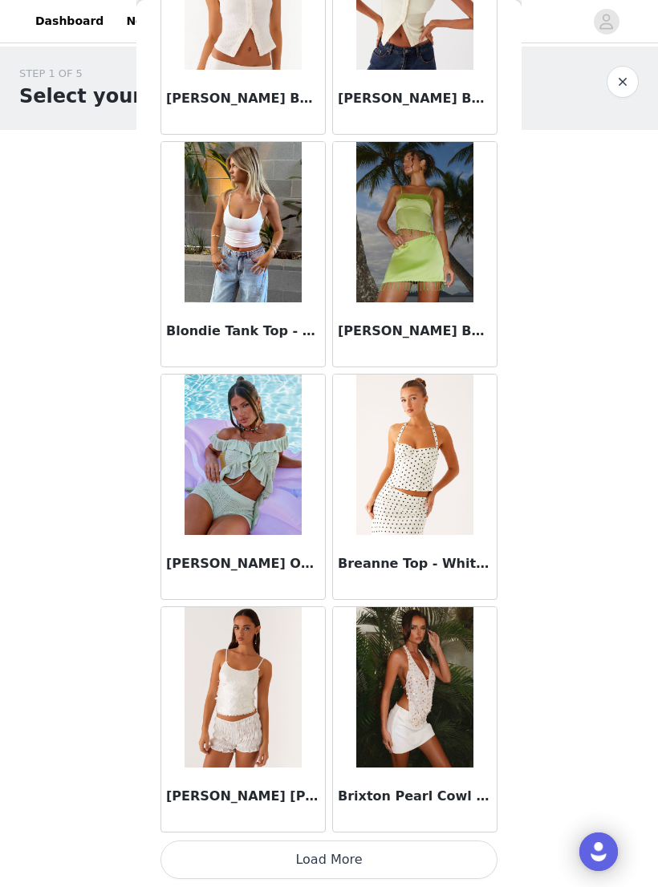
click at [309, 851] on button "Load More" at bounding box center [328, 860] width 337 height 38
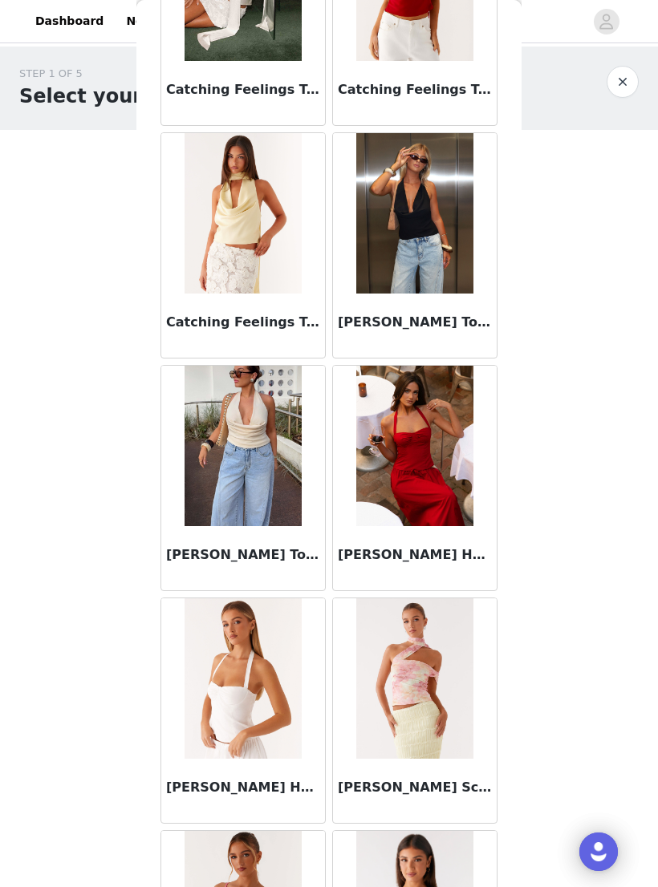
scroll to position [3007, 0]
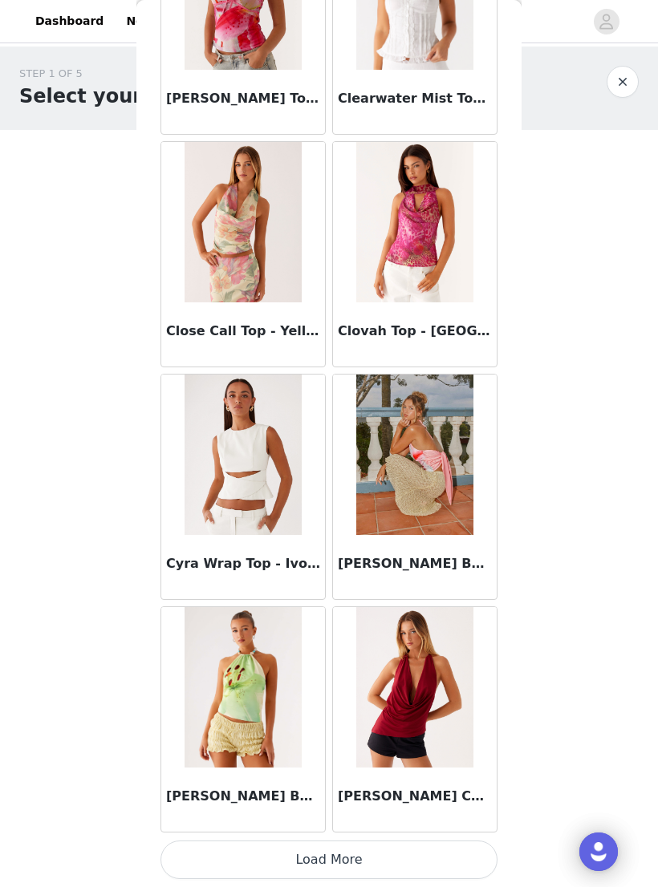
click at [333, 849] on button "Load More" at bounding box center [328, 860] width 337 height 38
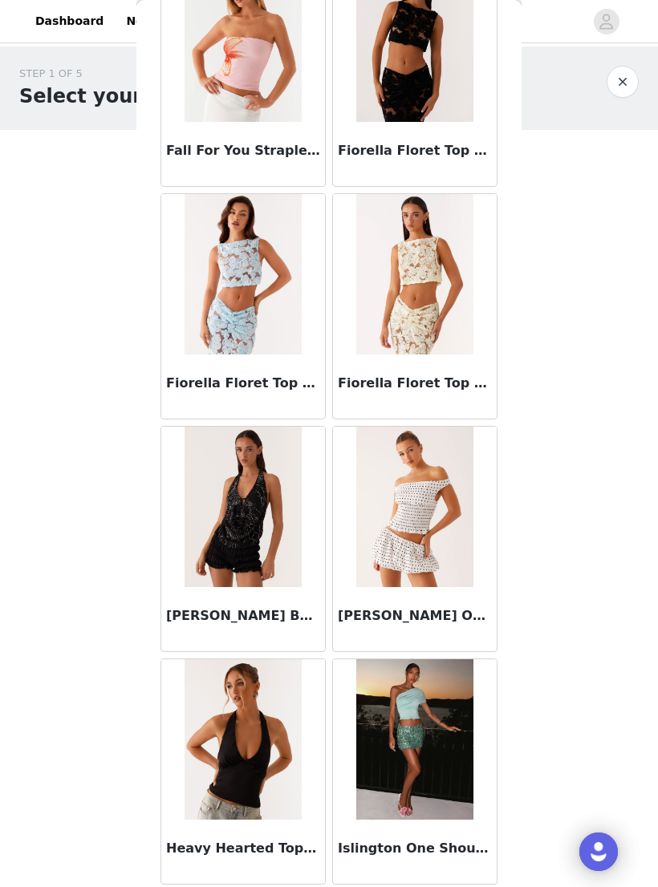
scroll to position [5508, 0]
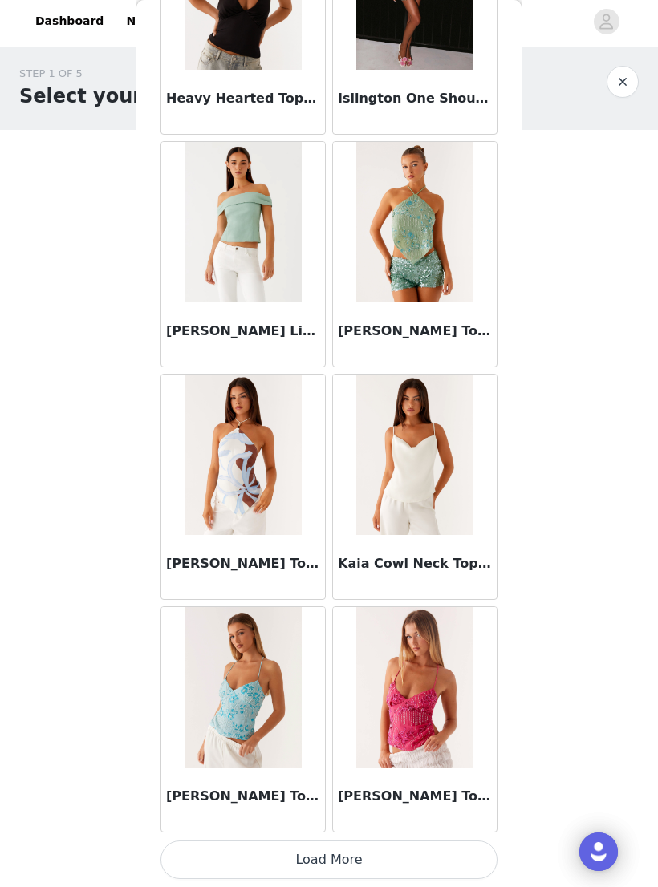
click at [374, 849] on button "Load More" at bounding box center [328, 860] width 337 height 38
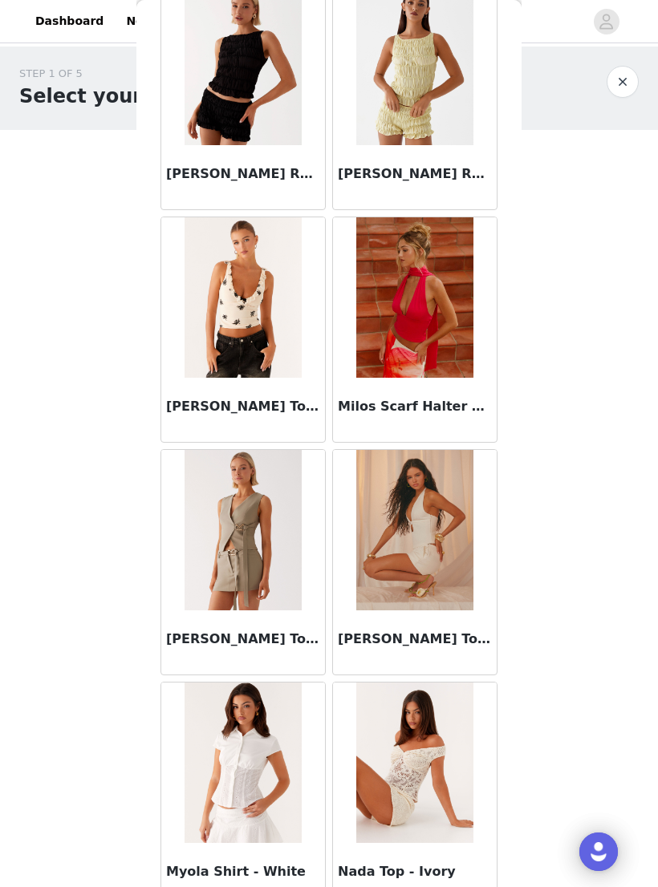
scroll to position [8245, 0]
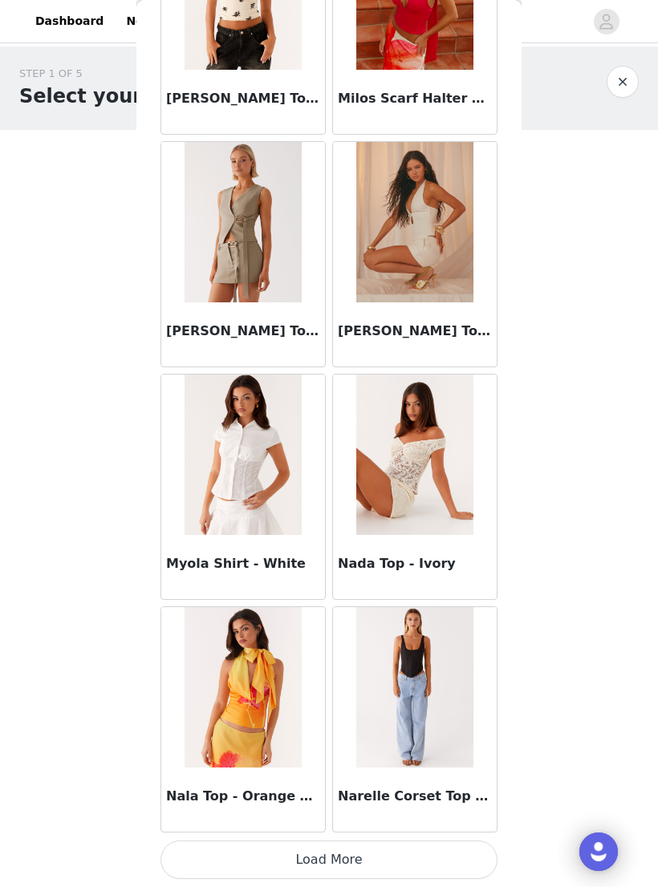
click at [358, 842] on button "Load More" at bounding box center [328, 860] width 337 height 38
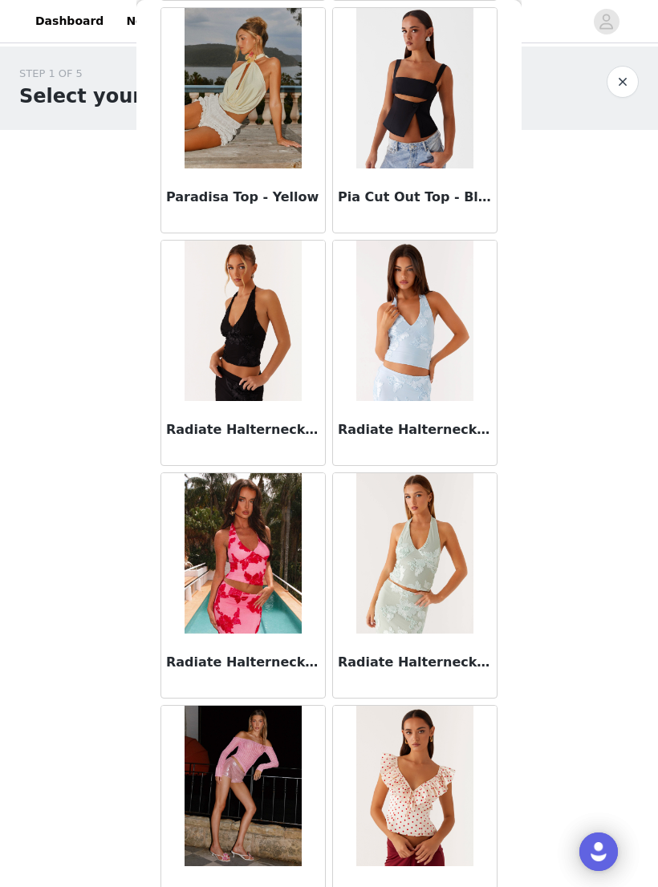
scroll to position [10542, 0]
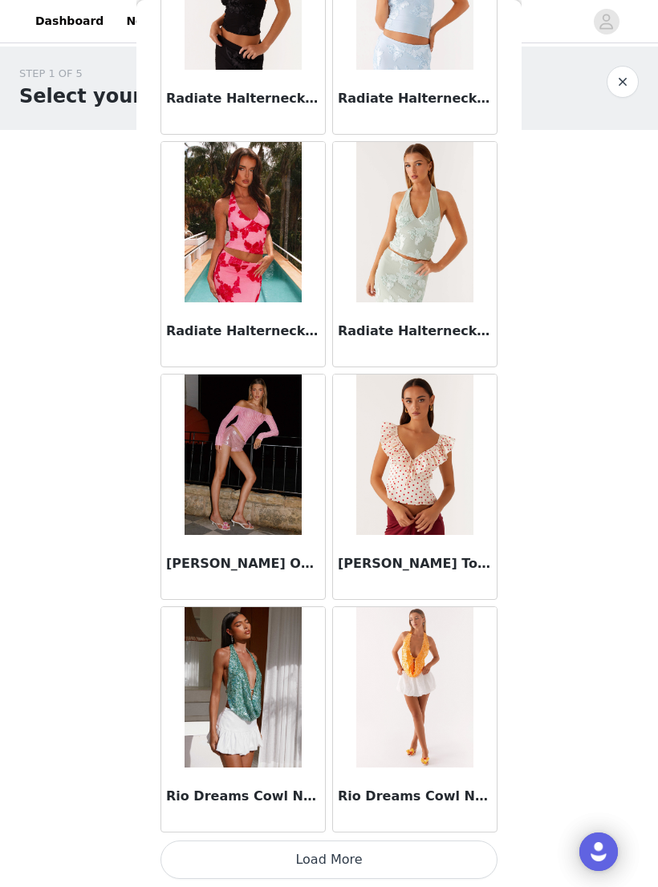
click at [338, 845] on button "Load More" at bounding box center [328, 860] width 337 height 38
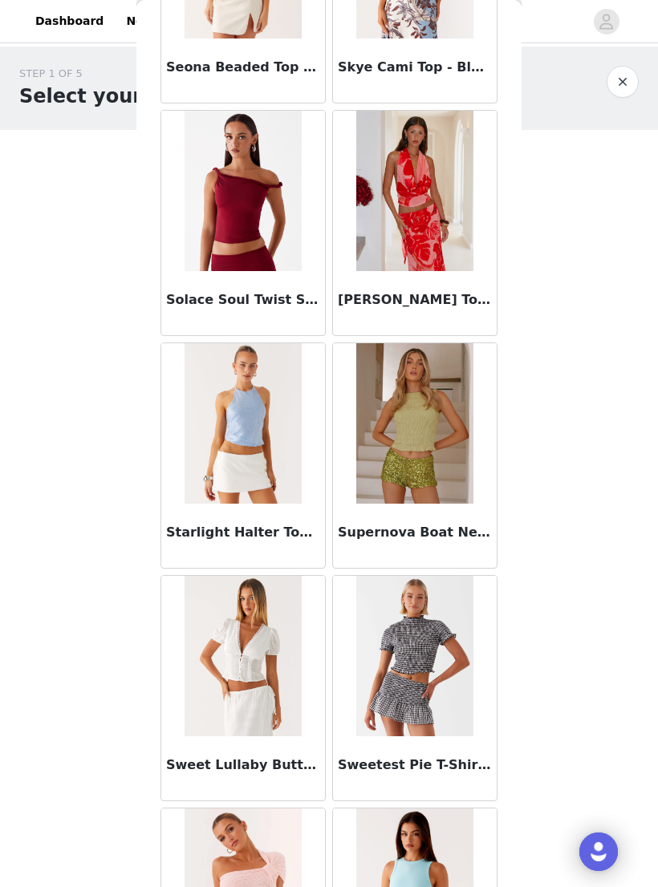
scroll to position [12562, 0]
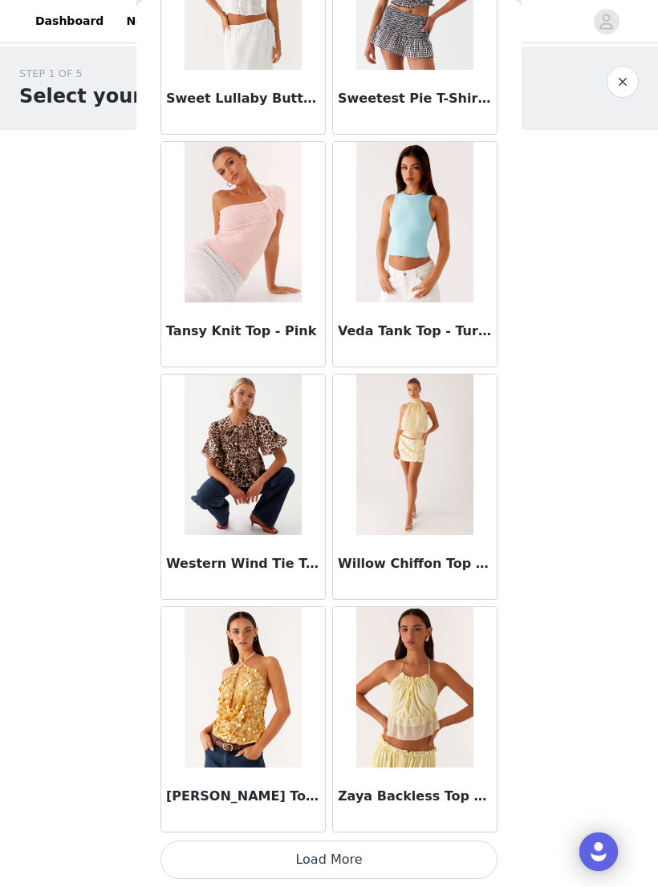
click at [381, 853] on button "Load More" at bounding box center [328, 860] width 337 height 38
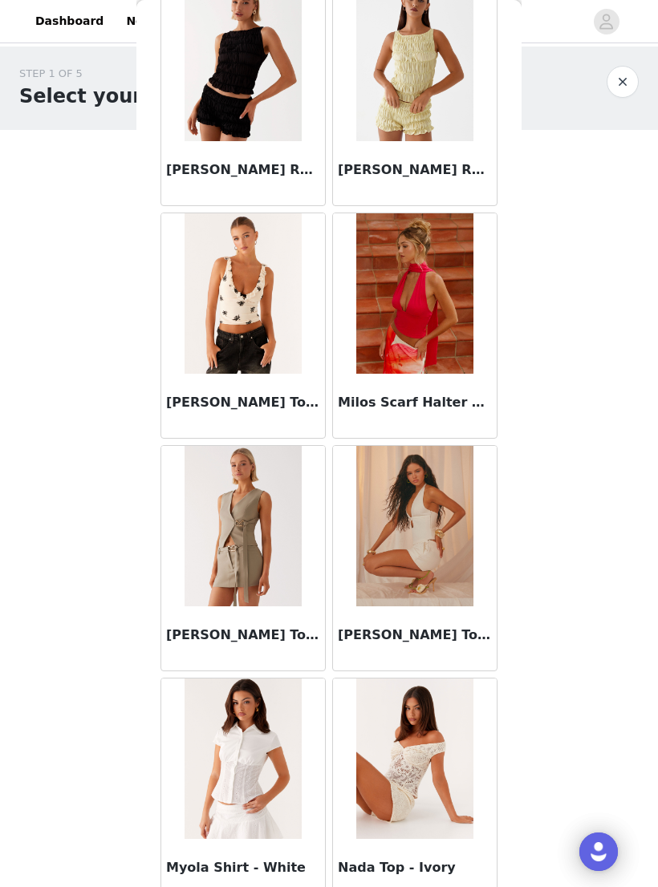
scroll to position [8235, 0]
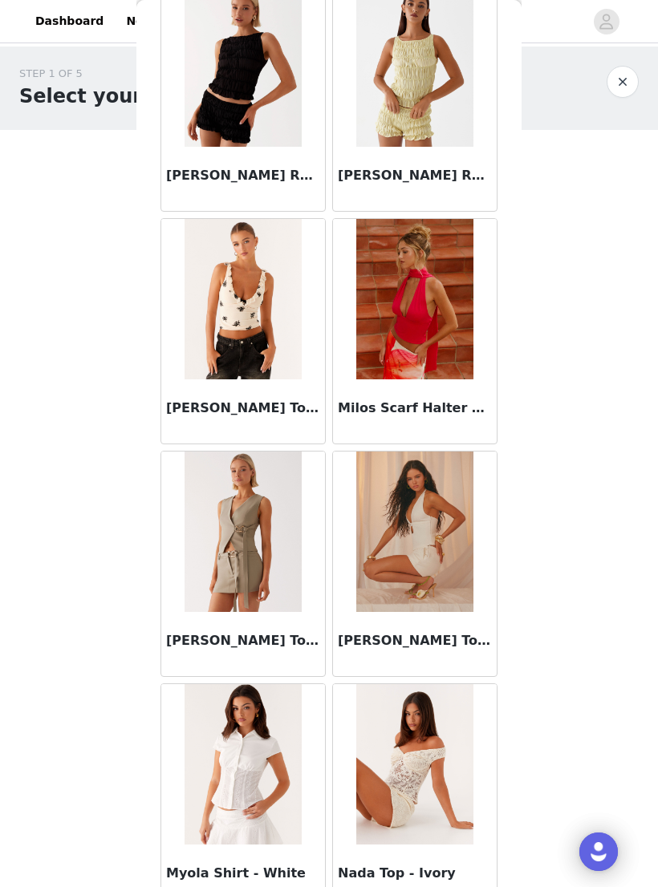
click at [423, 527] on img at bounding box center [414, 532] width 116 height 160
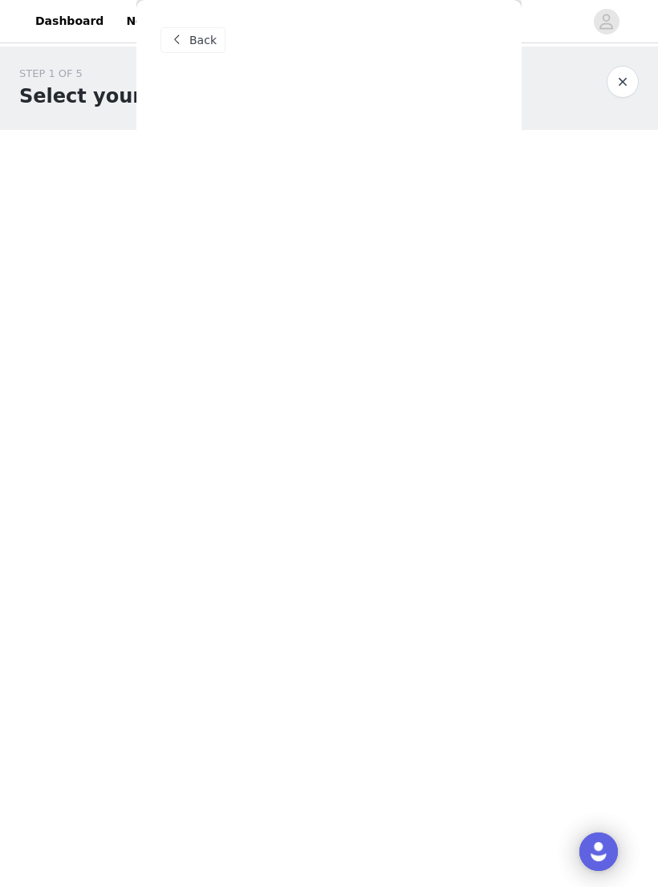
scroll to position [0, 0]
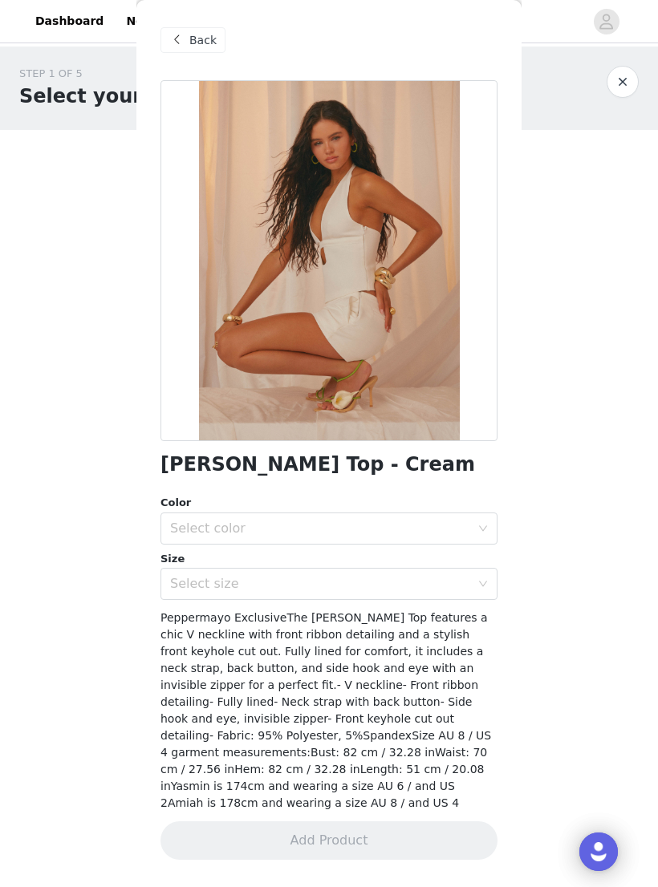
click at [423, 380] on div at bounding box center [328, 260] width 337 height 361
click at [196, 27] on div "Back" at bounding box center [192, 40] width 65 height 26
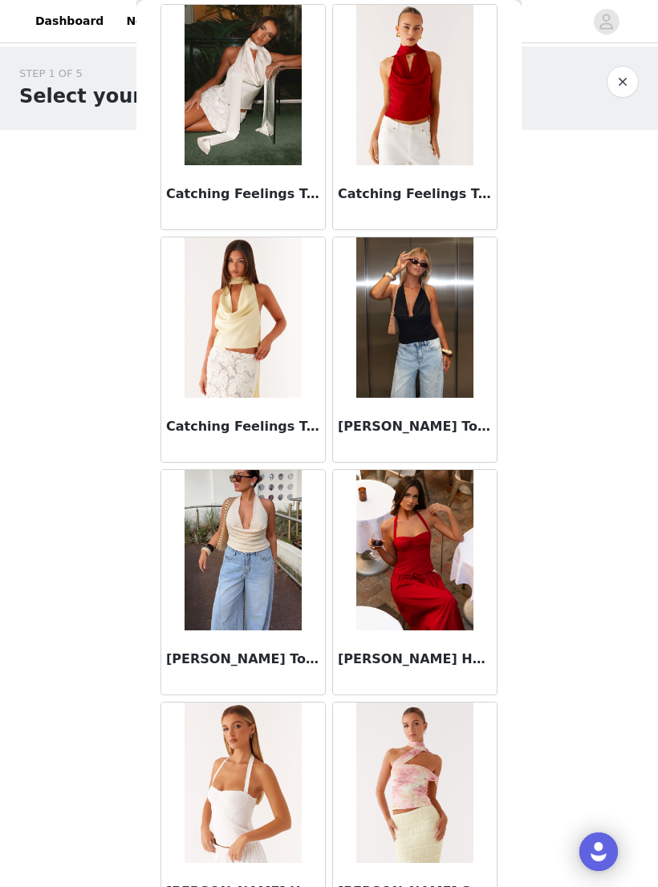
scroll to position [2871, 0]
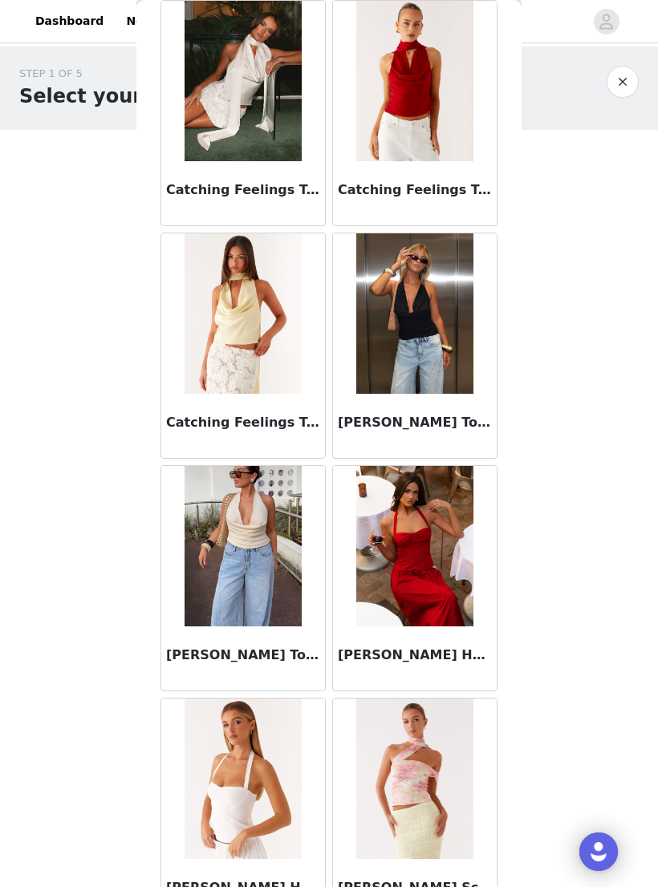
click at [443, 360] on img at bounding box center [414, 313] width 116 height 160
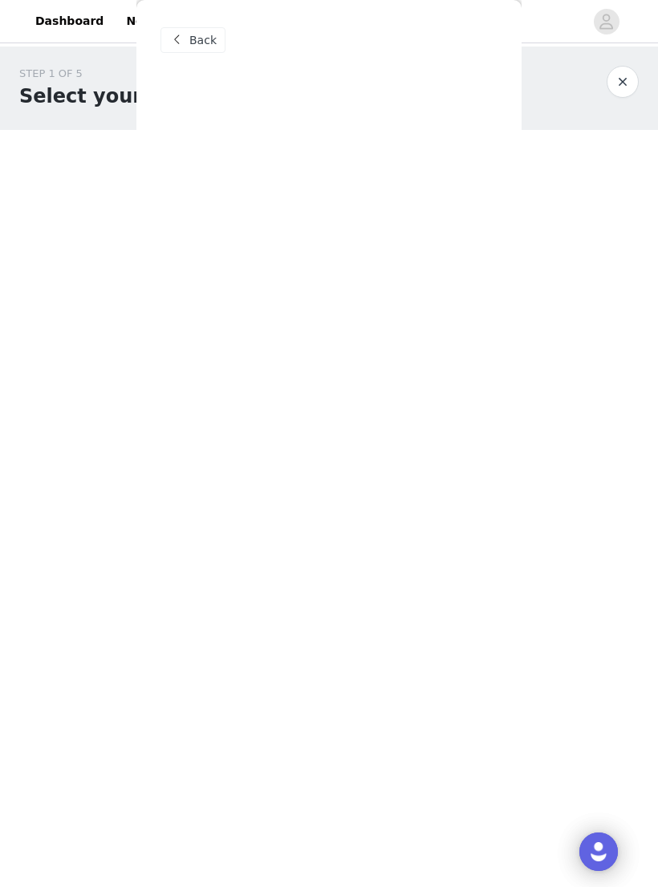
scroll to position [0, 0]
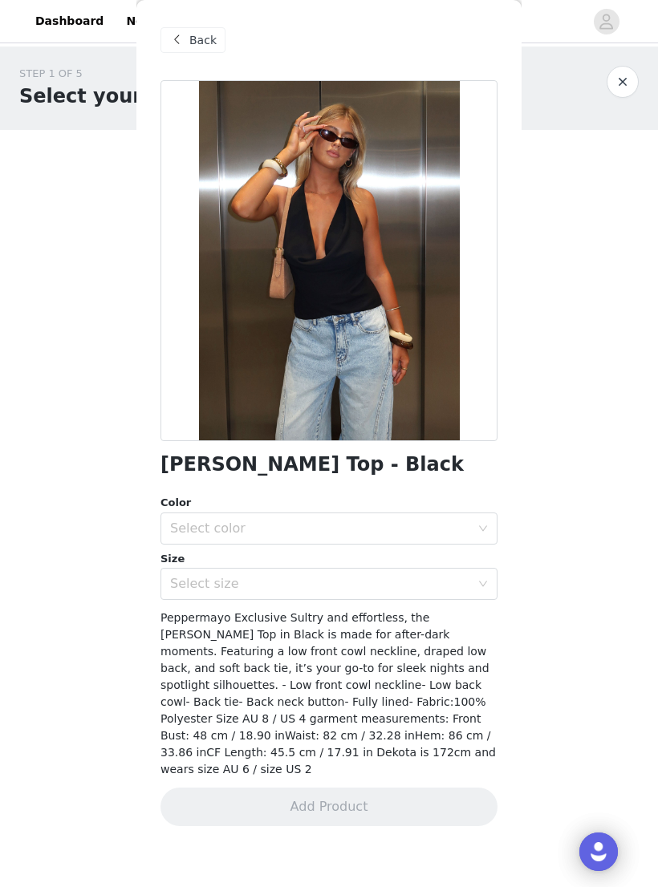
click at [390, 528] on div "Select color" at bounding box center [320, 529] width 300 height 16
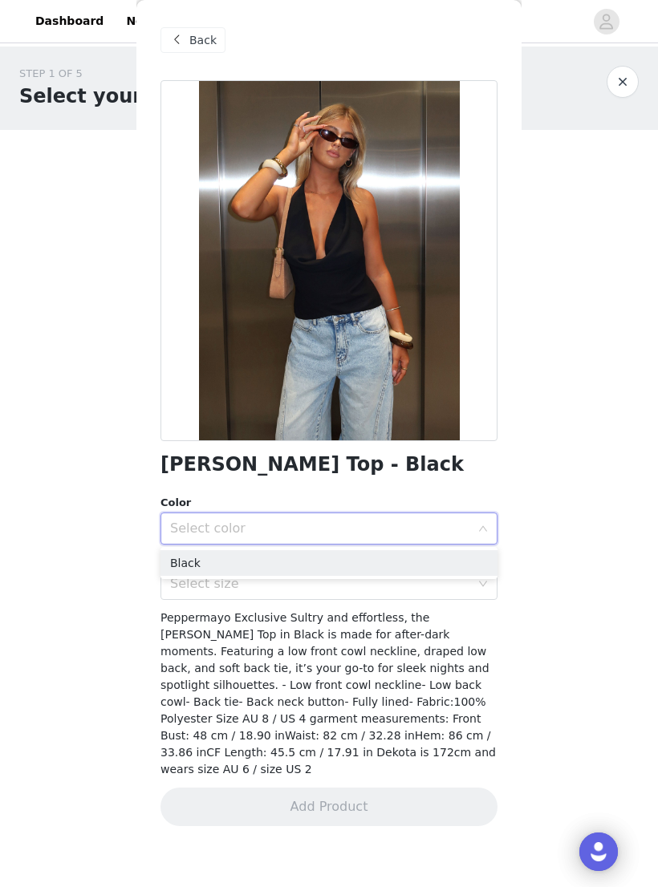
click at [336, 555] on li "Black" at bounding box center [328, 563] width 337 height 26
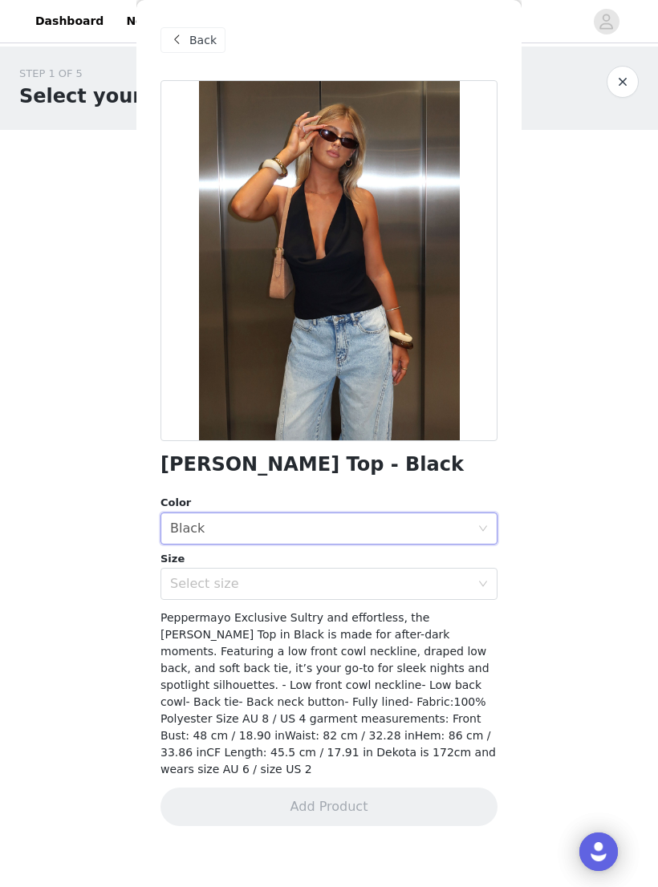
click at [335, 581] on div "Select size" at bounding box center [320, 584] width 300 height 16
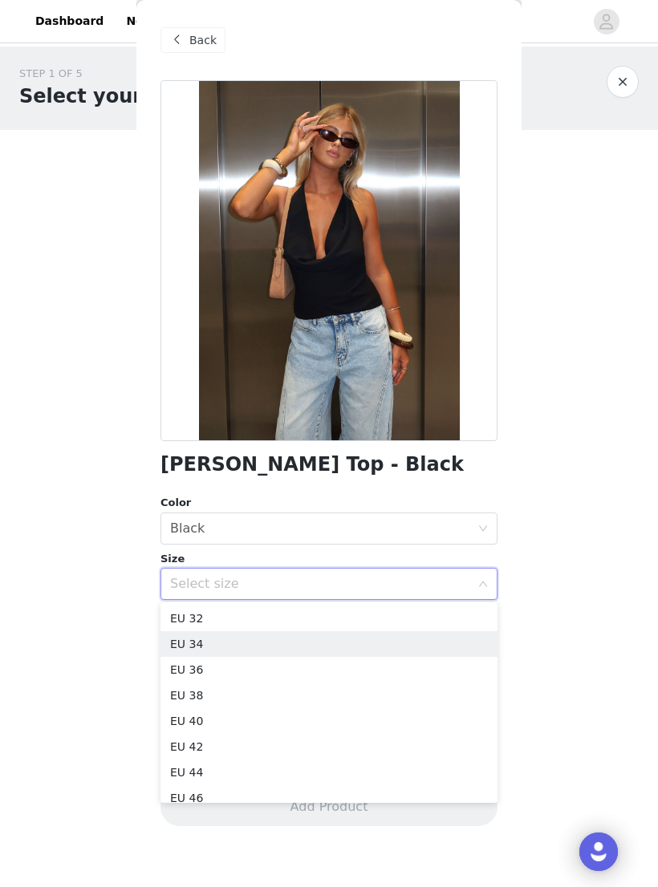
click at [276, 656] on li "EU 34" at bounding box center [328, 644] width 337 height 26
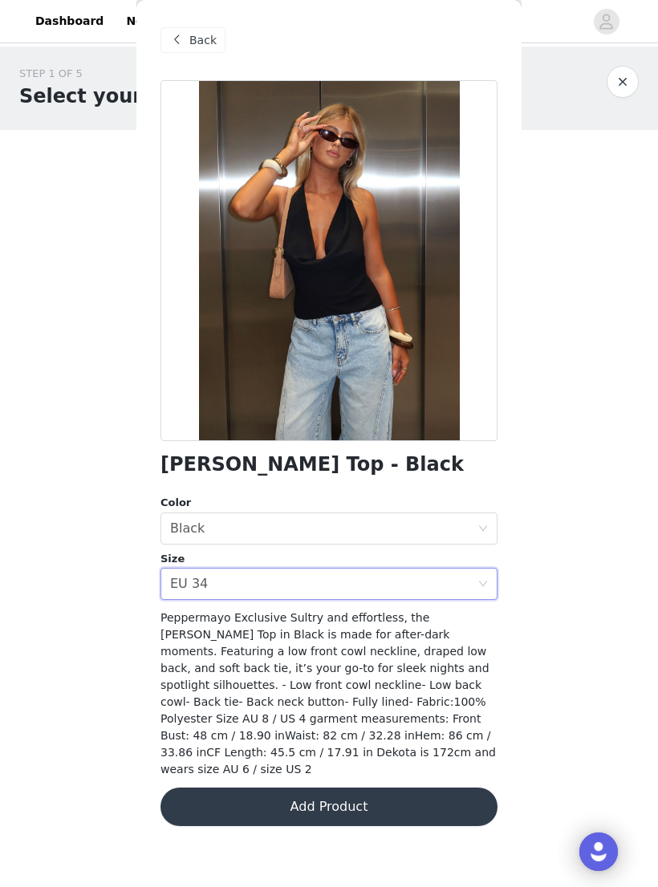
click at [267, 584] on div "Select size EU 34" at bounding box center [323, 584] width 307 height 30
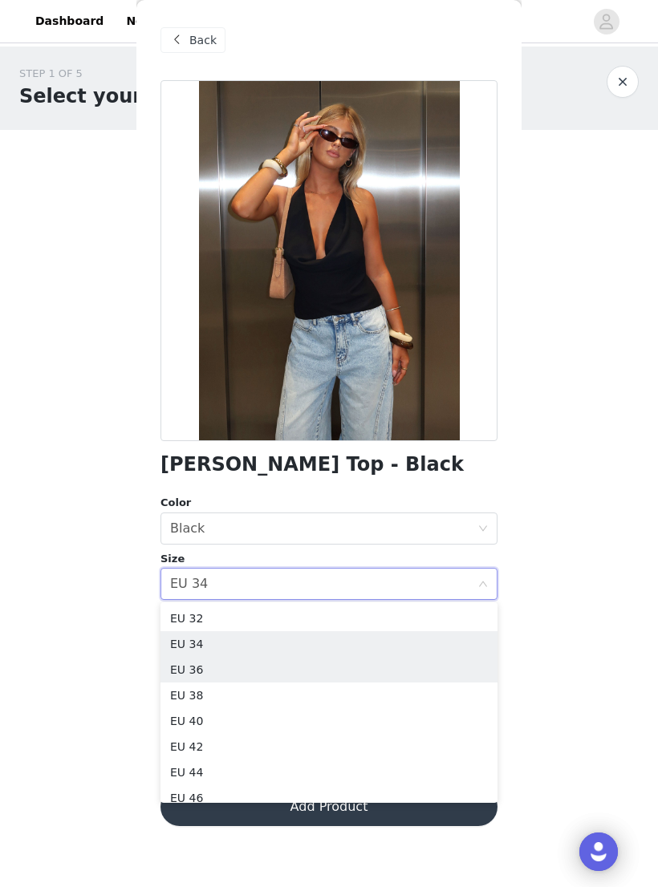
click at [208, 658] on li "EU 36" at bounding box center [328, 670] width 337 height 26
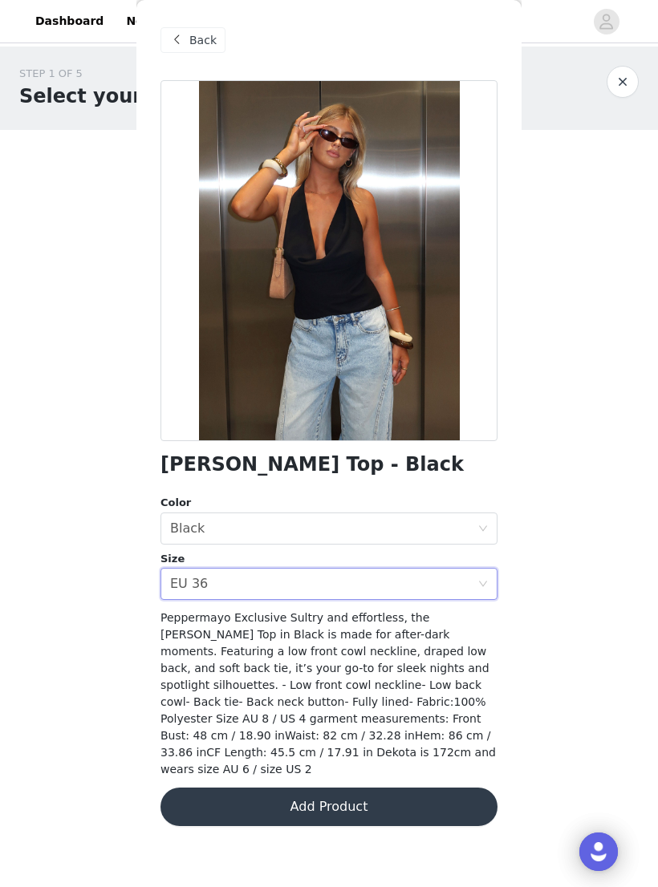
click at [383, 581] on div "Select size EU 36" at bounding box center [323, 584] width 307 height 30
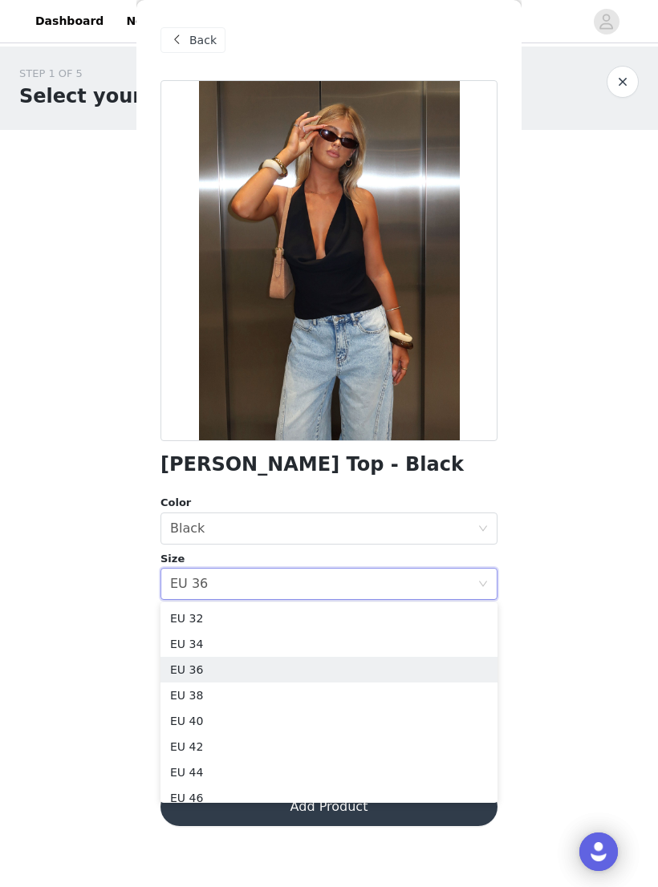
click at [613, 436] on body "Dashboard Networks STEP 1 OF 5 Select your styles! Please note that the sizes a…" at bounding box center [329, 443] width 658 height 887
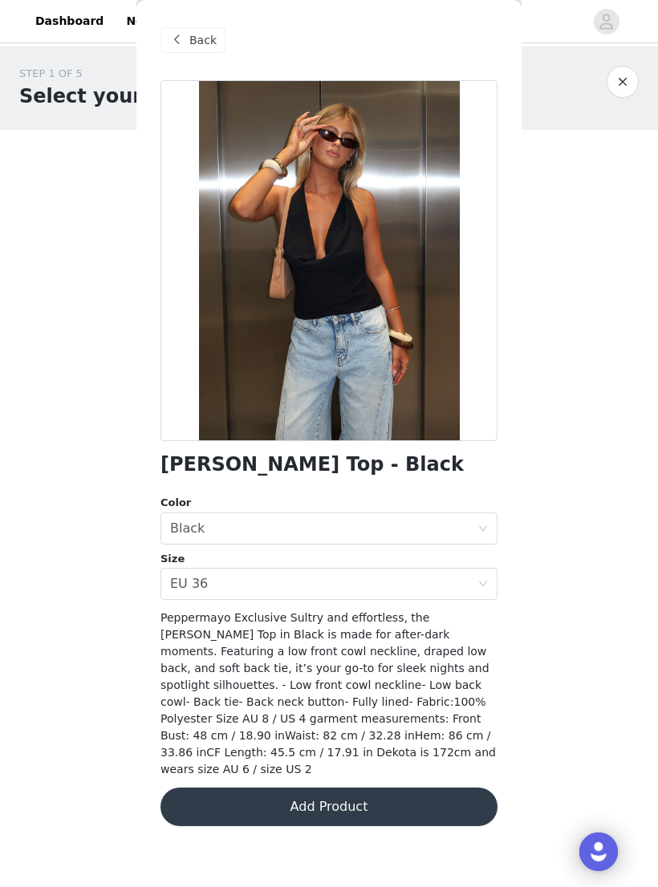
click at [275, 594] on div "Select size EU 36" at bounding box center [323, 584] width 307 height 30
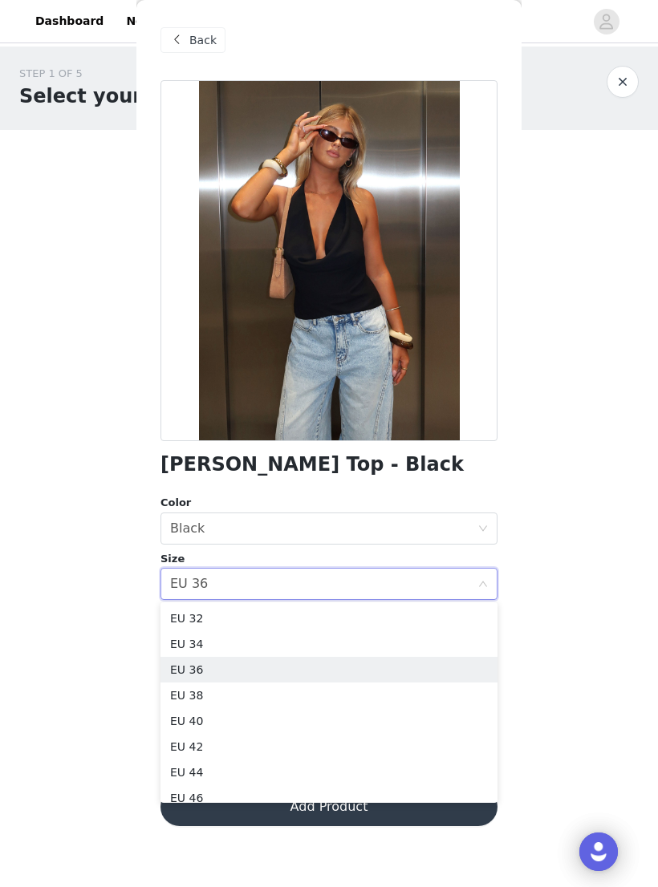
click at [224, 646] on li "EU 34" at bounding box center [328, 644] width 337 height 26
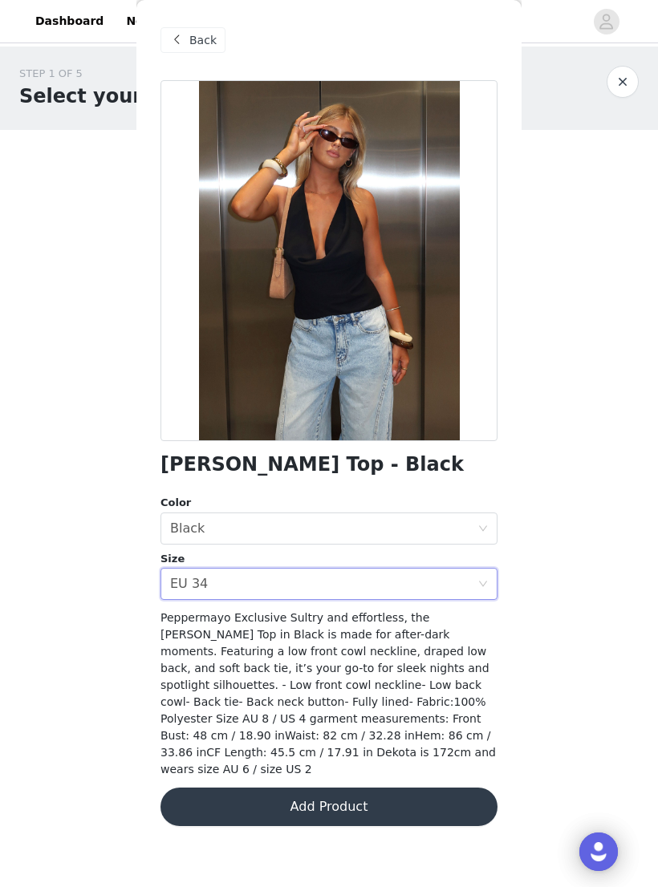
click at [267, 788] on button "Add Product" at bounding box center [328, 807] width 337 height 38
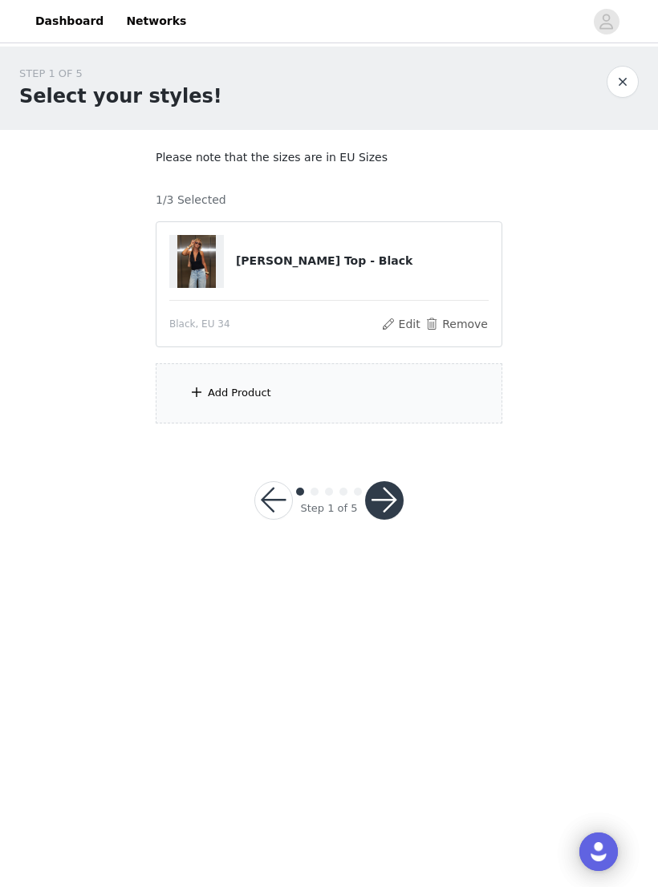
click at [358, 411] on div "Add Product" at bounding box center [329, 393] width 346 height 60
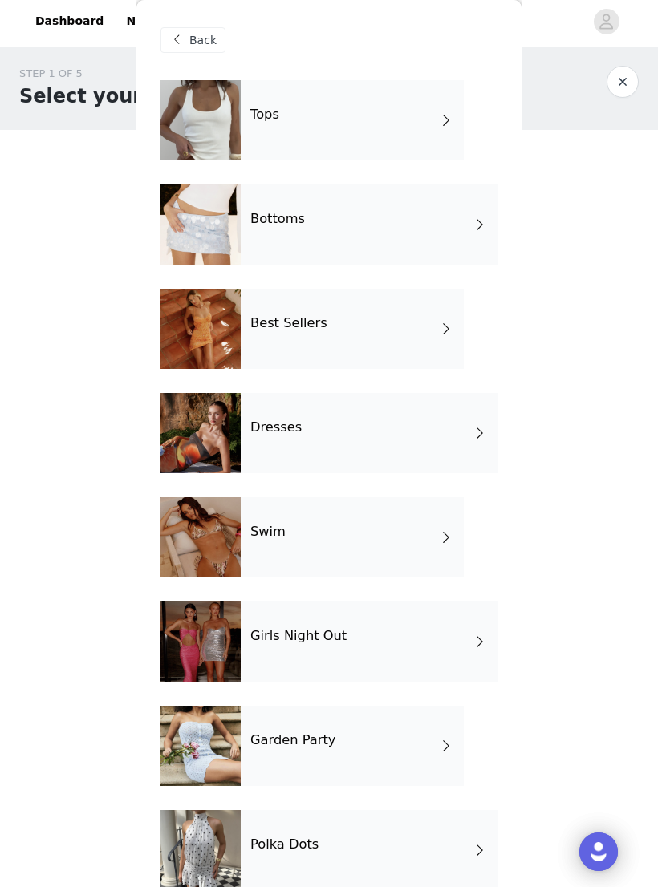
click at [432, 124] on div "Tops" at bounding box center [352, 120] width 223 height 80
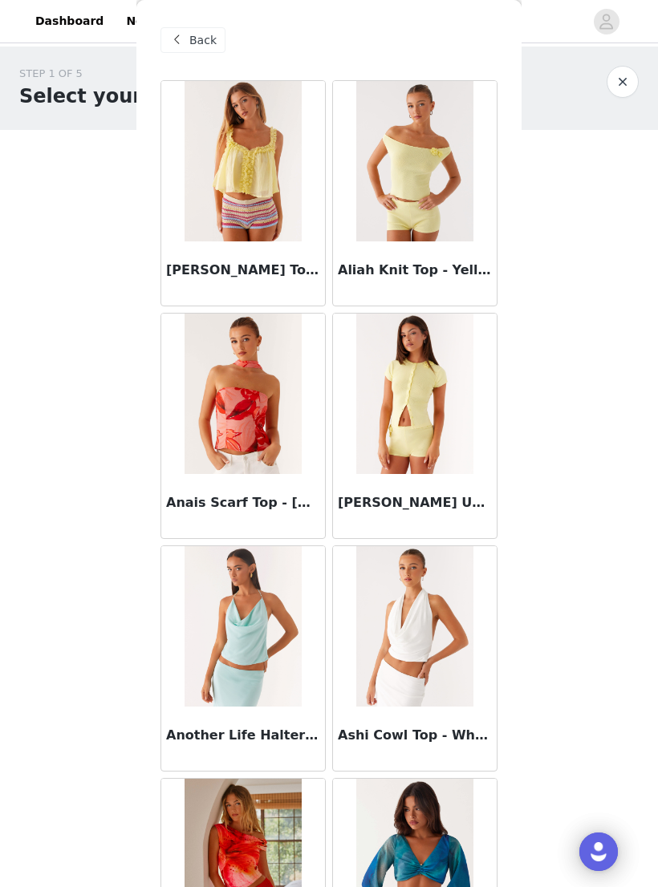
click at [193, 43] on span "Back" at bounding box center [202, 40] width 27 height 17
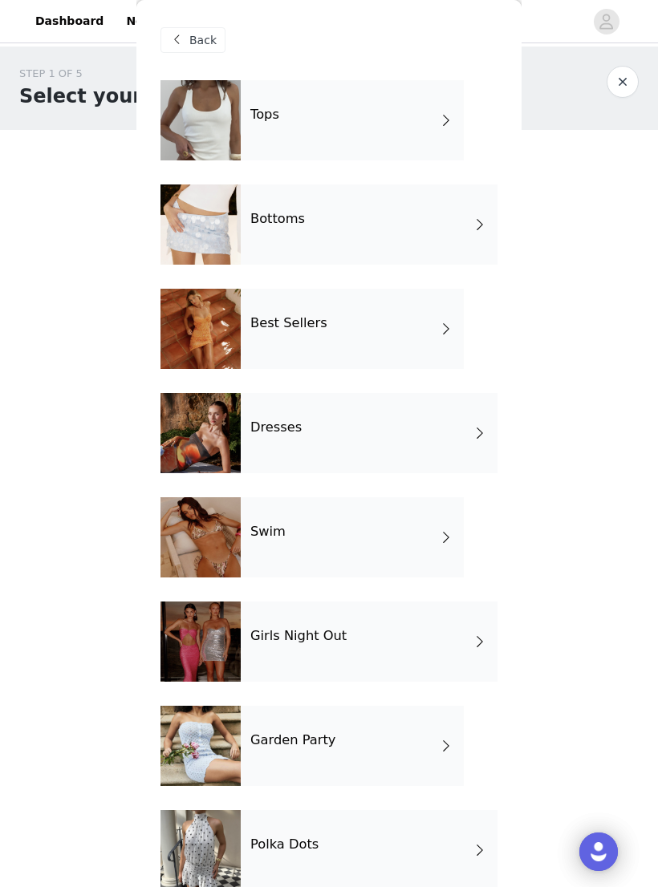
click at [446, 234] on div "Bottoms" at bounding box center [369, 224] width 257 height 80
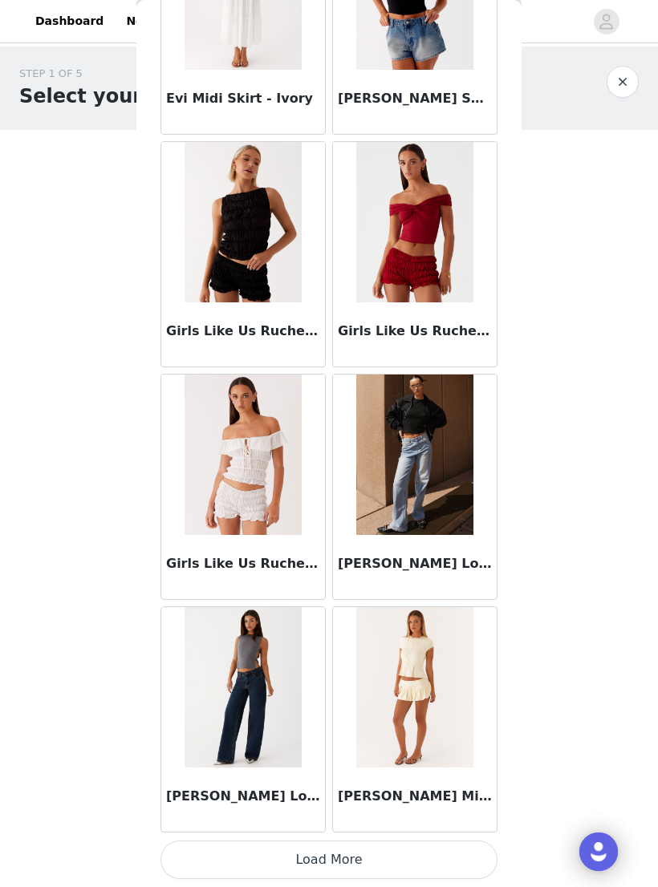
scroll to position [1567, 0]
click at [326, 848] on button "Load More" at bounding box center [328, 860] width 337 height 38
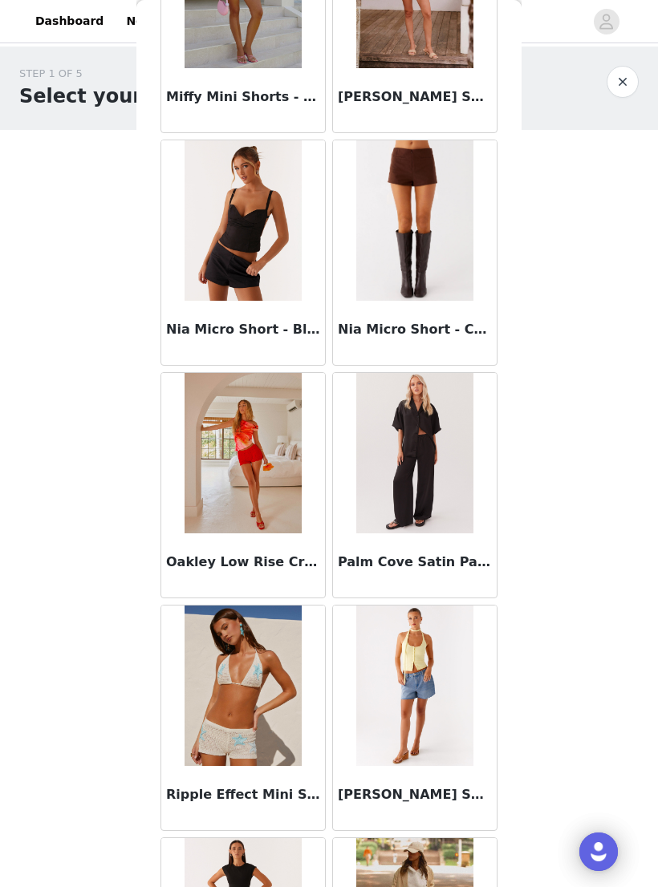
scroll to position [3317, 0]
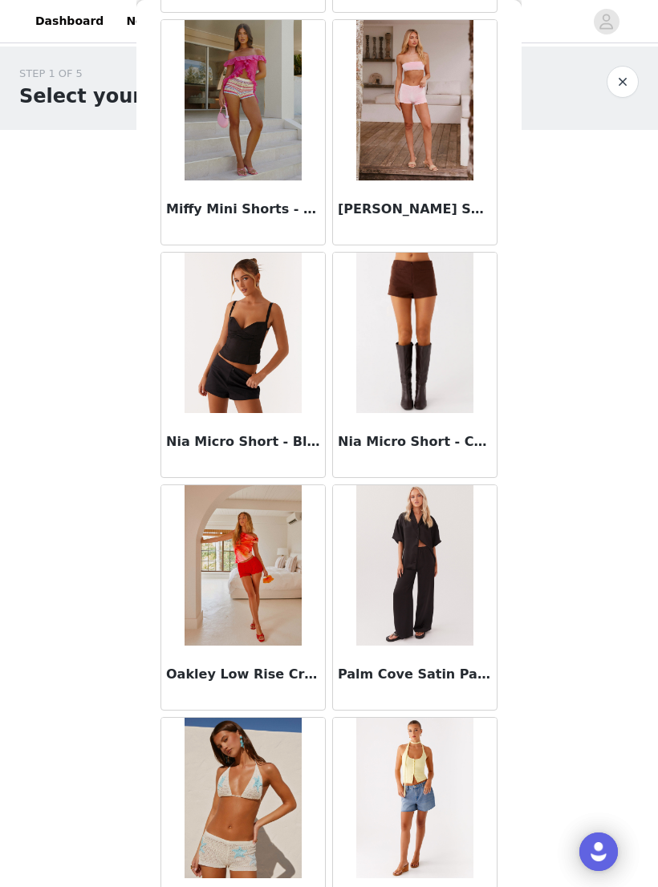
click at [201, 411] on img at bounding box center [242, 333] width 116 height 160
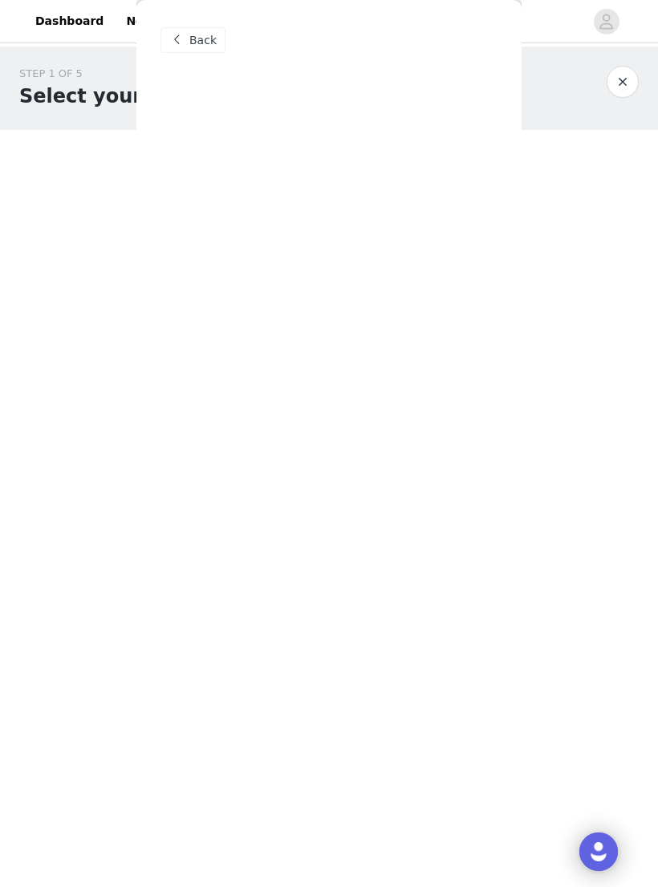
scroll to position [0, 0]
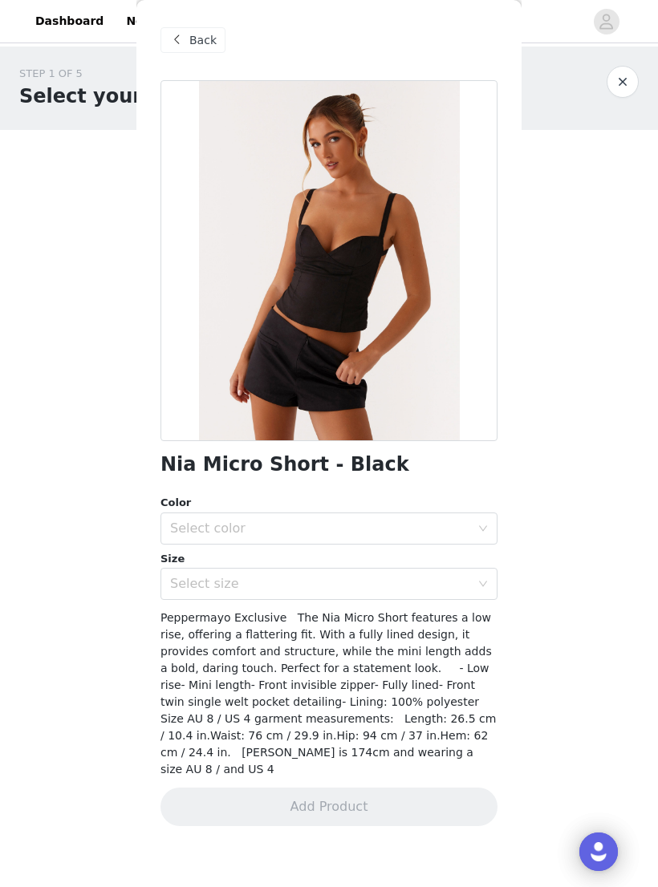
click at [199, 32] on span "Back" at bounding box center [202, 40] width 27 height 17
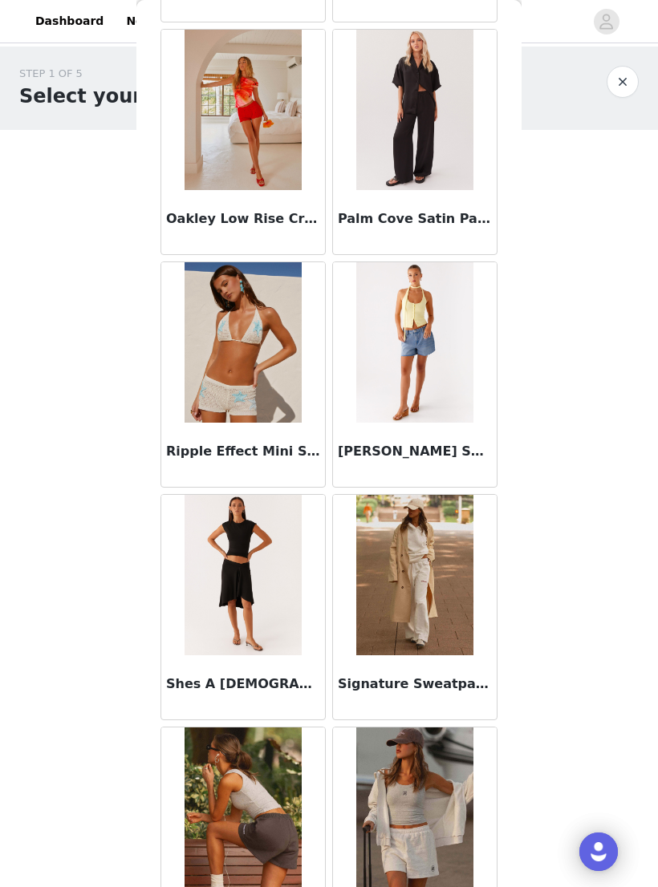
scroll to position [3772, 0]
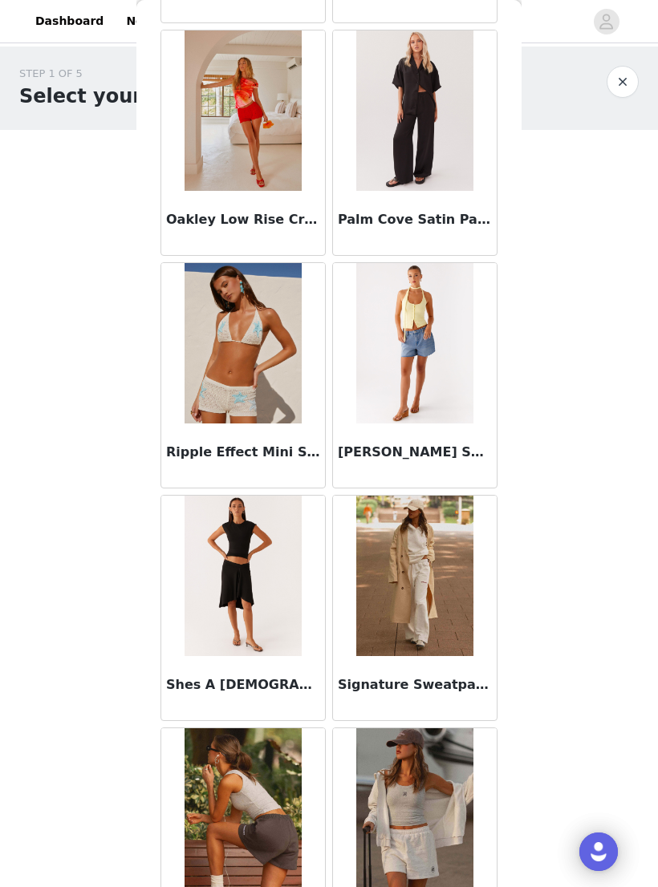
click at [455, 207] on div "Palm Cove Satin Pants - Black" at bounding box center [415, 223] width 164 height 64
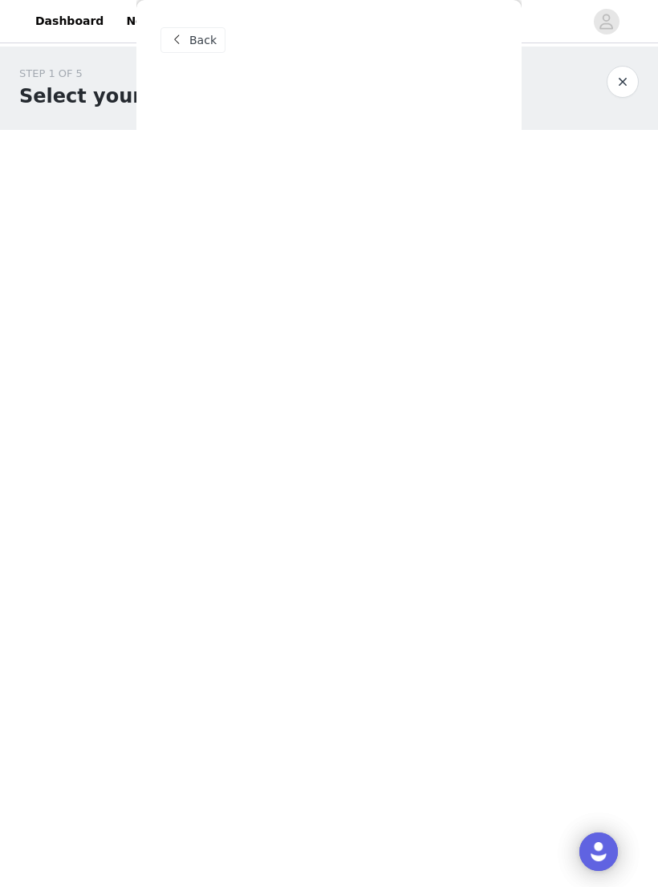
scroll to position [0, 0]
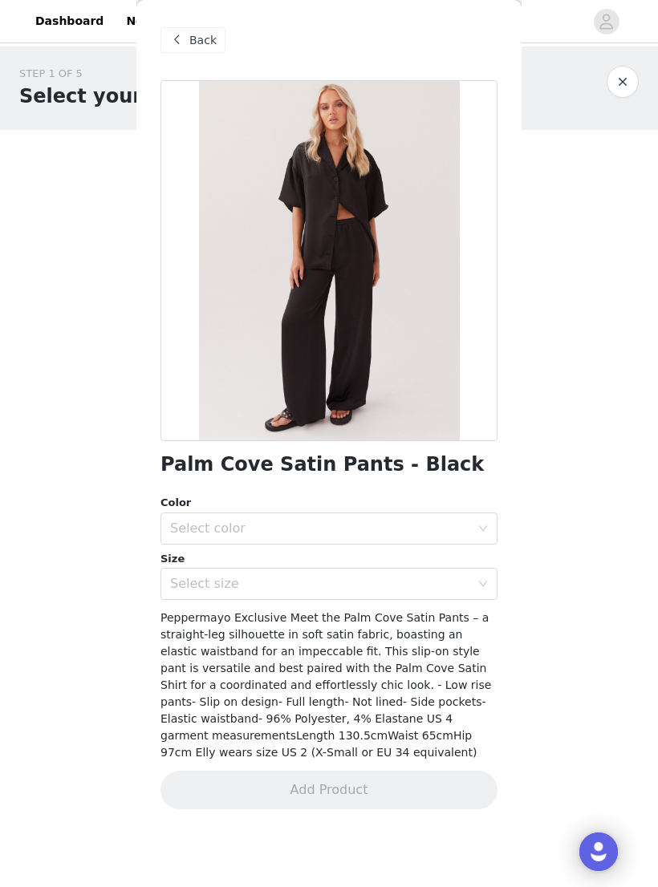
click at [187, 43] on div "Back" at bounding box center [192, 40] width 65 height 26
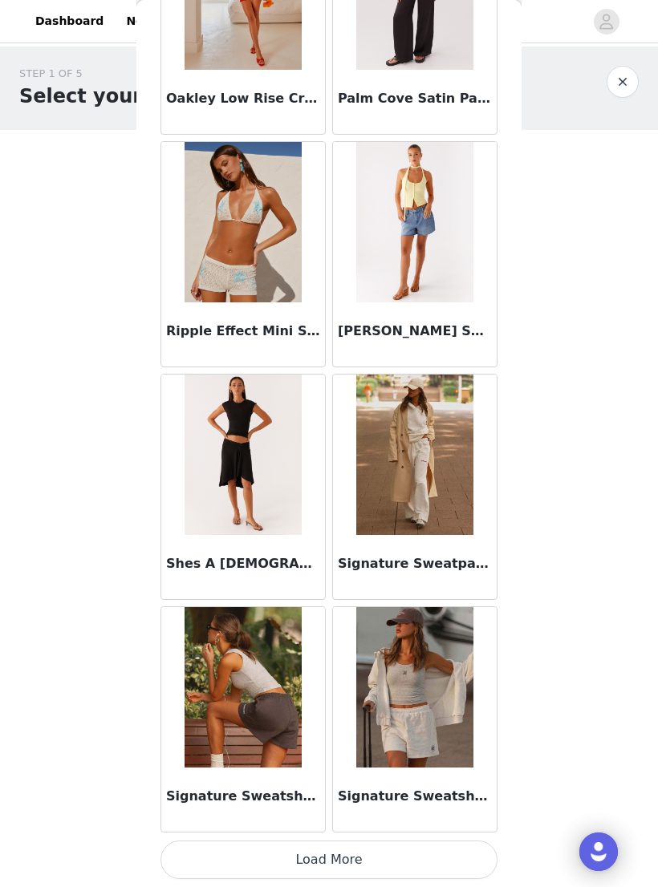
click at [430, 841] on button "Load More" at bounding box center [328, 860] width 337 height 38
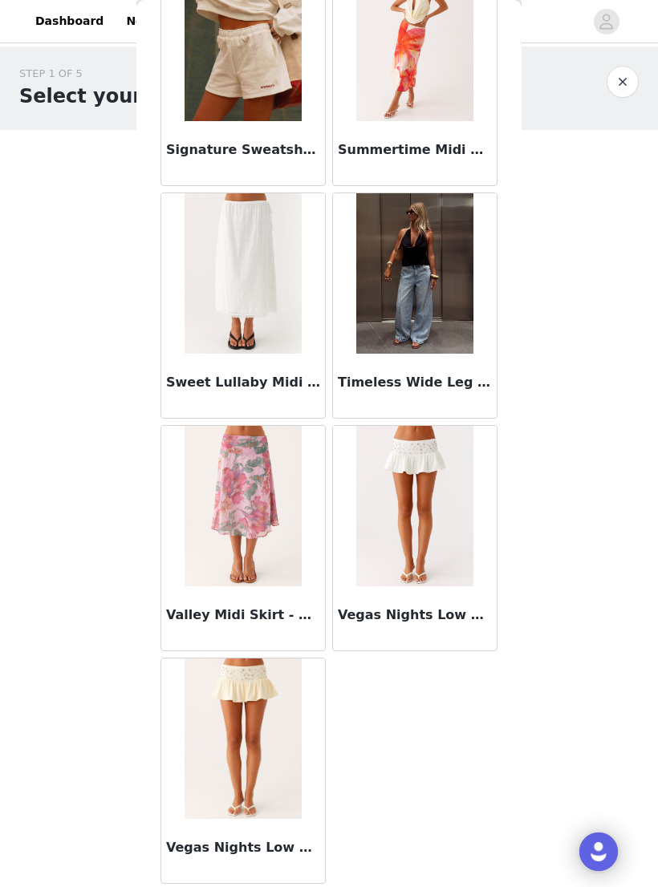
scroll to position [4772, 0]
click at [467, 375] on h3 "Timeless Wide Leg Jeans - Bleached Blue" at bounding box center [415, 382] width 154 height 19
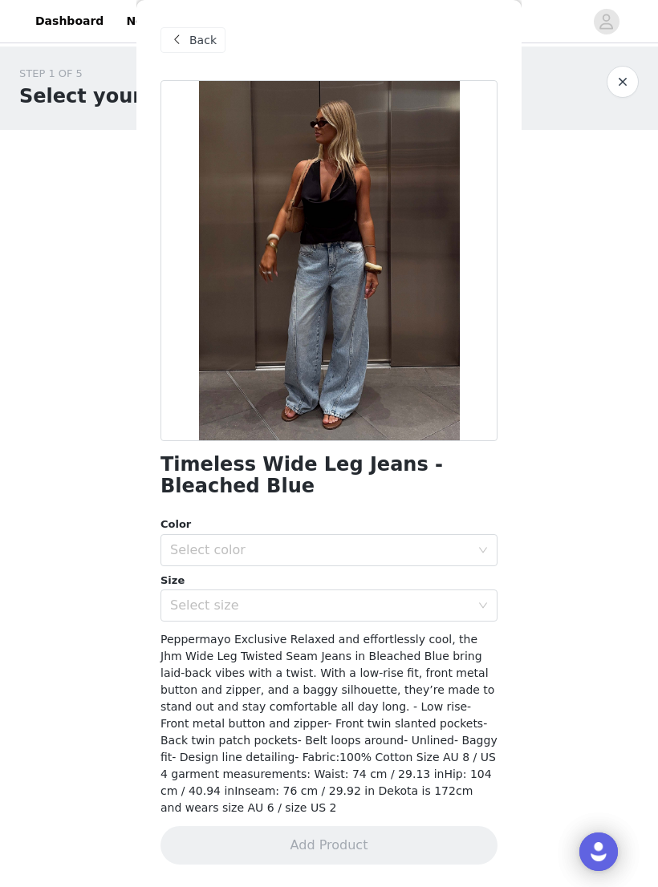
scroll to position [0, 0]
click at [375, 542] on div "Select color" at bounding box center [320, 550] width 300 height 16
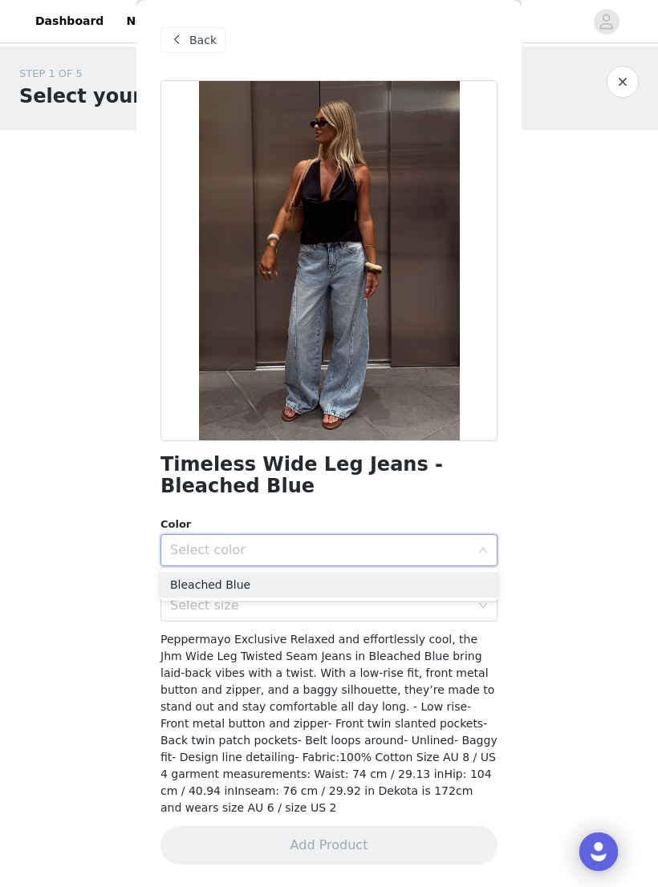
click at [290, 584] on li "Bleached Blue" at bounding box center [328, 585] width 337 height 26
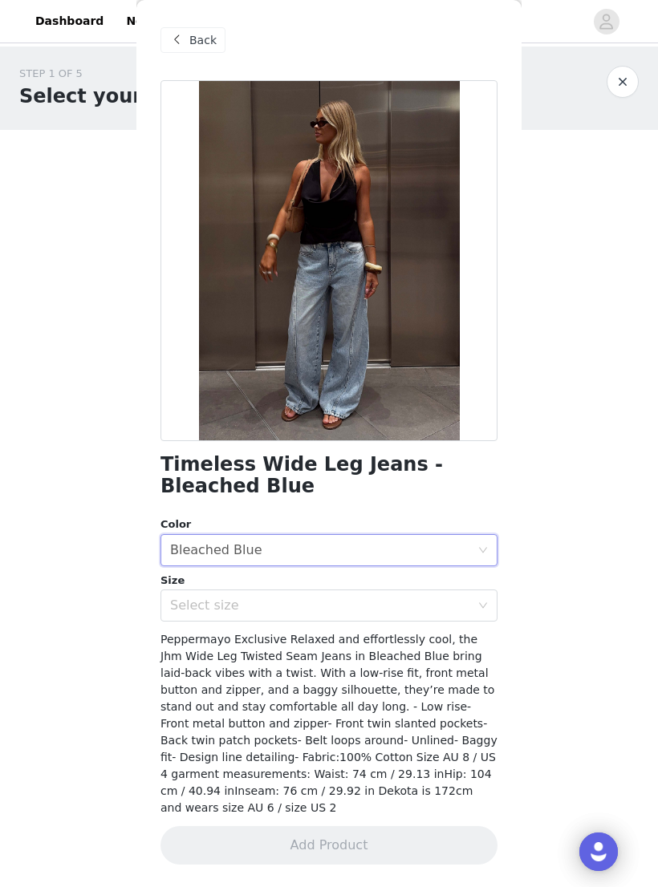
click at [294, 605] on div "Select size" at bounding box center [320, 606] width 300 height 16
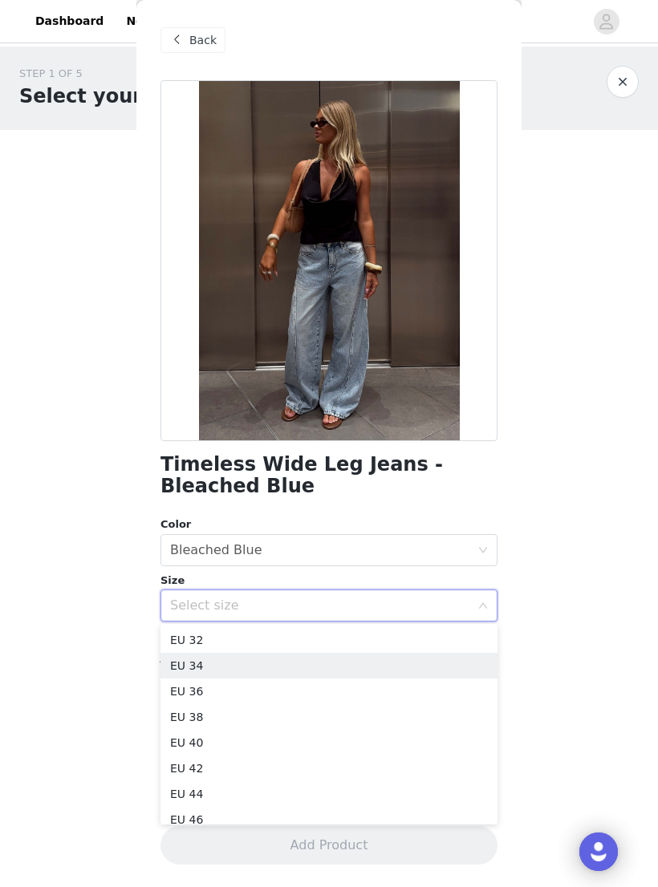
click at [253, 664] on li "EU 34" at bounding box center [328, 666] width 337 height 26
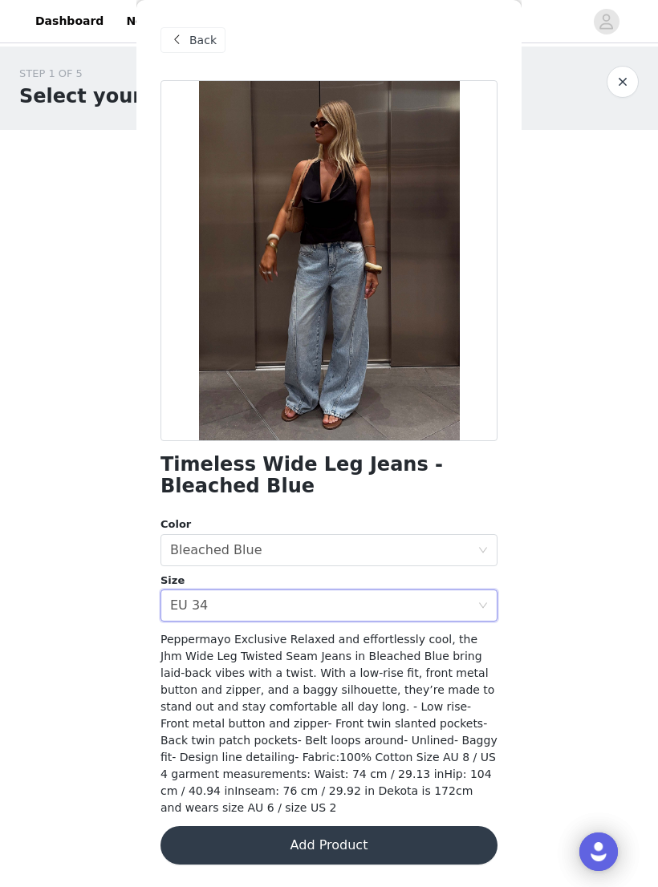
click at [379, 826] on button "Add Product" at bounding box center [328, 845] width 337 height 38
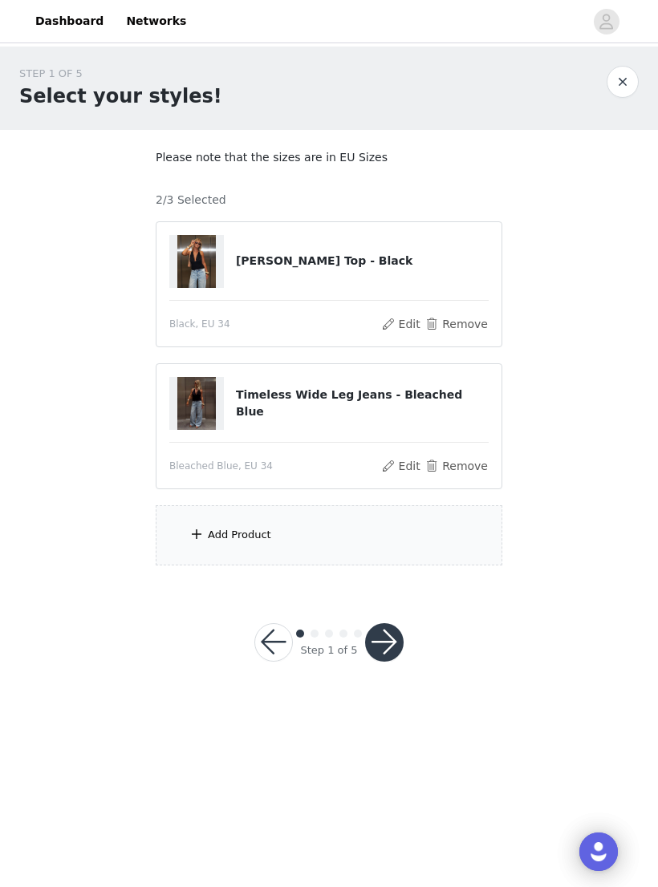
click at [351, 529] on div "Add Product" at bounding box center [329, 535] width 346 height 60
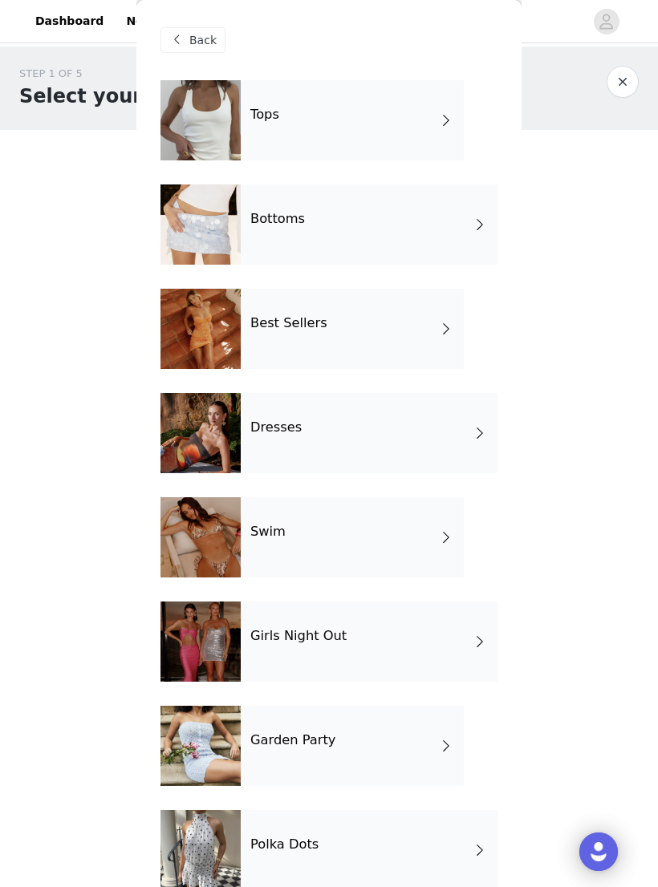
click at [374, 134] on div "Tops" at bounding box center [352, 120] width 223 height 80
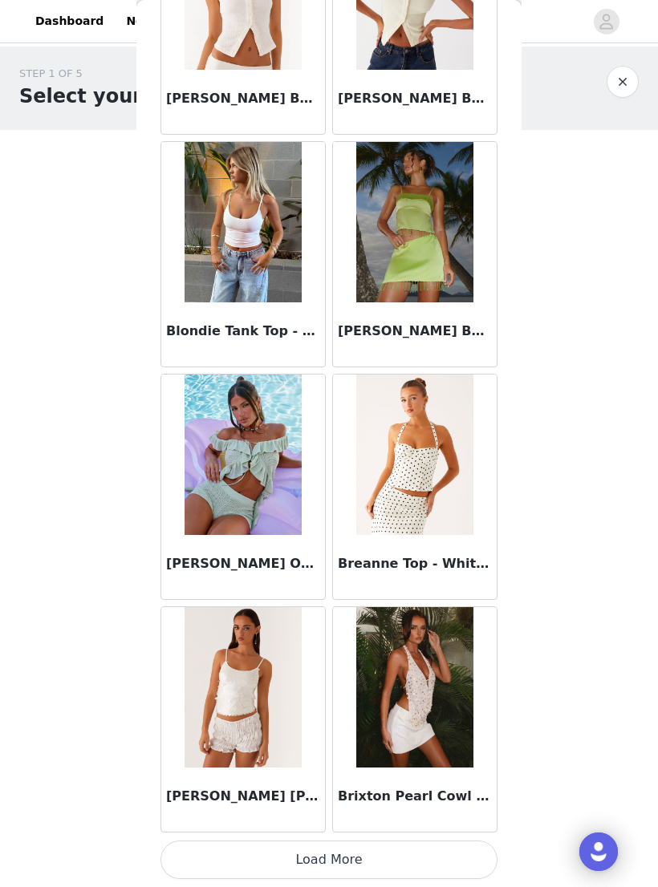
scroll to position [1567, 0]
click at [328, 847] on button "Load More" at bounding box center [328, 860] width 337 height 38
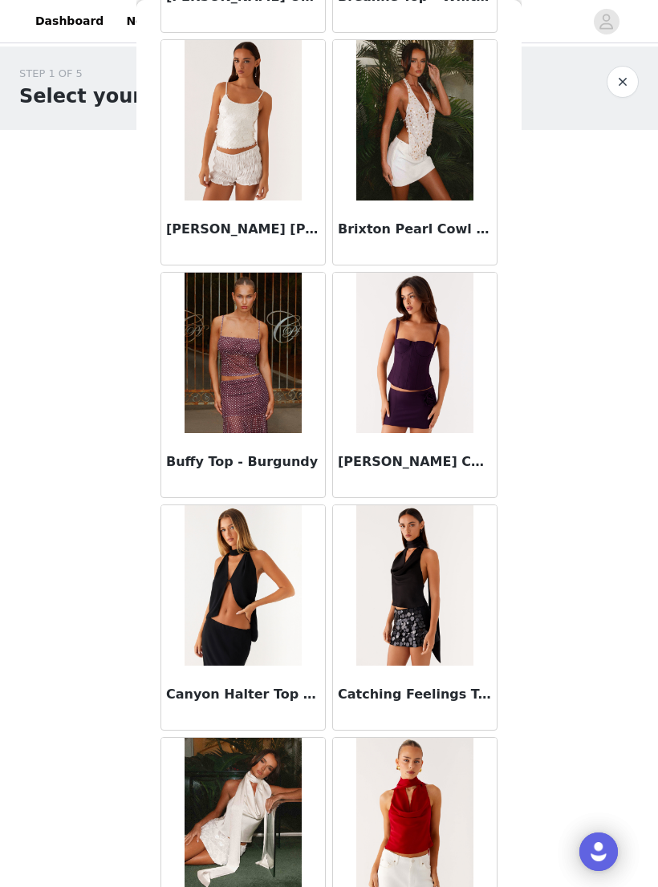
scroll to position [2180, 0]
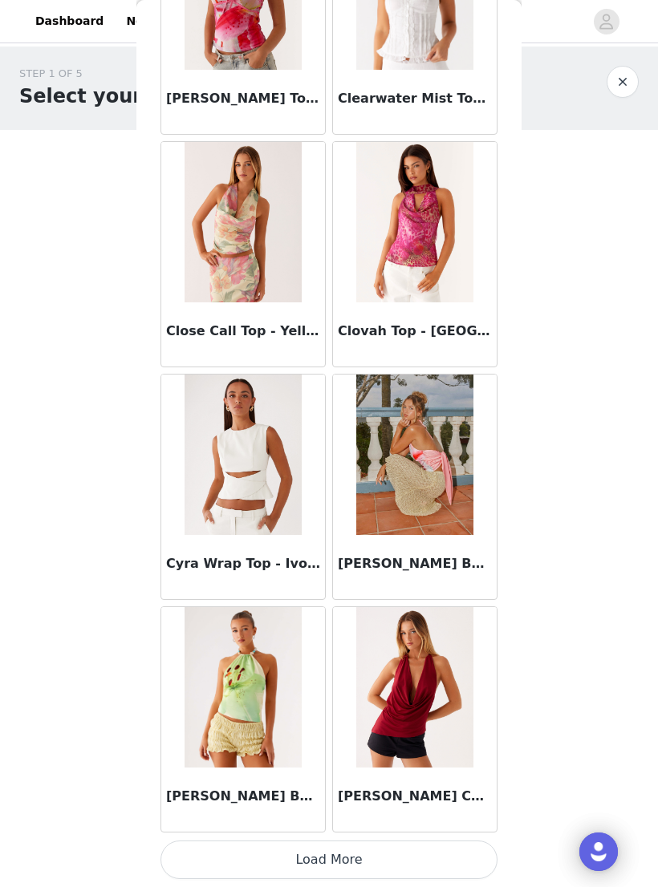
click at [378, 851] on button "Load More" at bounding box center [328, 860] width 337 height 38
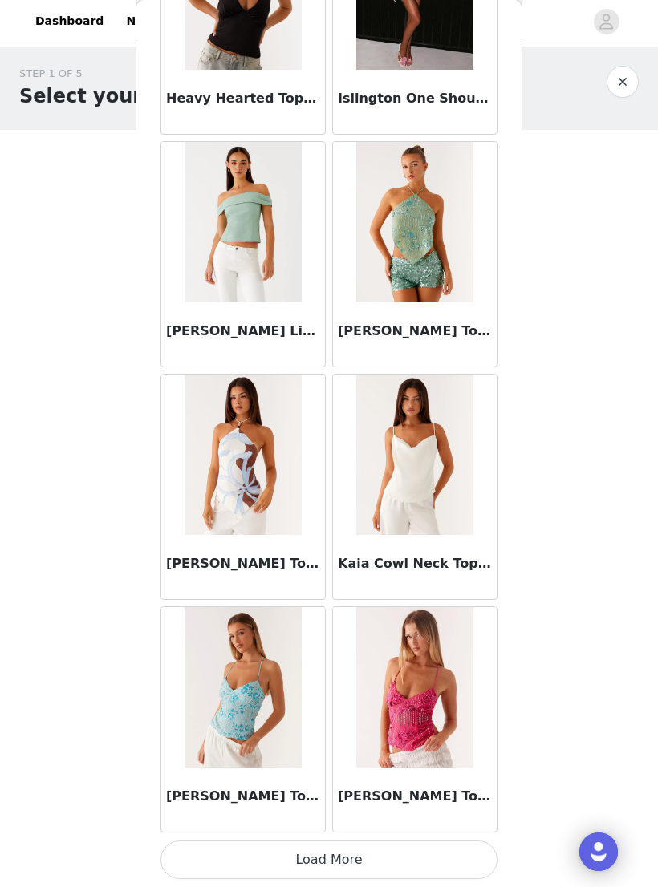
scroll to position [6219, 0]
click at [329, 844] on button "Load More" at bounding box center [328, 860] width 337 height 38
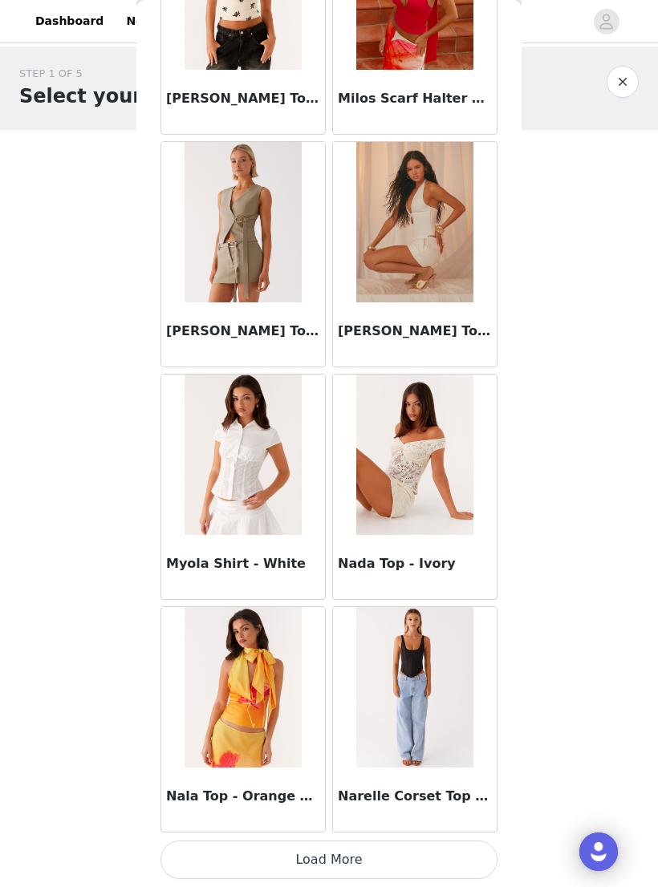
scroll to position [8545, 0]
click at [346, 847] on button "Load More" at bounding box center [328, 860] width 337 height 38
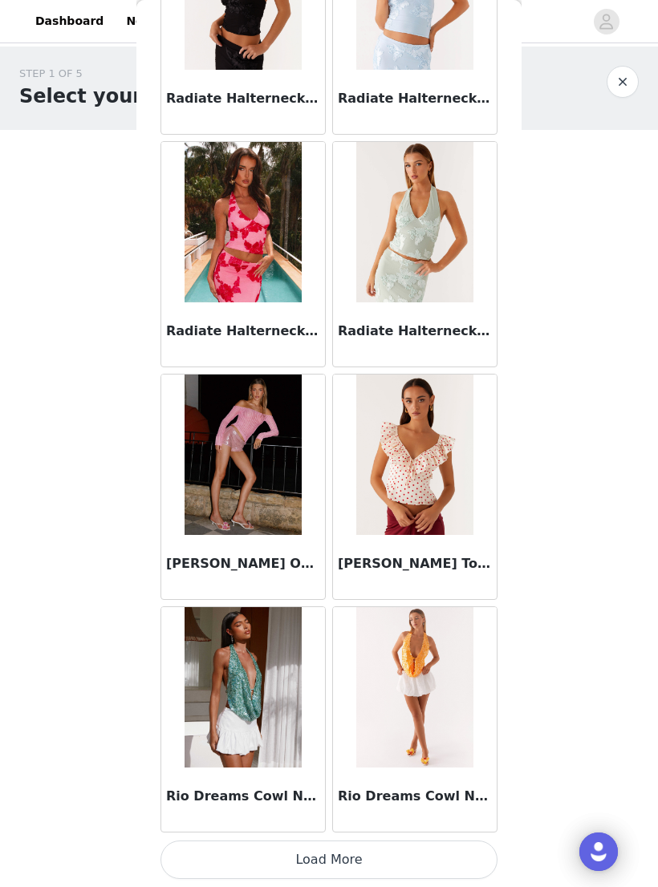
scroll to position [10871, 0]
click at [333, 832] on article "Rio Dreams Cowl Neck Halter Top - Orange" at bounding box center [414, 719] width 165 height 226
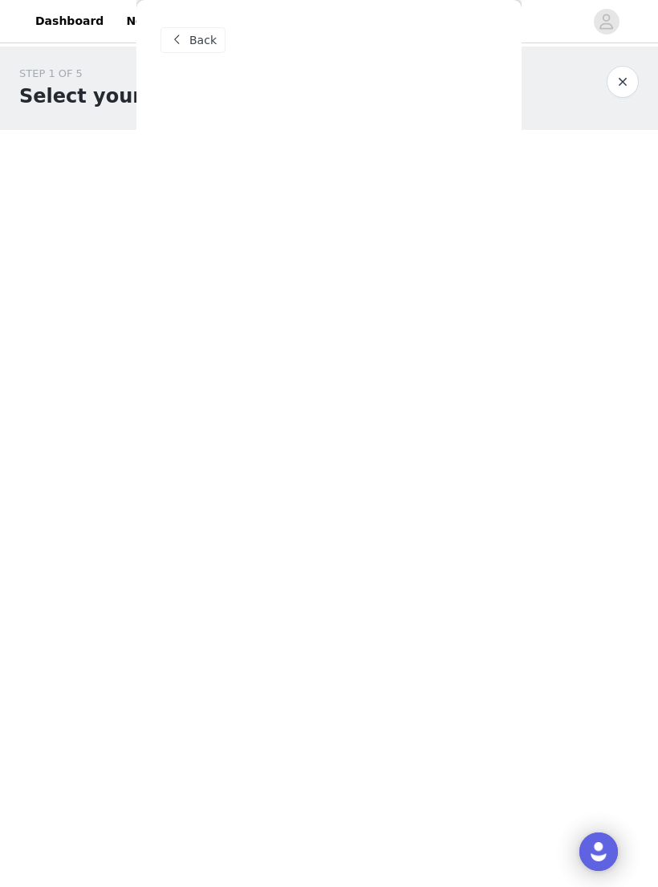
scroll to position [0, 0]
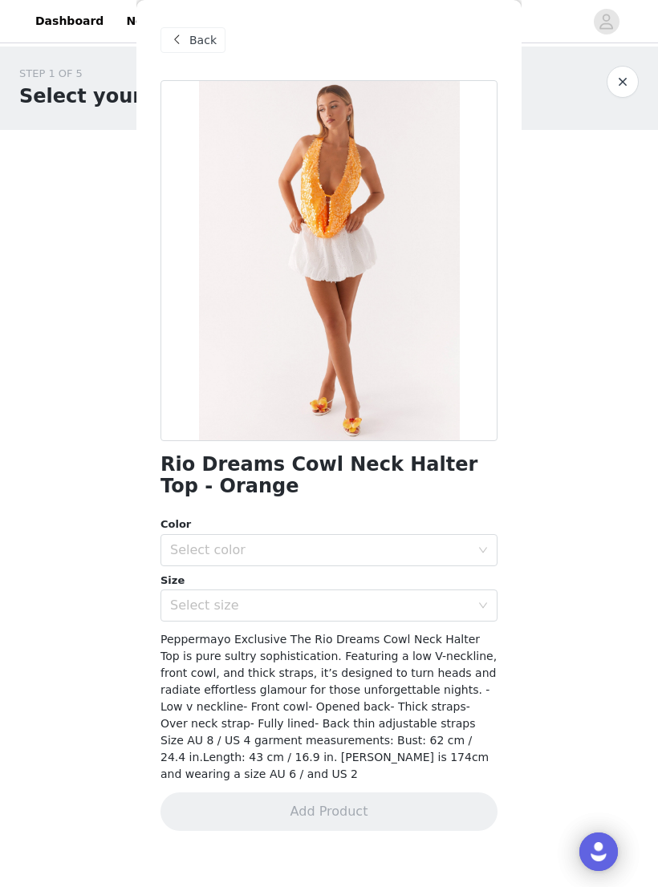
click at [195, 14] on div "Back" at bounding box center [328, 40] width 337 height 80
click at [196, 38] on span "Back" at bounding box center [202, 40] width 27 height 17
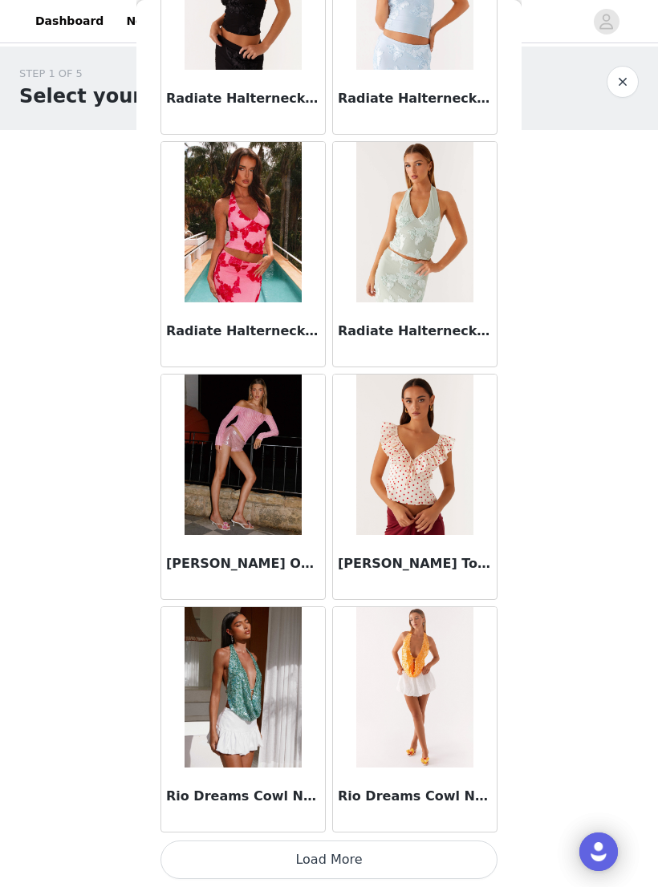
click at [347, 849] on button "Load More" at bounding box center [328, 860] width 337 height 38
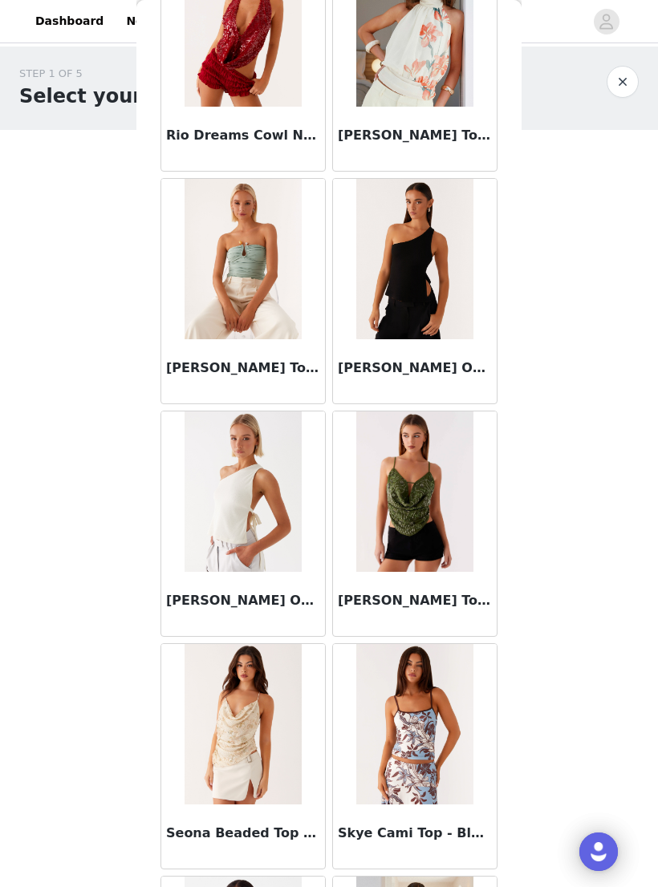
scroll to position [11767, 0]
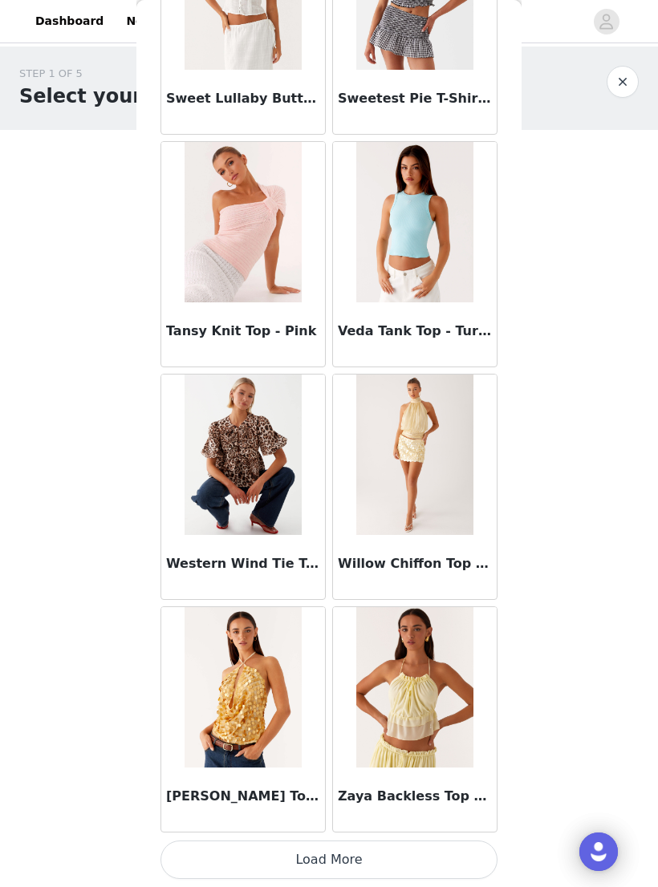
click at [352, 850] on button "Load More" at bounding box center [328, 860] width 337 height 38
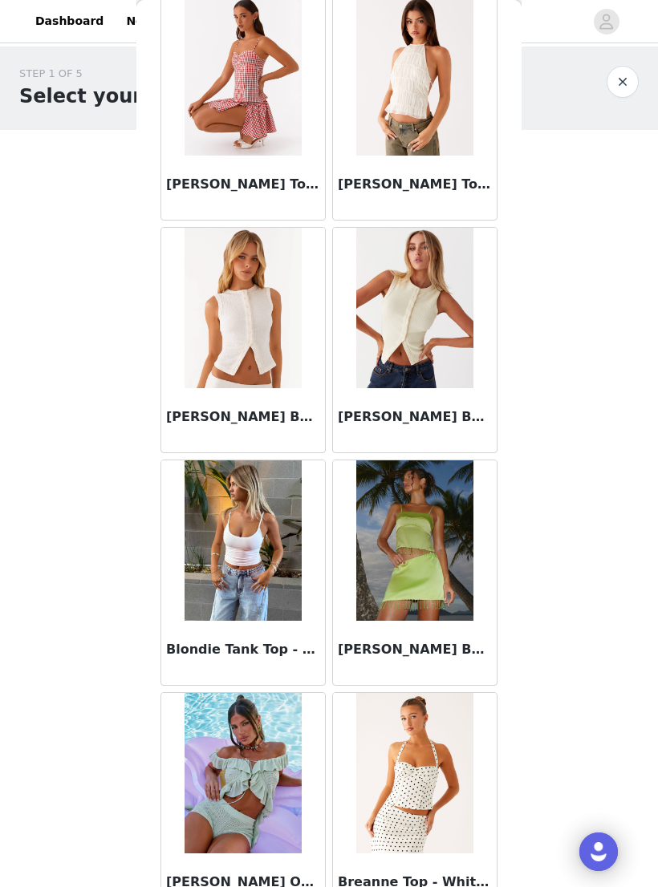
scroll to position [1250, 0]
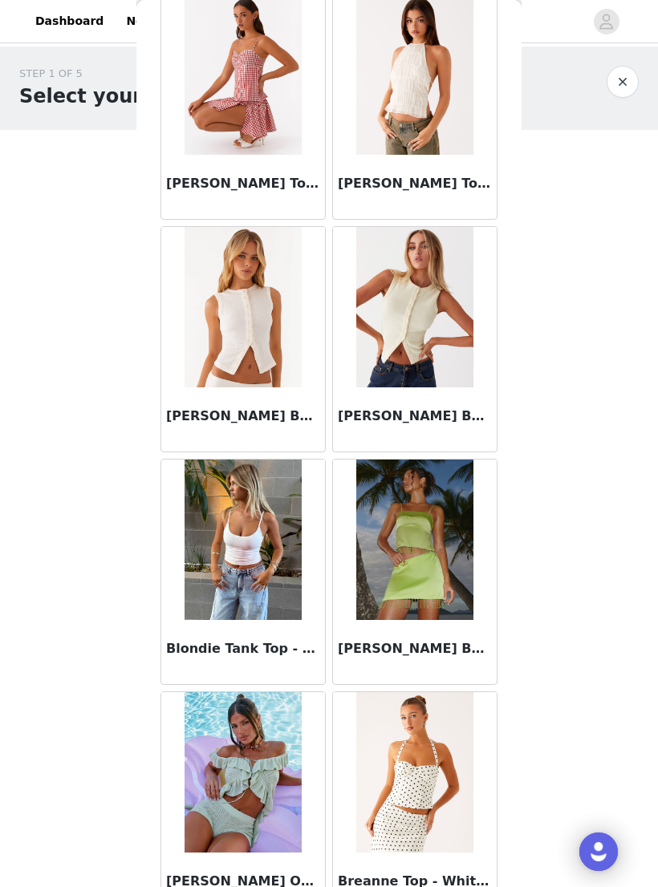
click at [288, 596] on img at bounding box center [242, 540] width 116 height 160
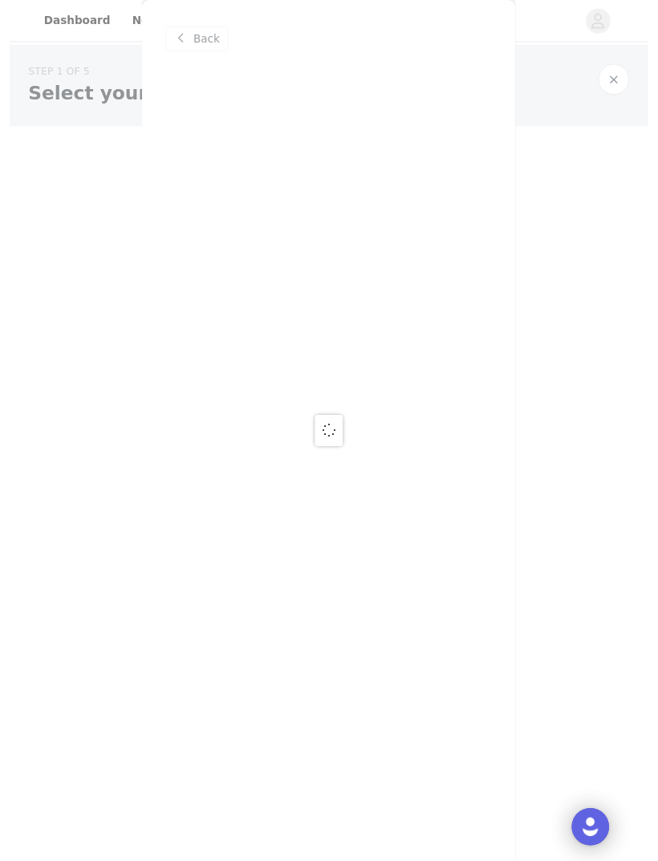
scroll to position [0, 0]
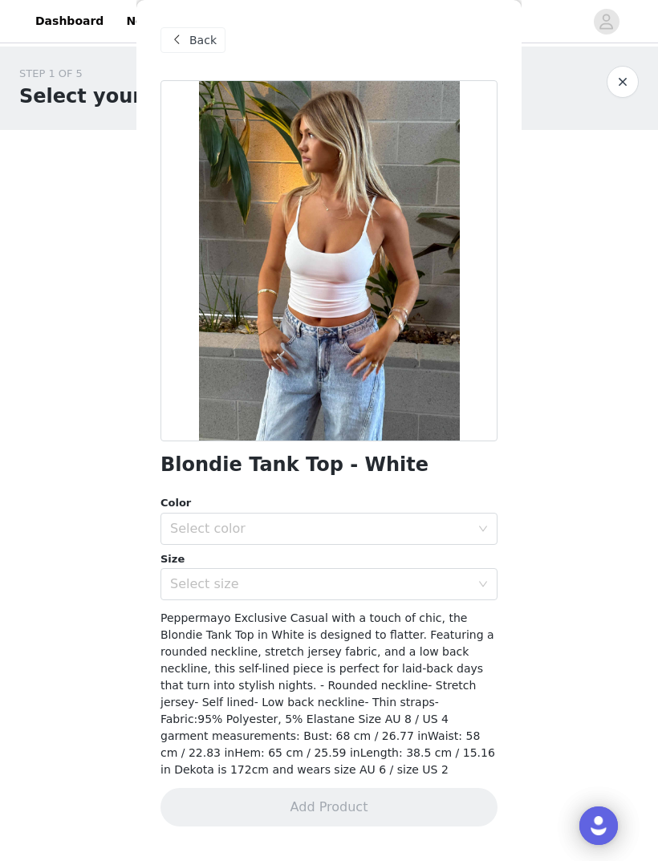
click at [356, 521] on div "Select color" at bounding box center [320, 529] width 300 height 16
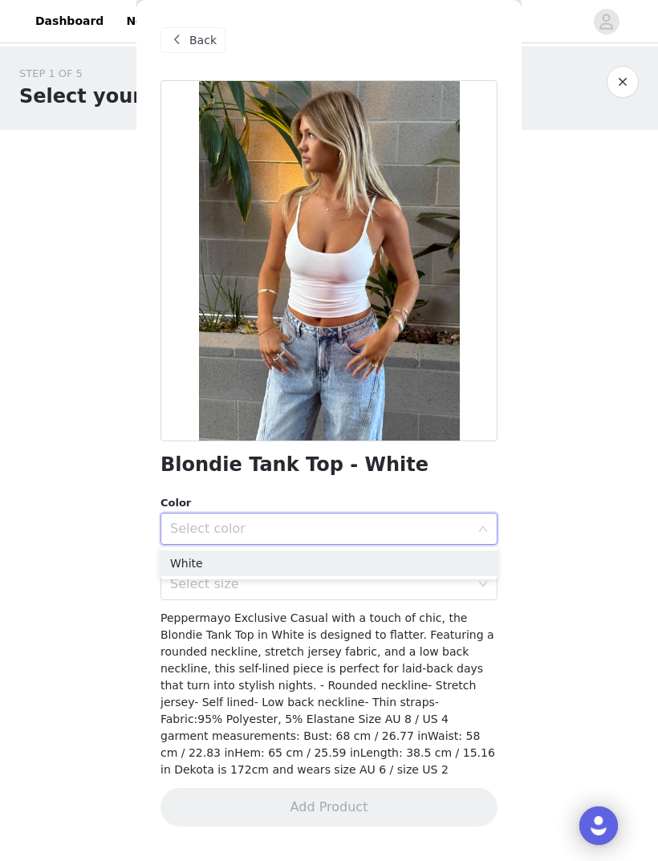
click at [343, 561] on li "White" at bounding box center [328, 563] width 337 height 26
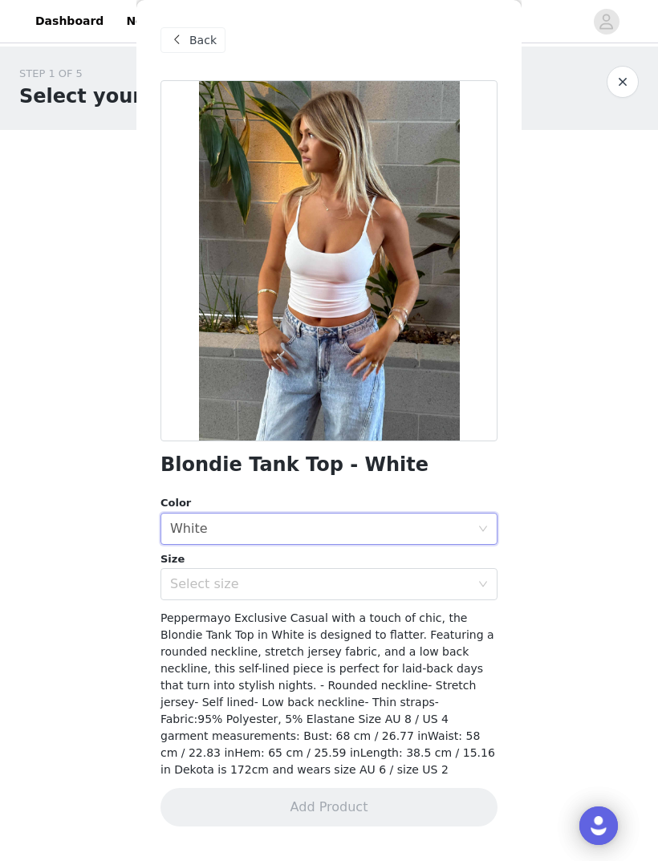
click at [335, 588] on div "Select size" at bounding box center [320, 584] width 300 height 16
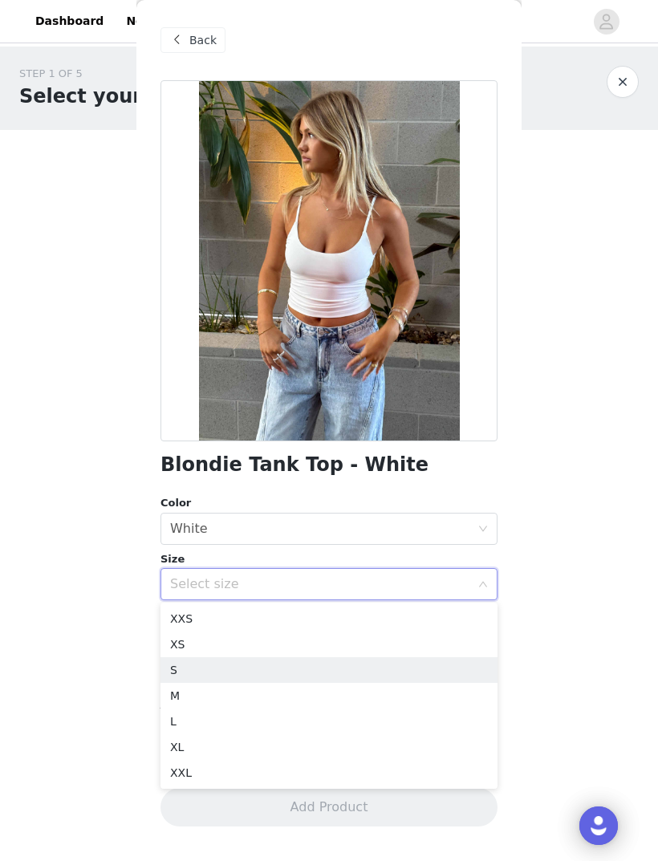
click at [245, 673] on li "S" at bounding box center [328, 670] width 337 height 26
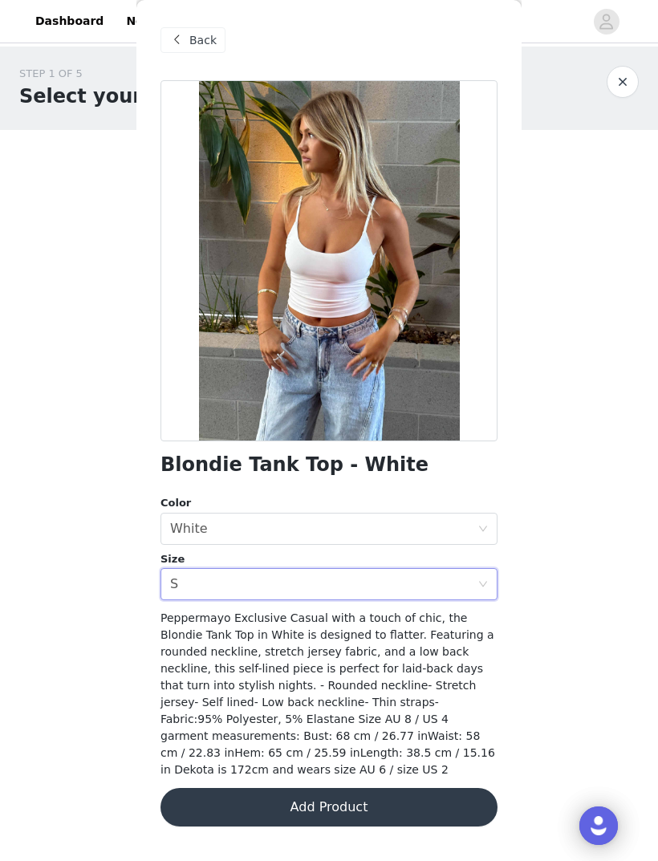
click at [324, 788] on button "Add Product" at bounding box center [328, 807] width 337 height 38
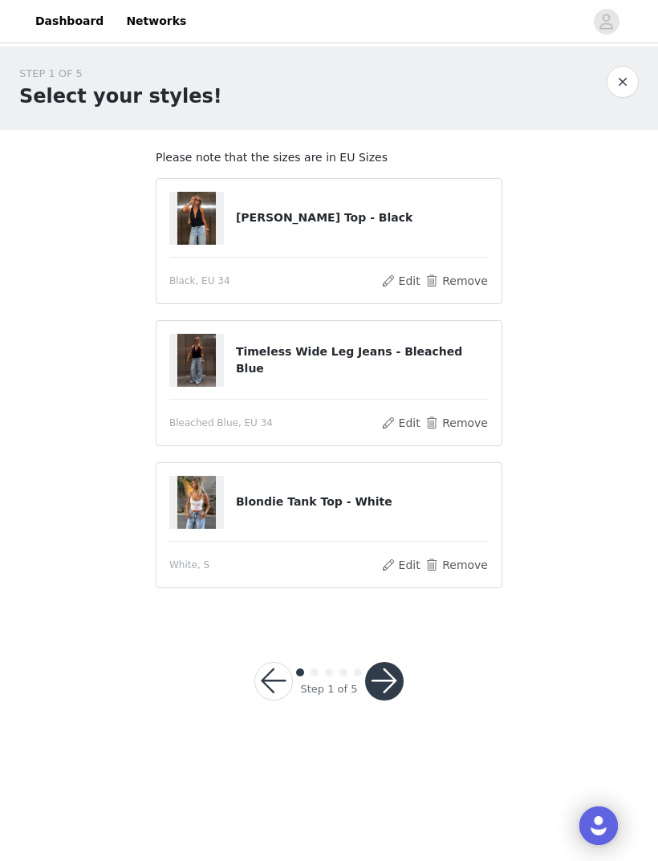
click at [395, 676] on button "button" at bounding box center [384, 681] width 38 height 38
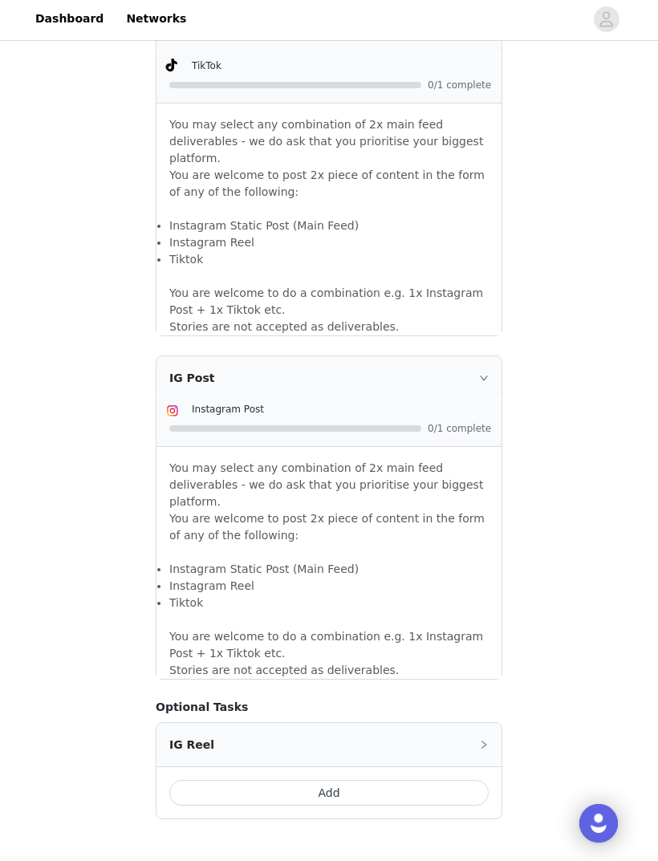
scroll to position [1077, 0]
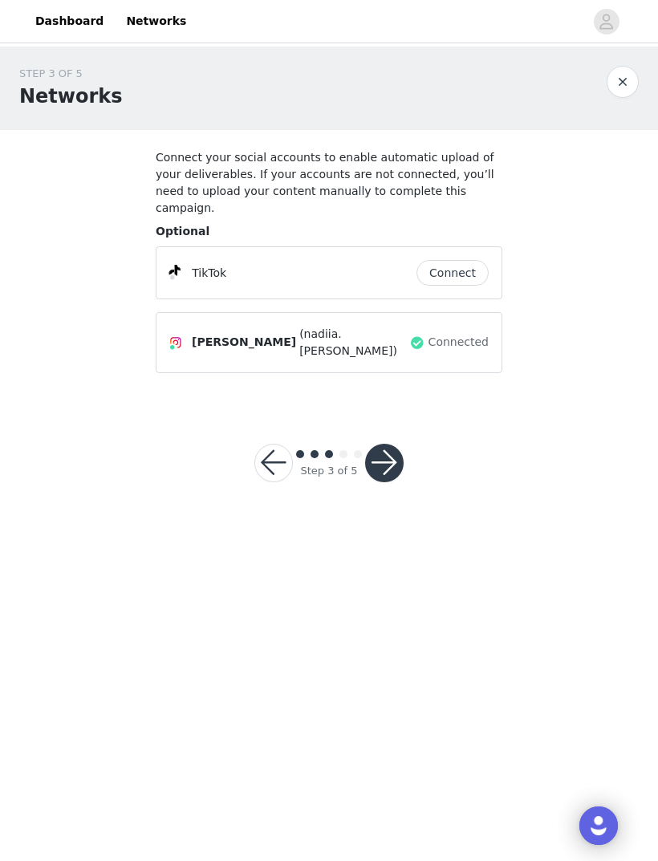
click at [460, 260] on button "Connect" at bounding box center [452, 273] width 72 height 26
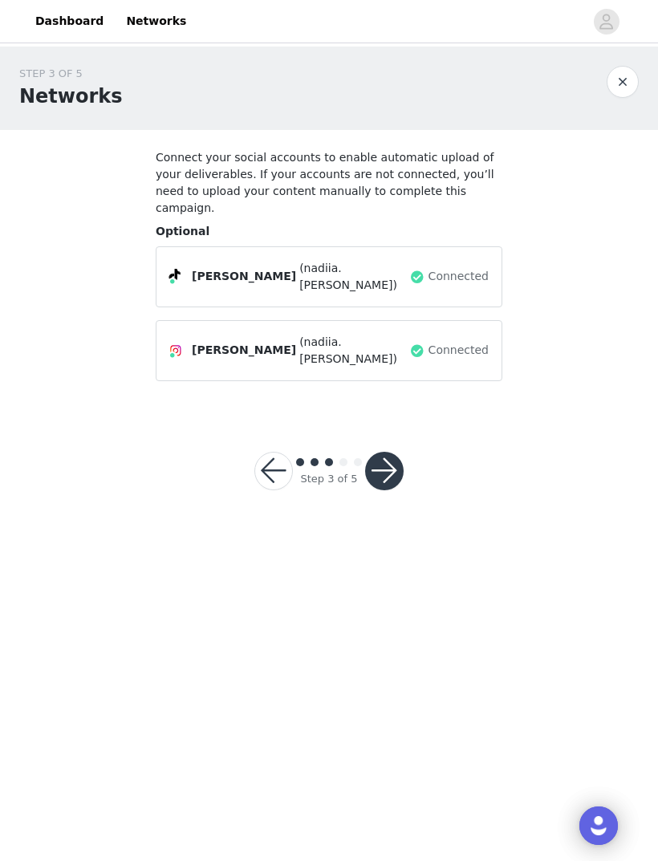
click at [396, 452] on button "button" at bounding box center [384, 471] width 38 height 38
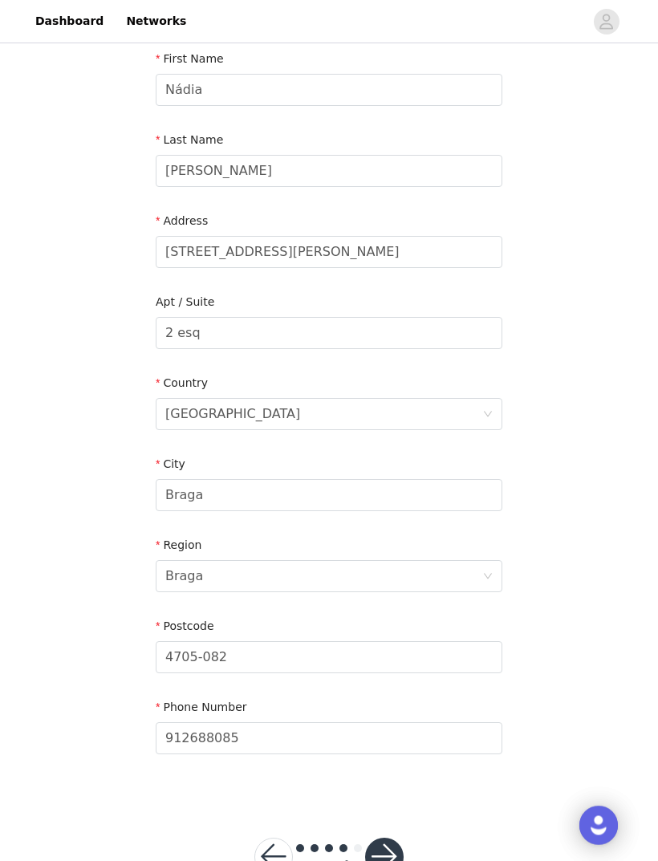
click at [395, 849] on button "button" at bounding box center [384, 857] width 38 height 38
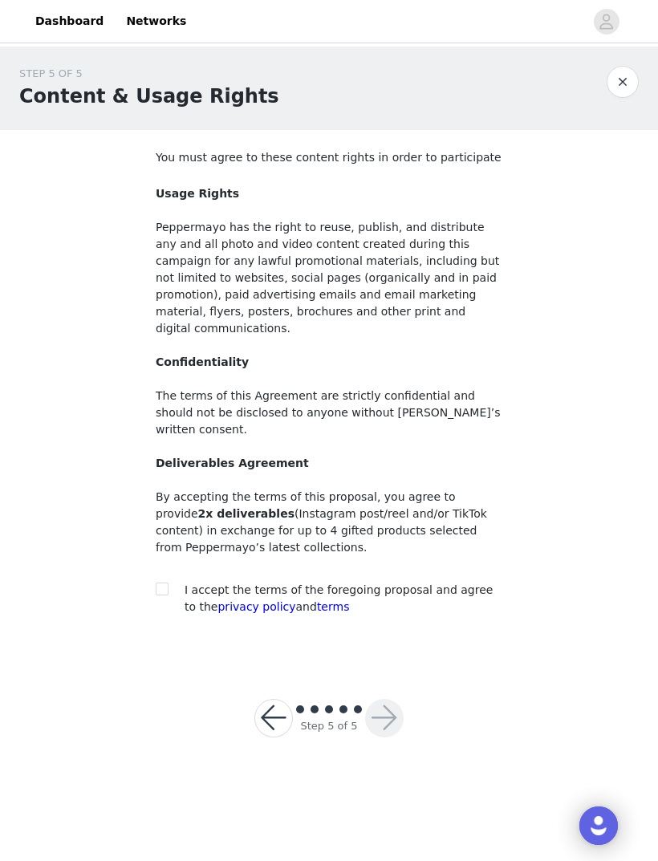
click at [166, 582] on input "checkbox" at bounding box center [161, 587] width 11 height 11
checkbox input "true"
click at [399, 699] on button "button" at bounding box center [384, 718] width 38 height 38
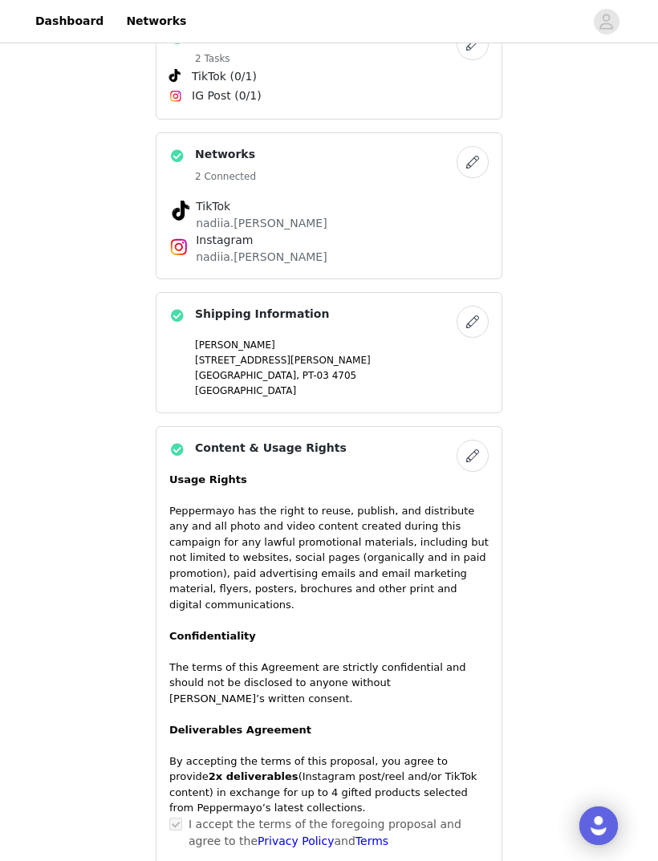
scroll to position [828, 0]
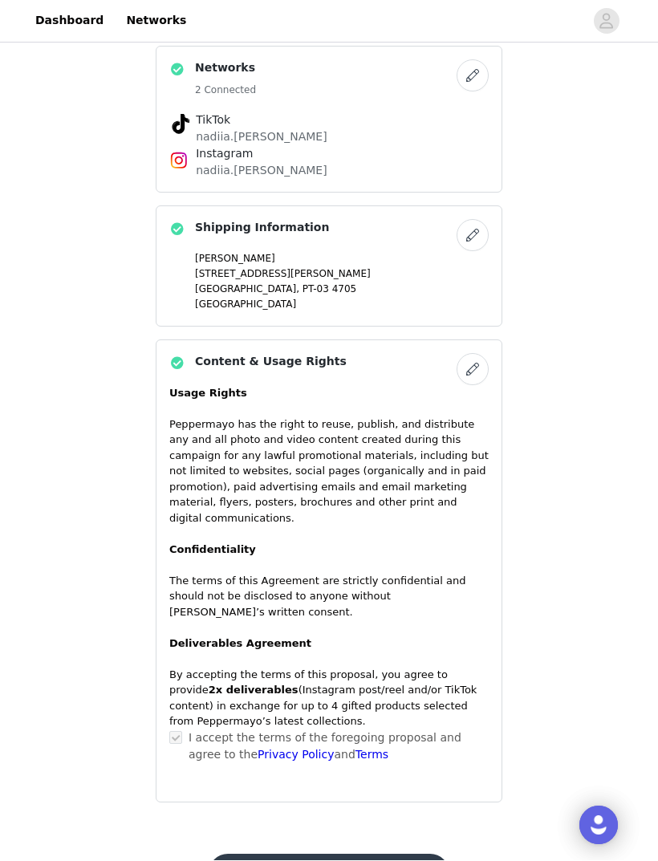
click at [358, 854] on button "Submit Proposal" at bounding box center [329, 873] width 240 height 38
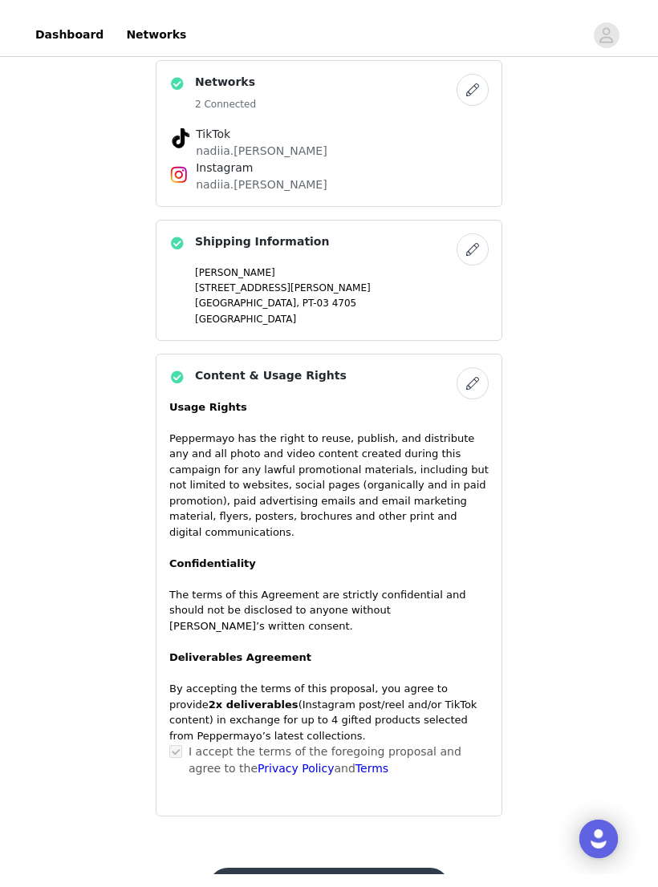
scroll to position [0, 0]
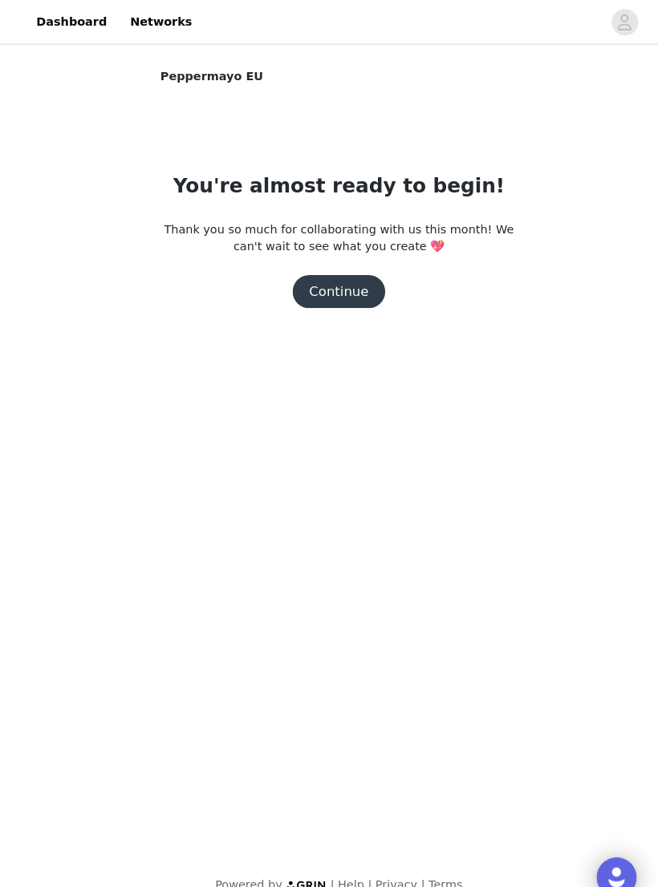
click at [338, 283] on button "Continue" at bounding box center [329, 283] width 90 height 32
